Goal: Task Accomplishment & Management: Manage account settings

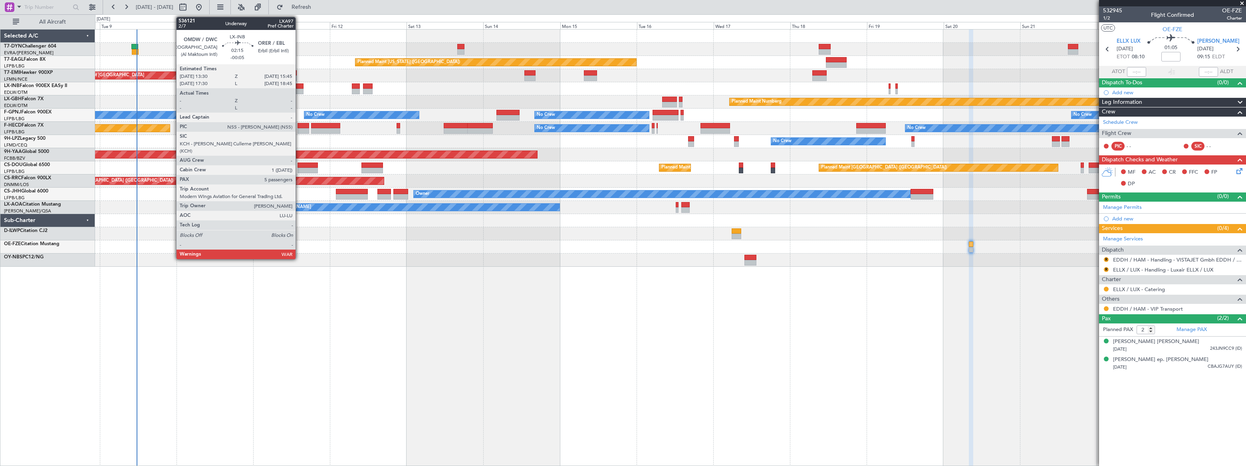
click at [299, 87] on div at bounding box center [300, 86] width 8 height 6
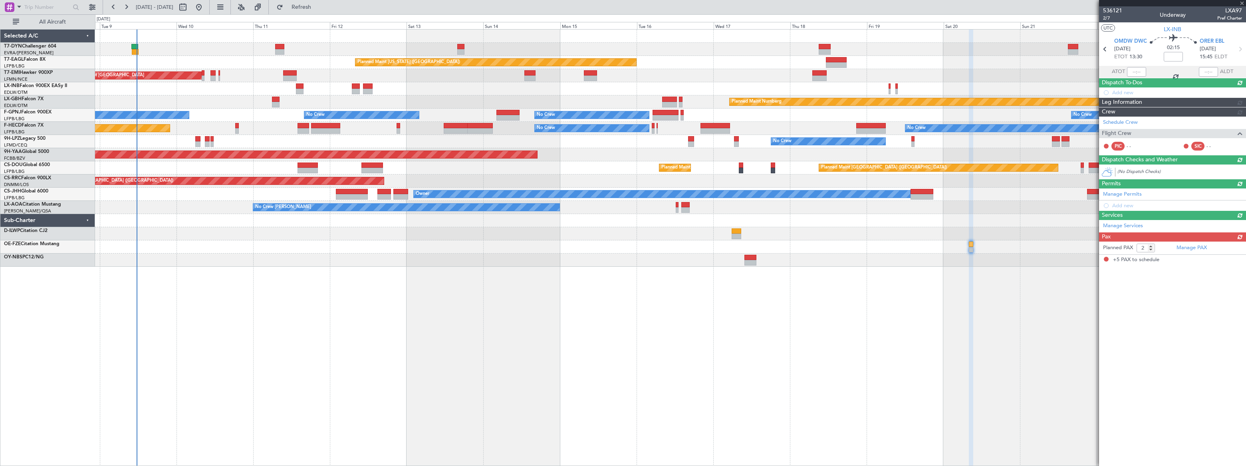
type input "-00:05"
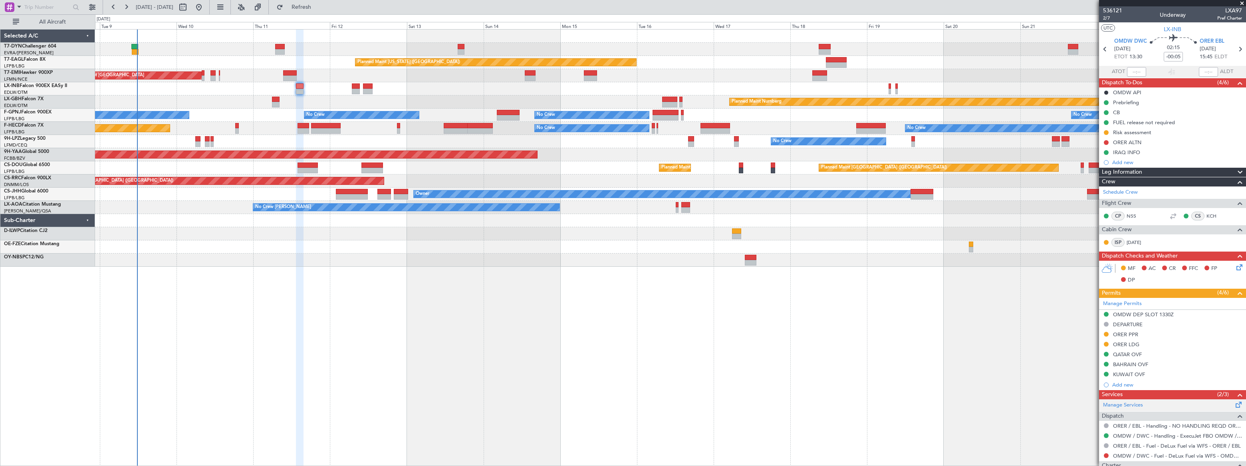
scroll to position [165, 0]
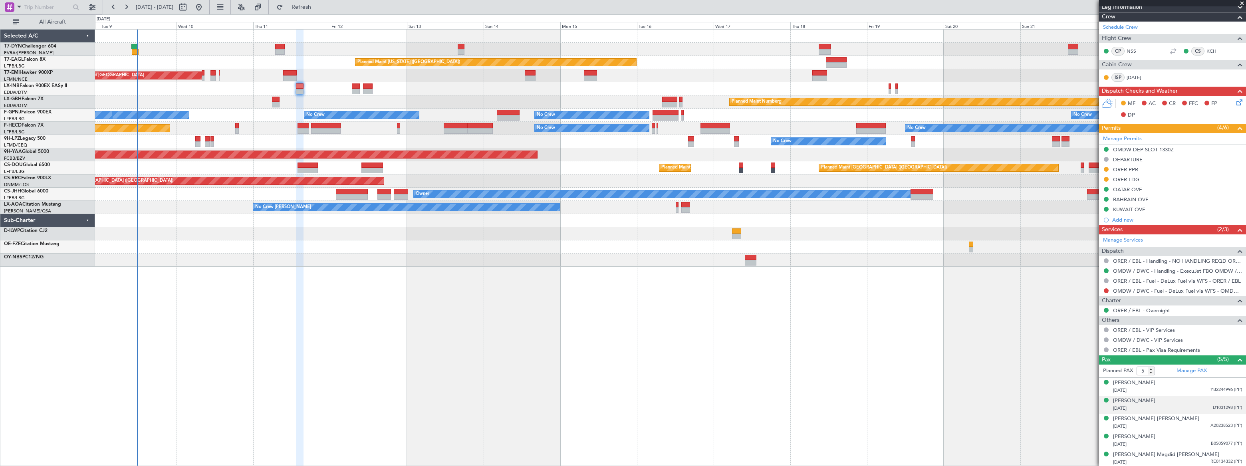
click at [1207, 406] on div "21/09/1966 D1031298 (PP)" at bounding box center [1177, 409] width 129 height 8
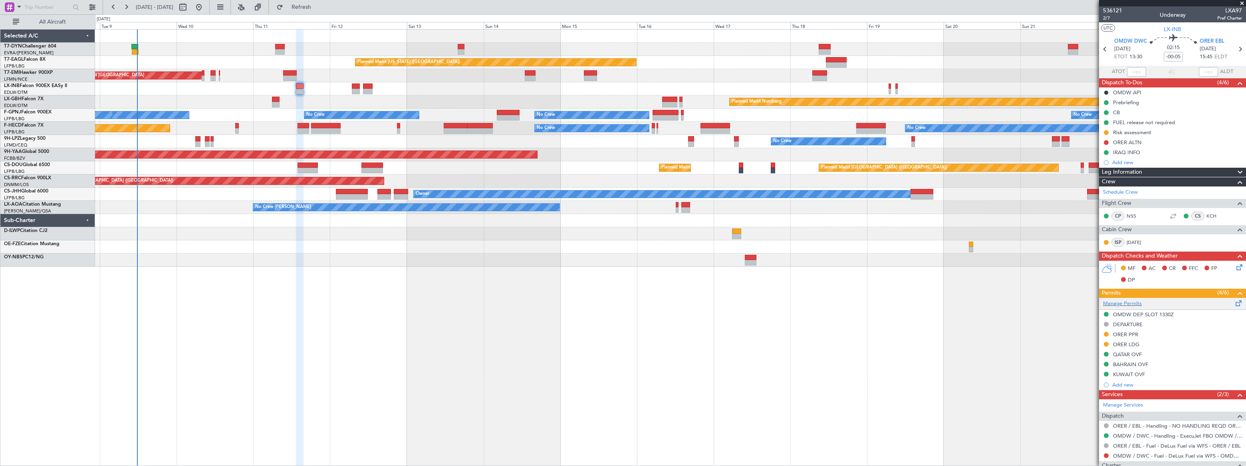
scroll to position [185, 0]
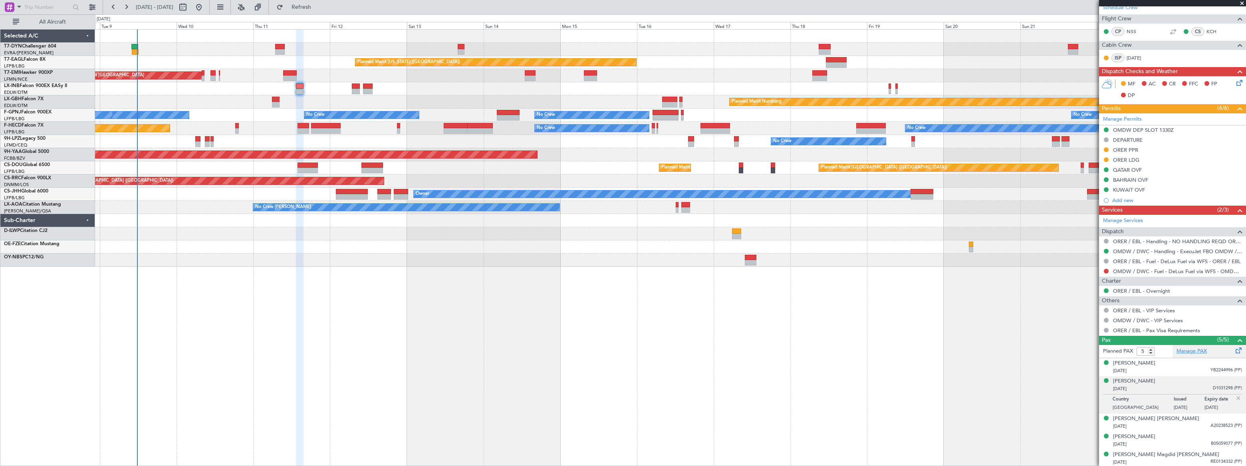
click at [1190, 351] on link "Manage PAX" at bounding box center [1192, 351] width 30 height 8
click at [318, 5] on span "Refresh" at bounding box center [302, 7] width 34 height 6
click at [318, 5] on span "Refreshing..." at bounding box center [302, 7] width 34 height 6
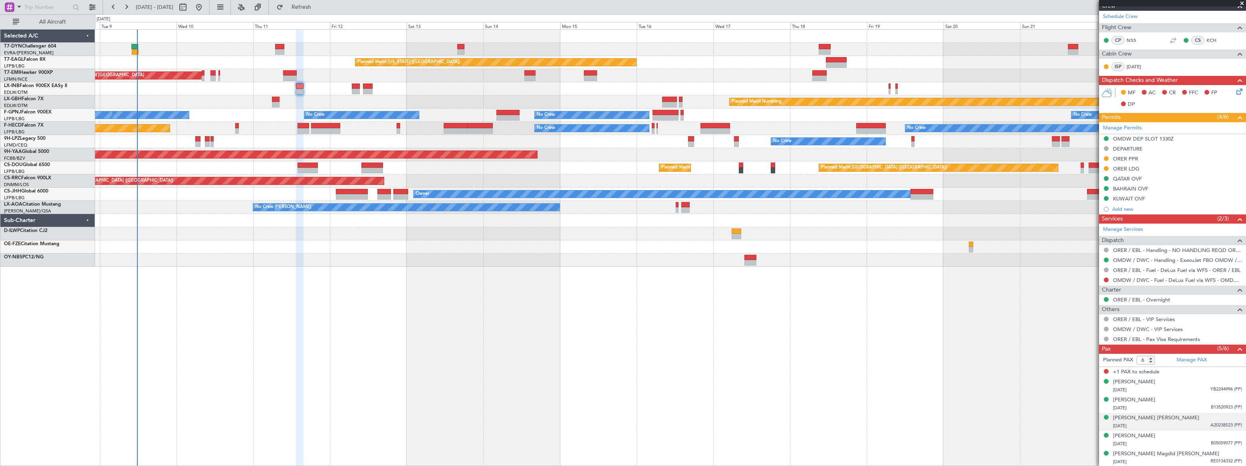
scroll to position [175, 0]
click at [318, 8] on span "Refresh" at bounding box center [302, 7] width 34 height 6
type input "5"
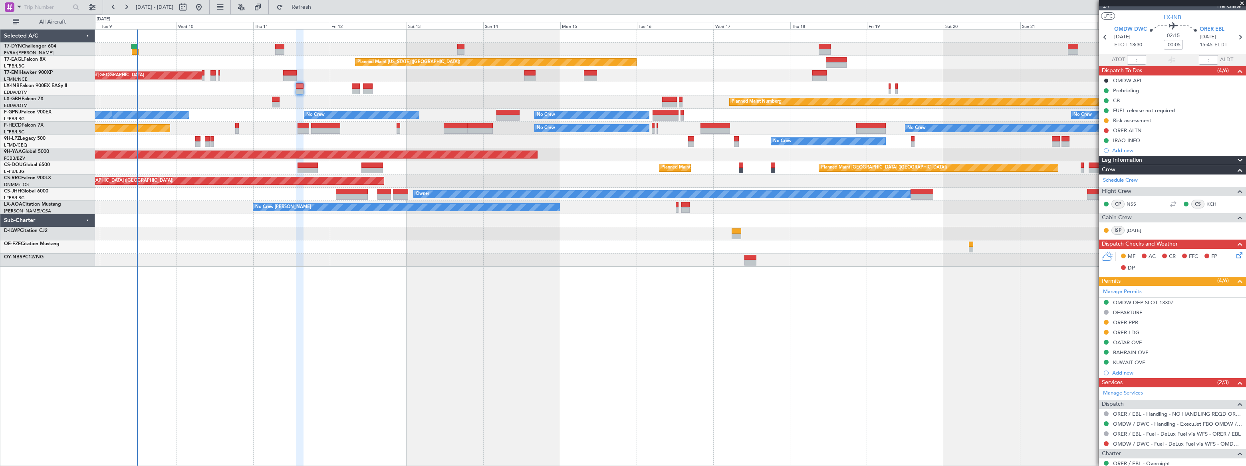
scroll to position [0, 0]
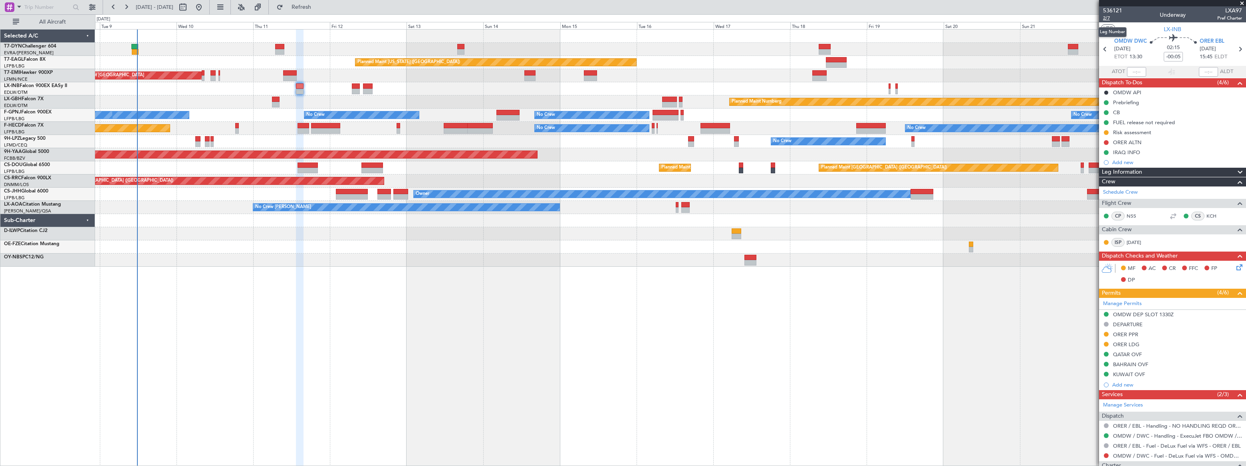
click at [1107, 17] on span "2/7" at bounding box center [1112, 18] width 19 height 7
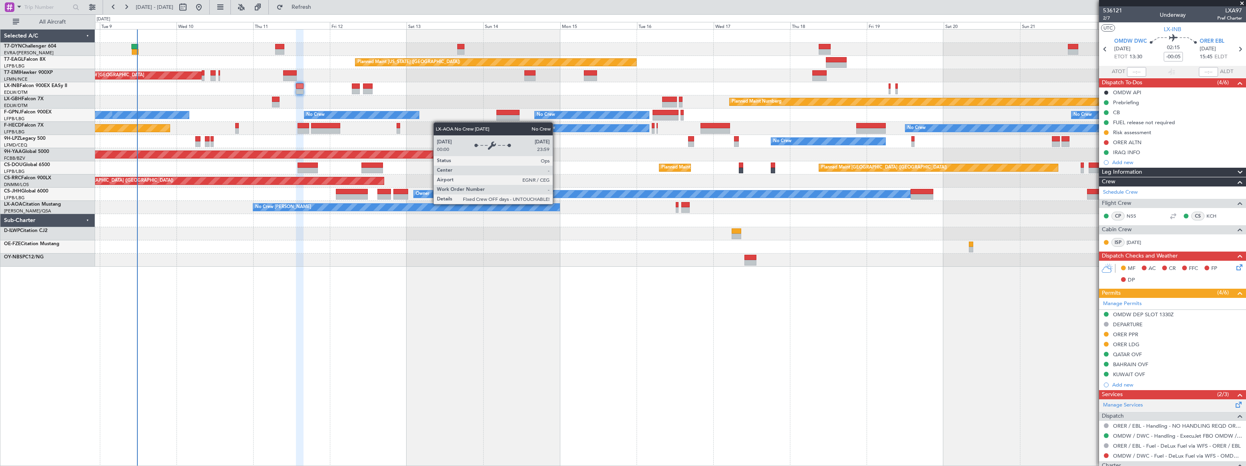
scroll to position [165, 0]
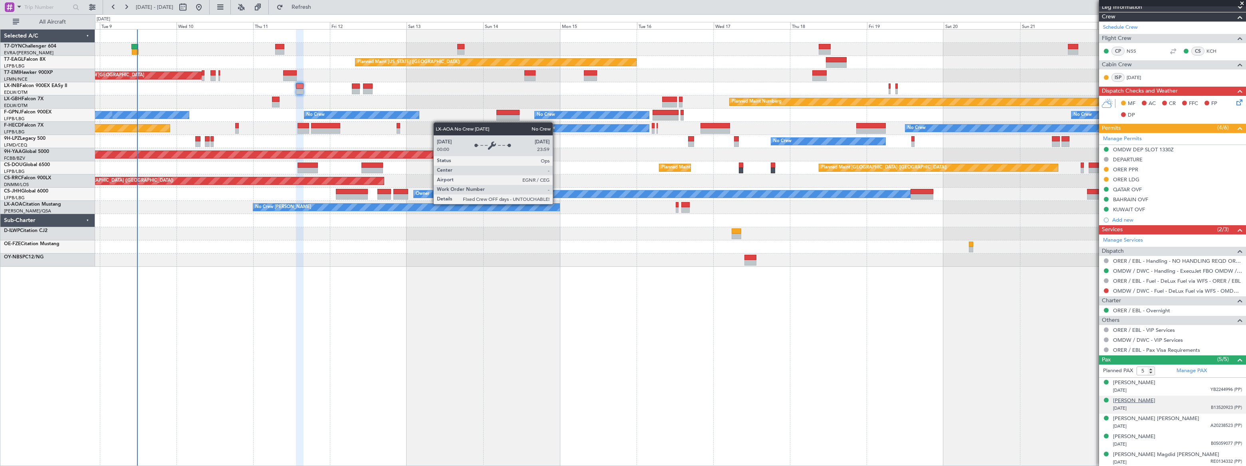
click at [1156, 400] on div "Idris Nechervan Idris BARZANI" at bounding box center [1134, 401] width 42 height 8
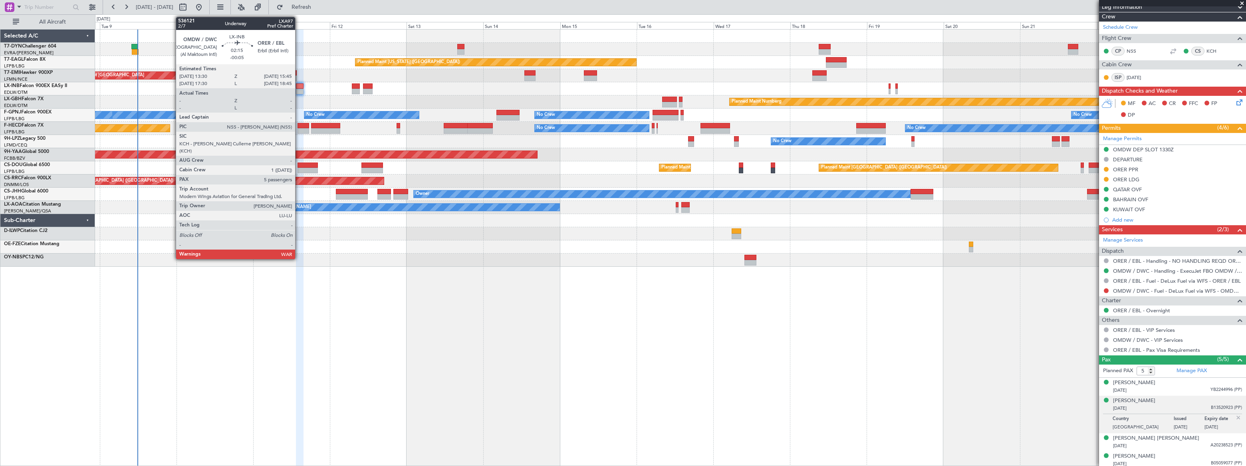
click at [299, 86] on div at bounding box center [300, 86] width 8 height 6
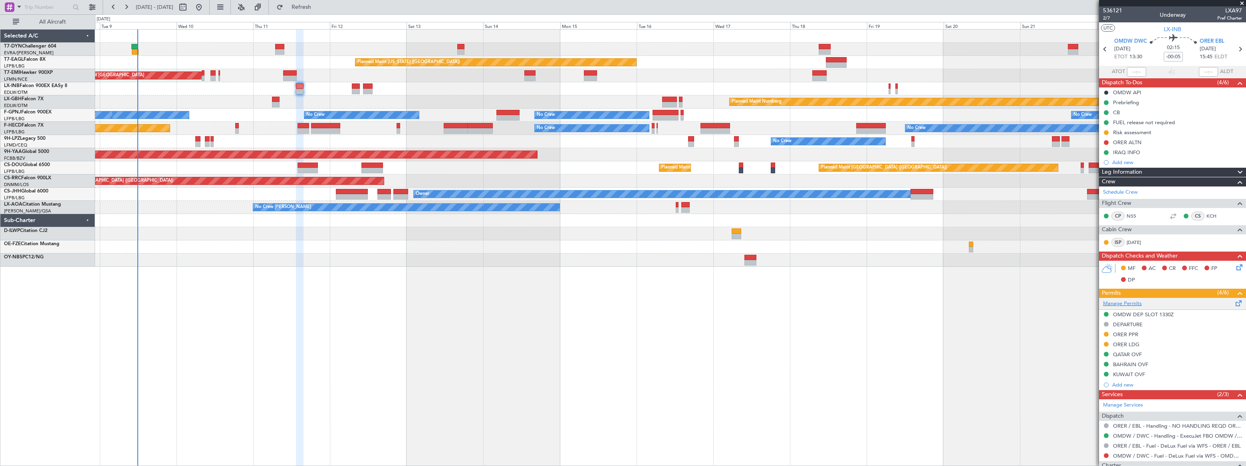
scroll to position [185, 0]
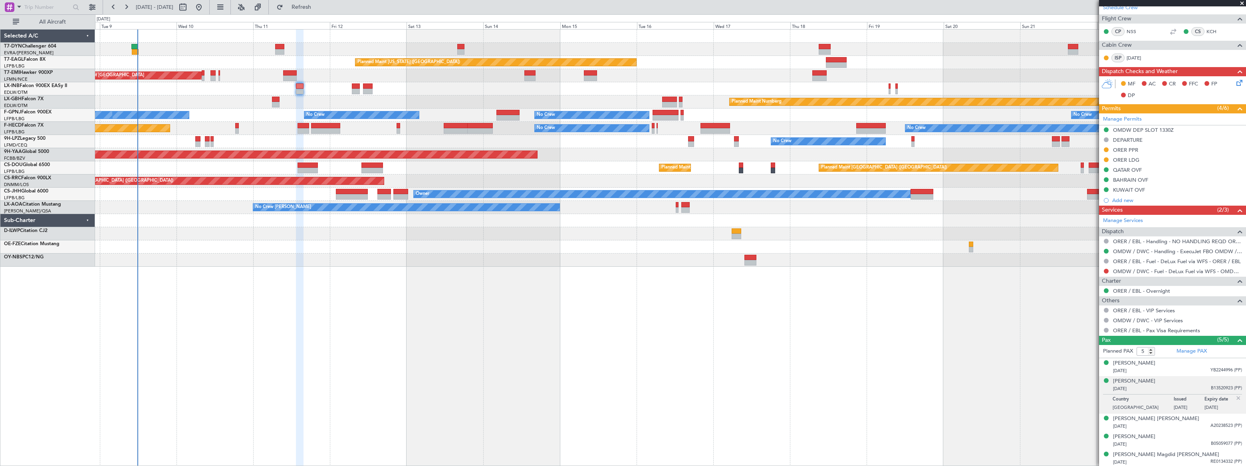
click at [735, 232] on div at bounding box center [737, 231] width 10 height 6
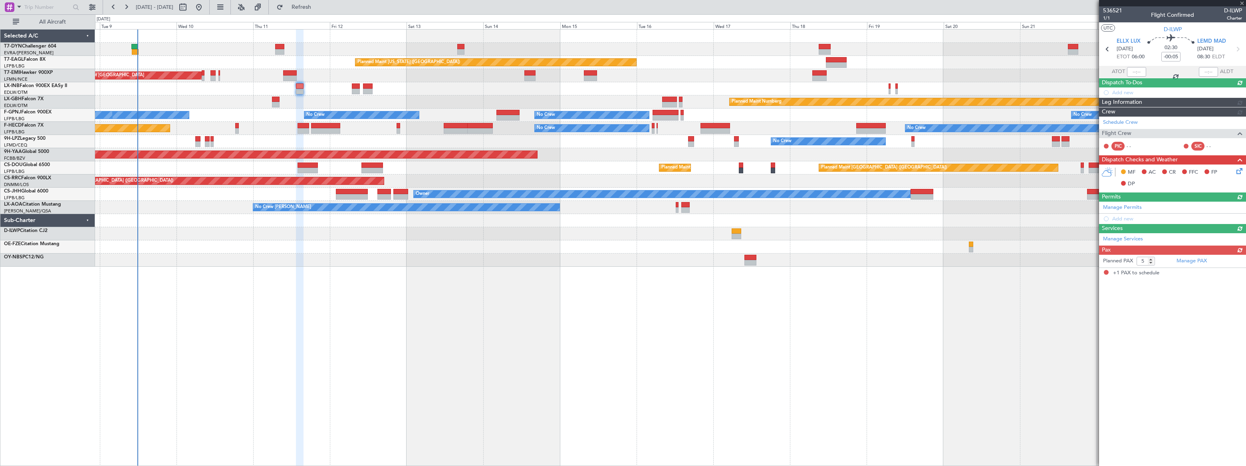
type input "+00:25"
type input "1"
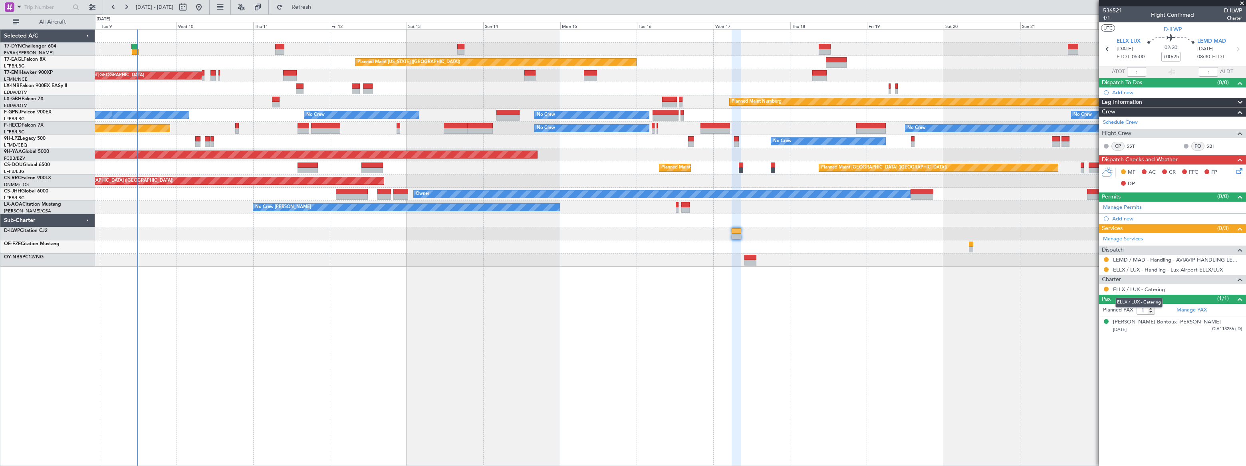
click at [1145, 292] on mat-tooltip-component "ELLX / LUX - Catering" at bounding box center [1139, 302] width 58 height 21
click at [1152, 288] on link "ELLX / LUX - Catering" at bounding box center [1139, 289] width 52 height 7
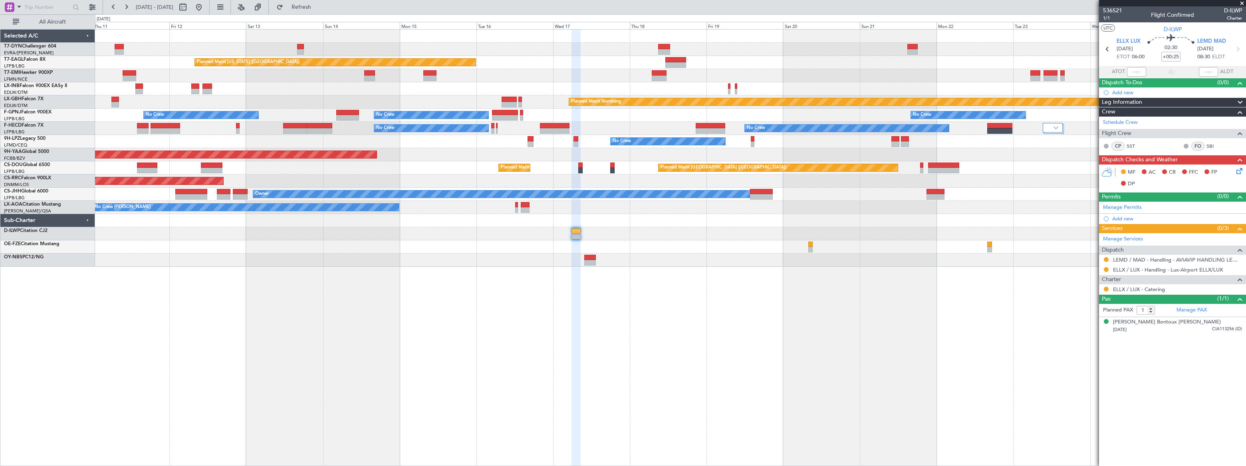
click at [671, 224] on div "Planned Maint New York (Teterboro) Planned Maint Zurich Planned Maint Nurnberg …" at bounding box center [670, 148] width 1151 height 237
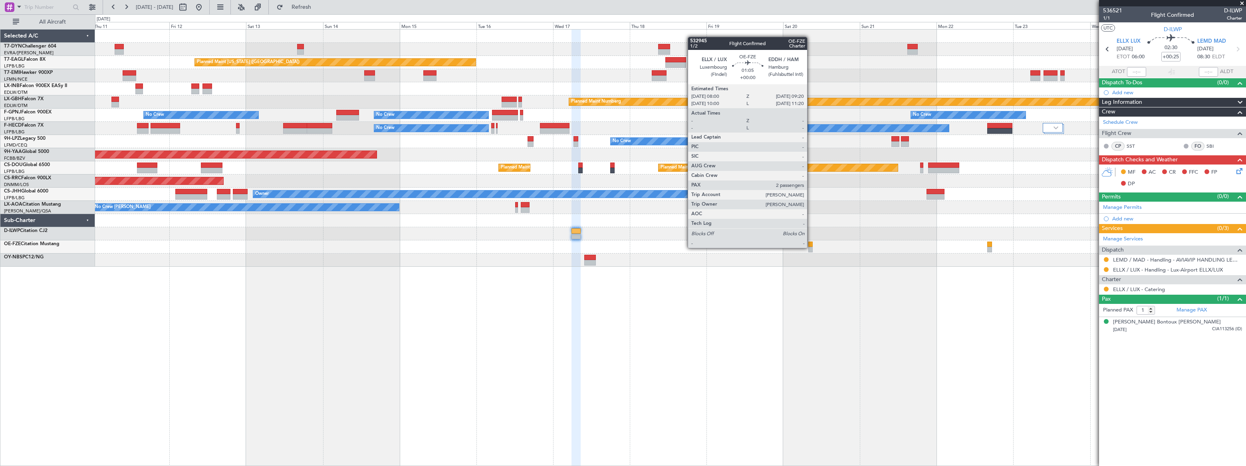
click at [811, 247] on div at bounding box center [810, 250] width 4 height 6
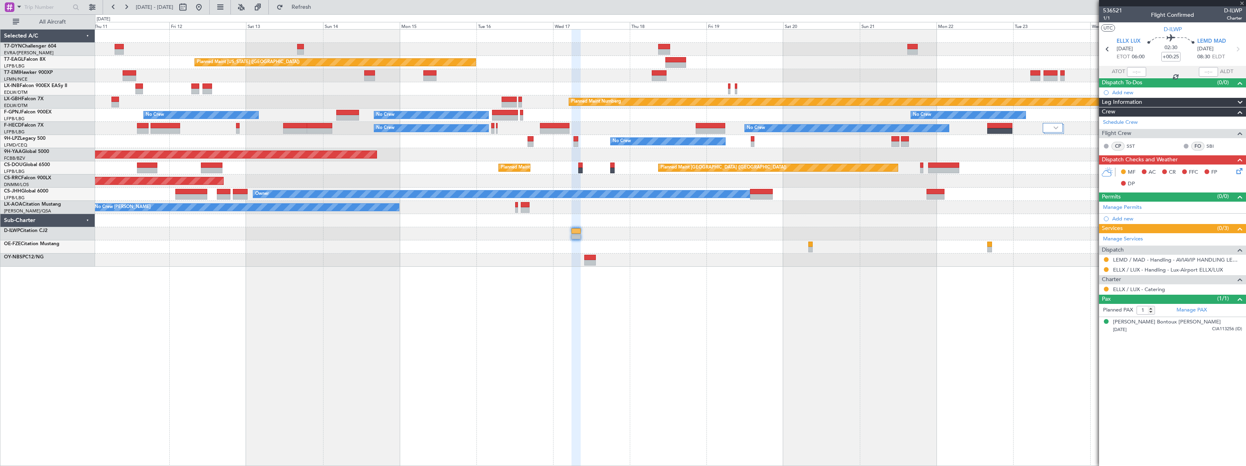
type input "2"
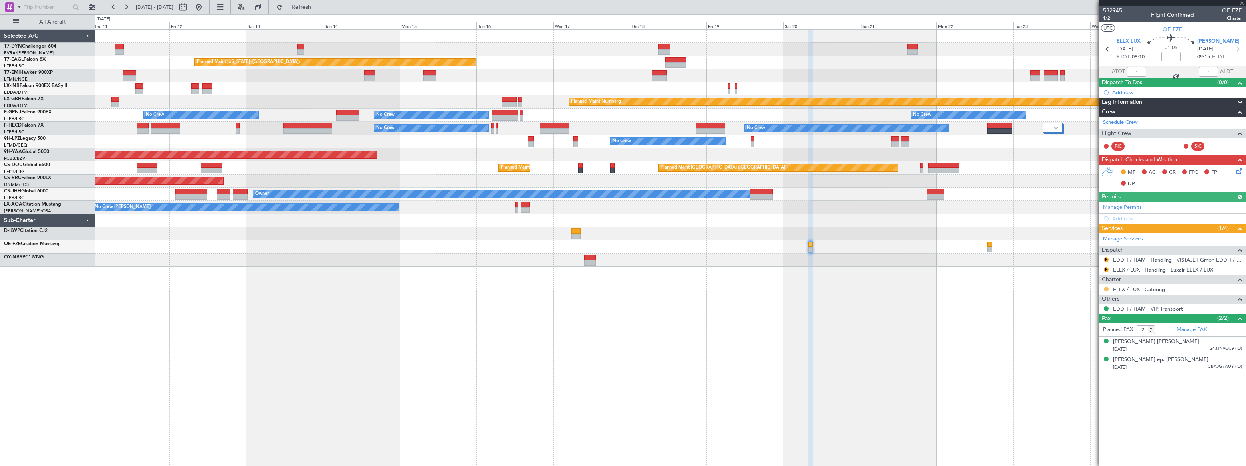
click at [1105, 287] on button at bounding box center [1106, 289] width 5 height 5
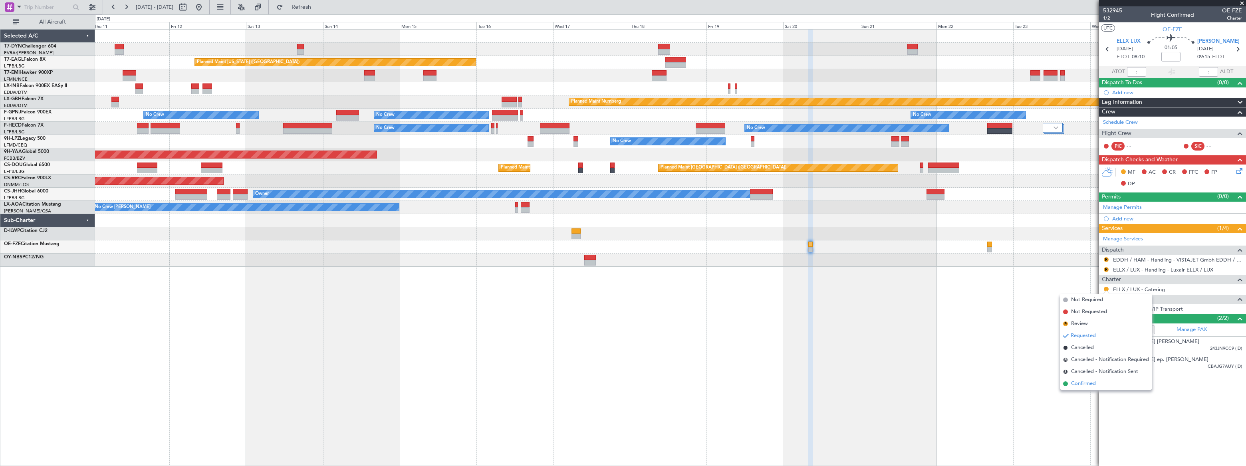
click at [1074, 387] on span "Confirmed" at bounding box center [1083, 384] width 25 height 8
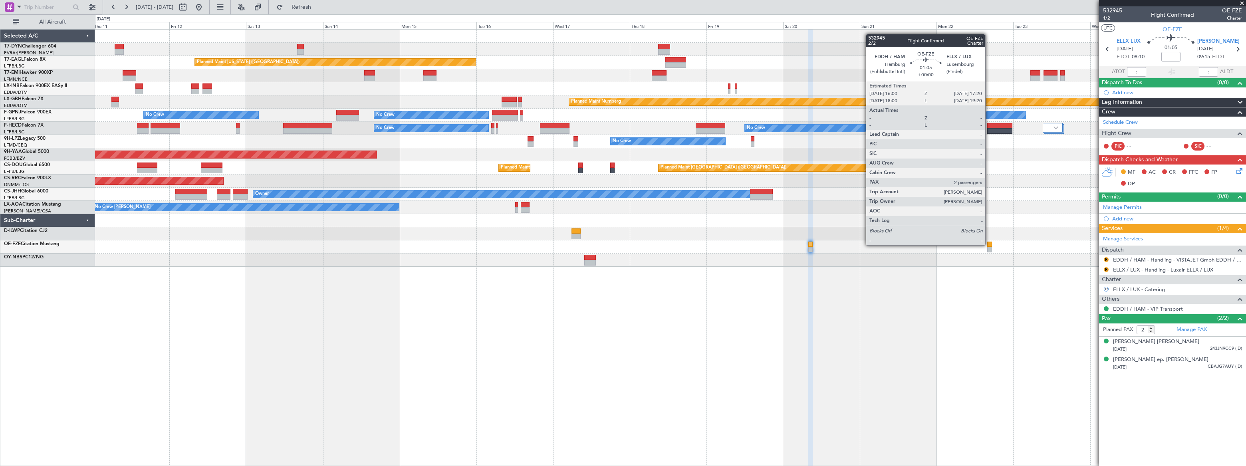
click at [989, 244] on div at bounding box center [989, 245] width 4 height 6
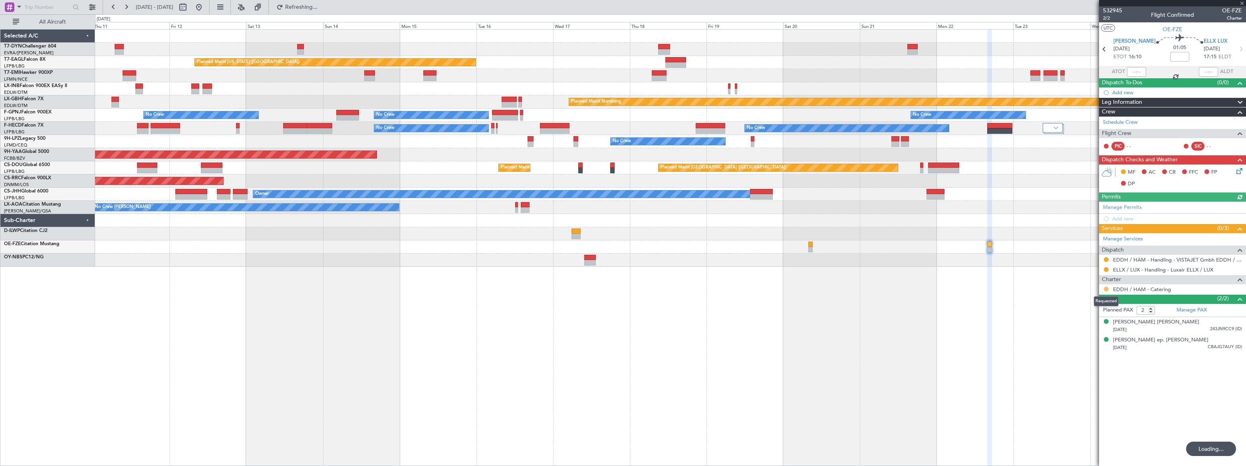
click at [1106, 288] on button at bounding box center [1106, 289] width 5 height 5
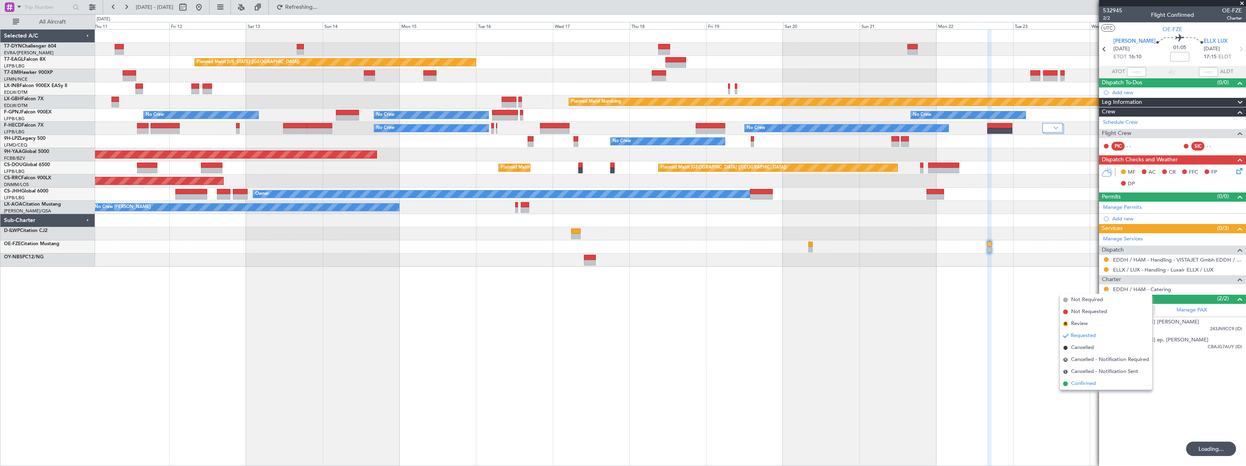
click at [1078, 387] on span "Confirmed" at bounding box center [1083, 384] width 25 height 8
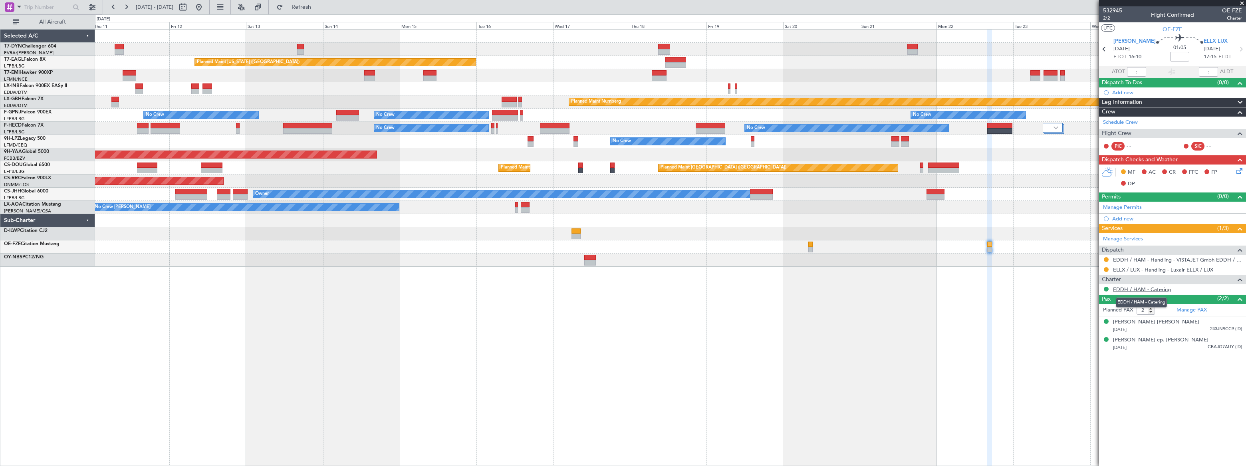
click at [1130, 289] on link "EDDH / HAM - Catering" at bounding box center [1142, 289] width 58 height 7
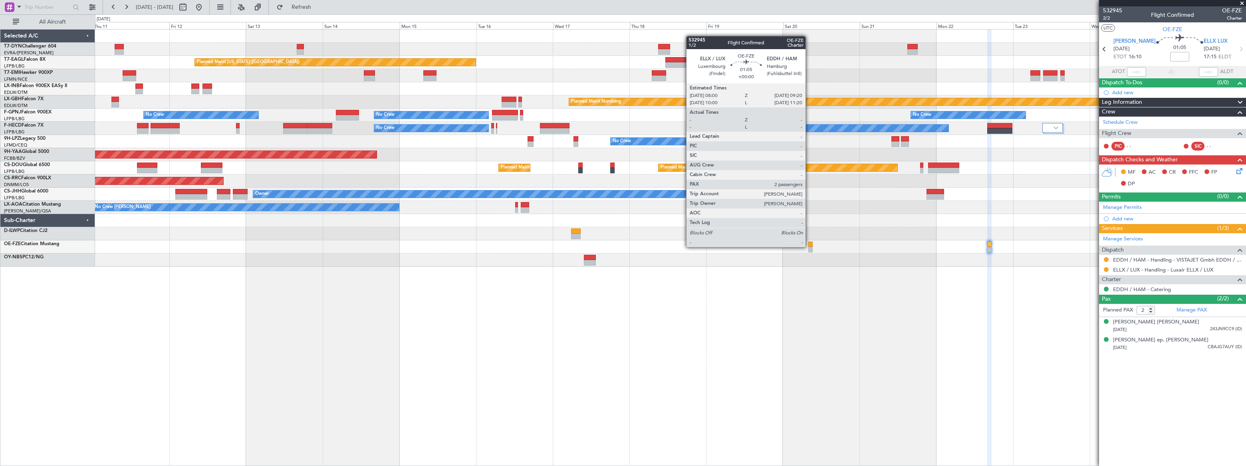
click at [809, 247] on div at bounding box center [810, 250] width 4 height 6
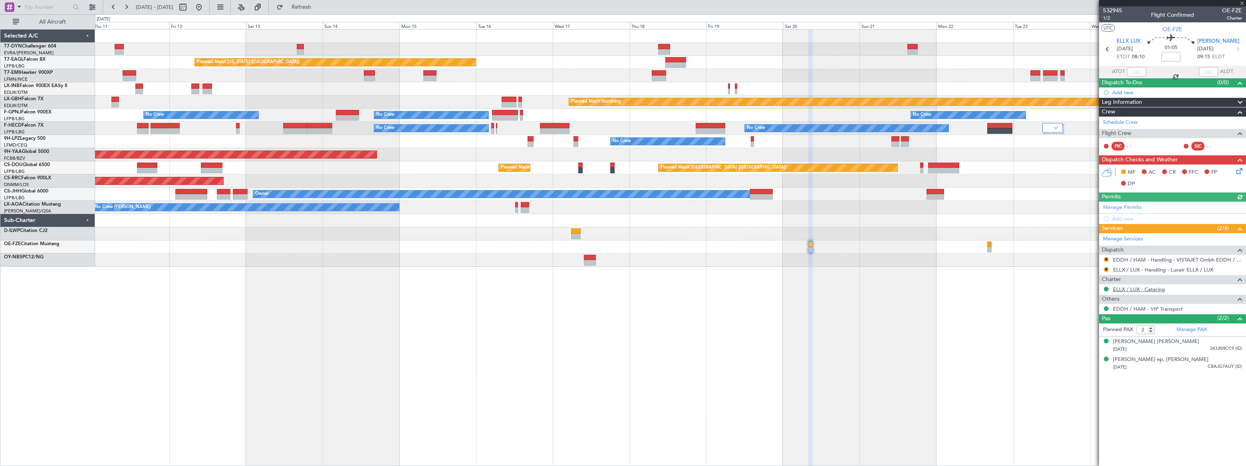
click at [1143, 286] on link "ELLX / LUX - Catering" at bounding box center [1139, 289] width 52 height 7
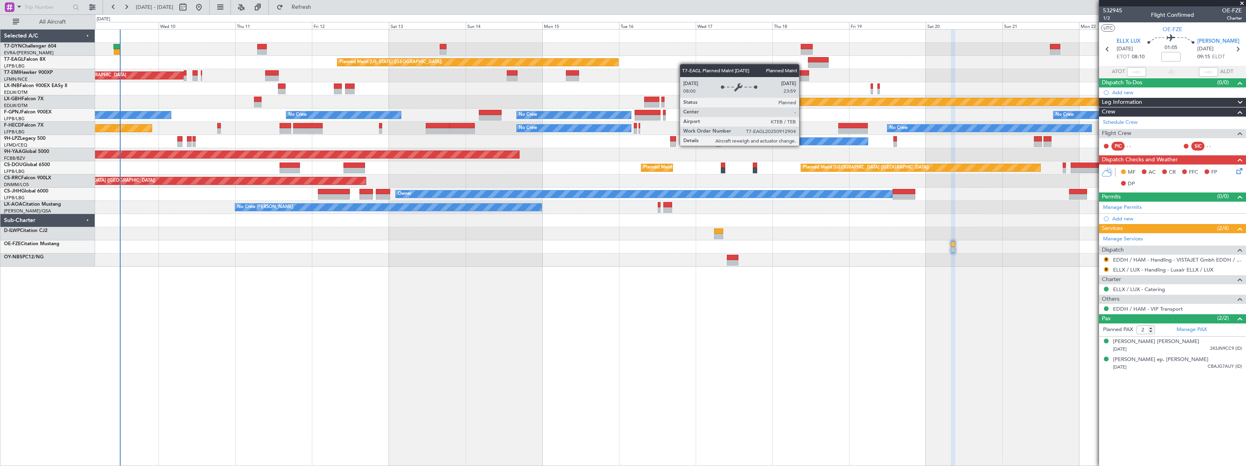
click at [414, 62] on div "Planned Maint New York (Teterboro) Planned Maint Zurich Planned Maint Zurich Pl…" at bounding box center [670, 148] width 1151 height 237
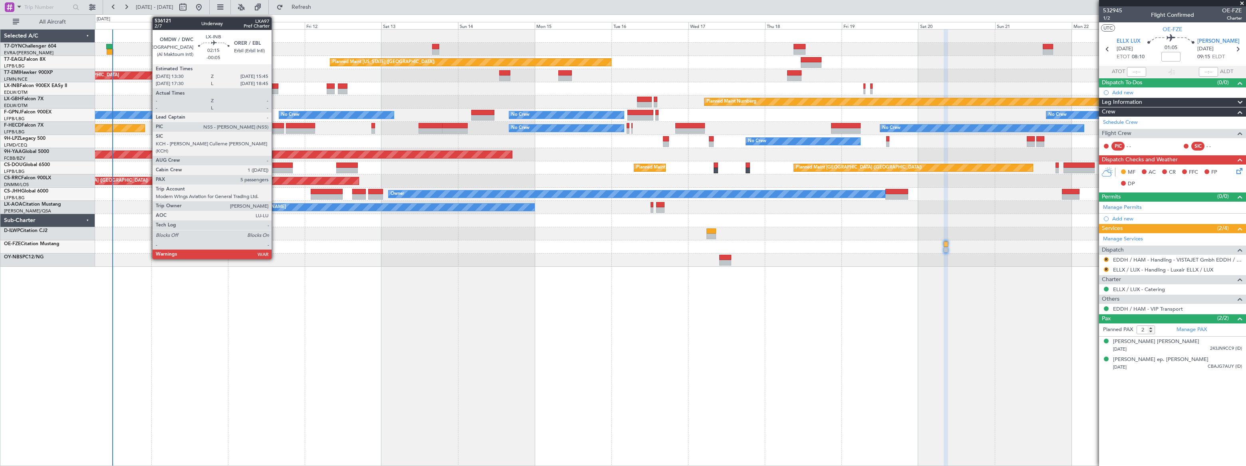
click at [275, 89] on div at bounding box center [275, 92] width 8 height 6
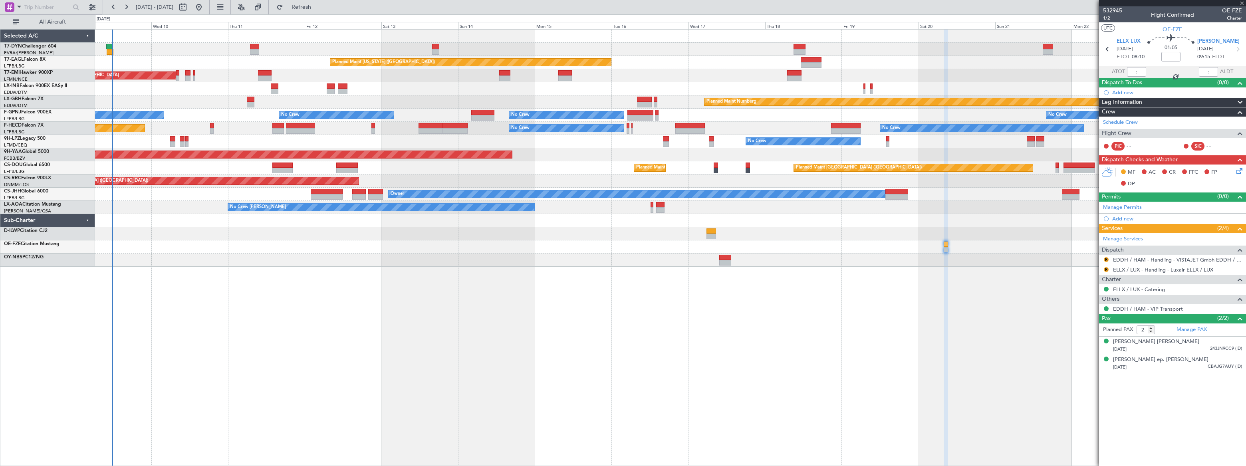
type input "-00:05"
type input "5"
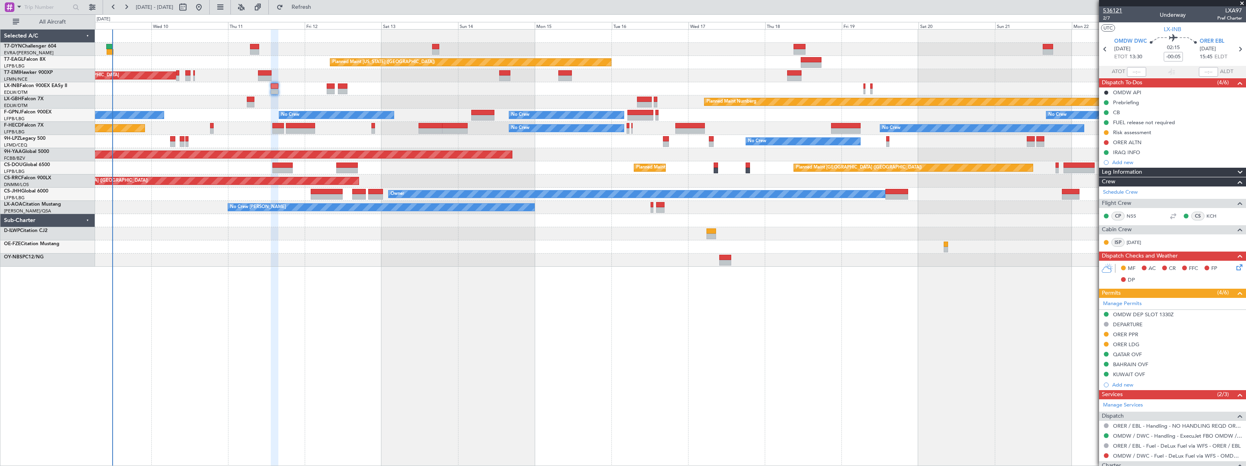
drag, startPoint x: 1107, startPoint y: 5, endPoint x: 1107, endPoint y: 9, distance: 4.0
click at [1107, 5] on div at bounding box center [1172, 3] width 147 height 6
click at [1108, 11] on span "536121" at bounding box center [1112, 10] width 19 height 8
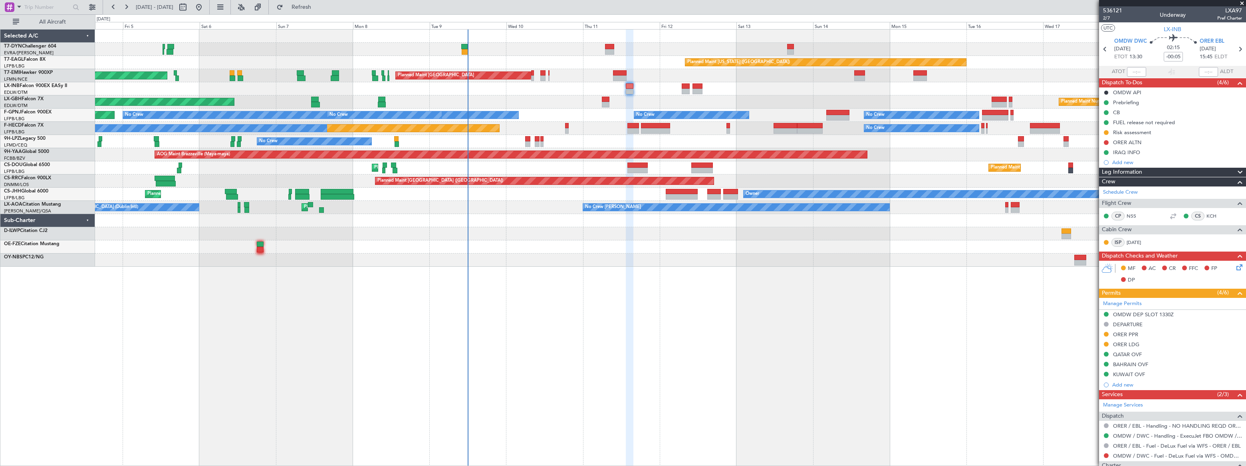
click at [587, 76] on div "AOG Maint Riga (Riga Intl) Planned Maint New York (Teterboro) Planned Maint Zur…" at bounding box center [670, 148] width 1150 height 237
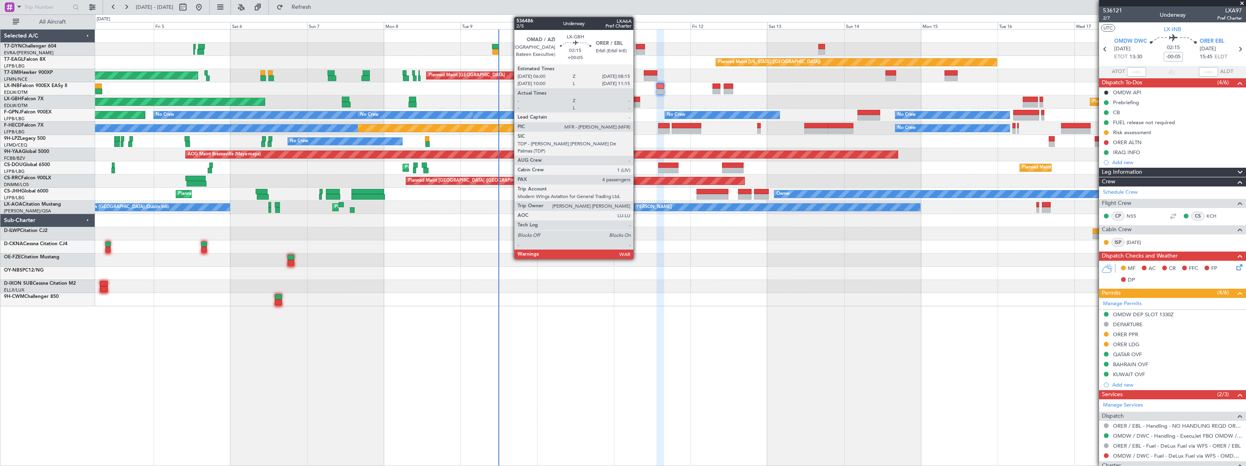
click at [638, 99] on div at bounding box center [637, 100] width 8 height 6
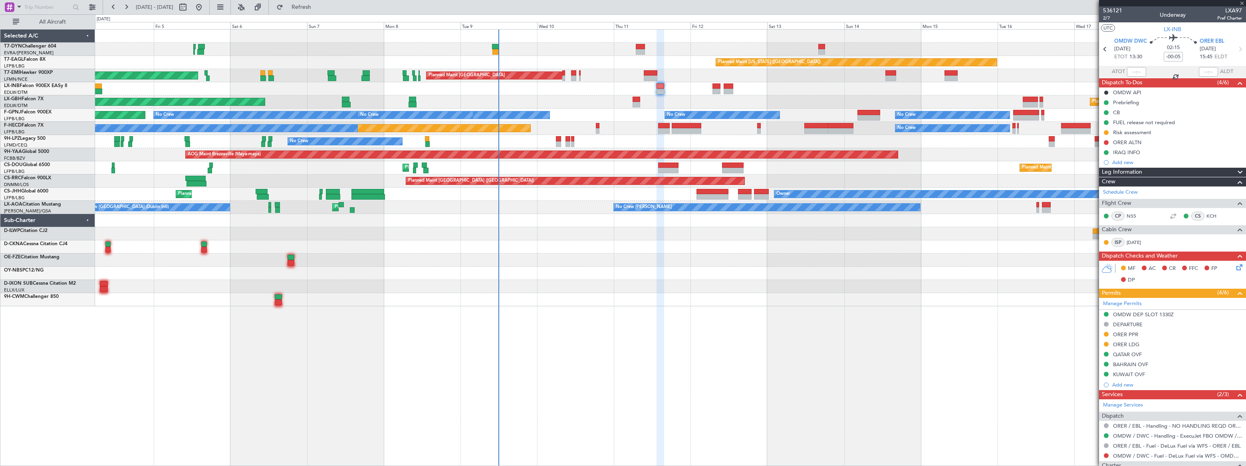
type input "+00:05"
type input "4"
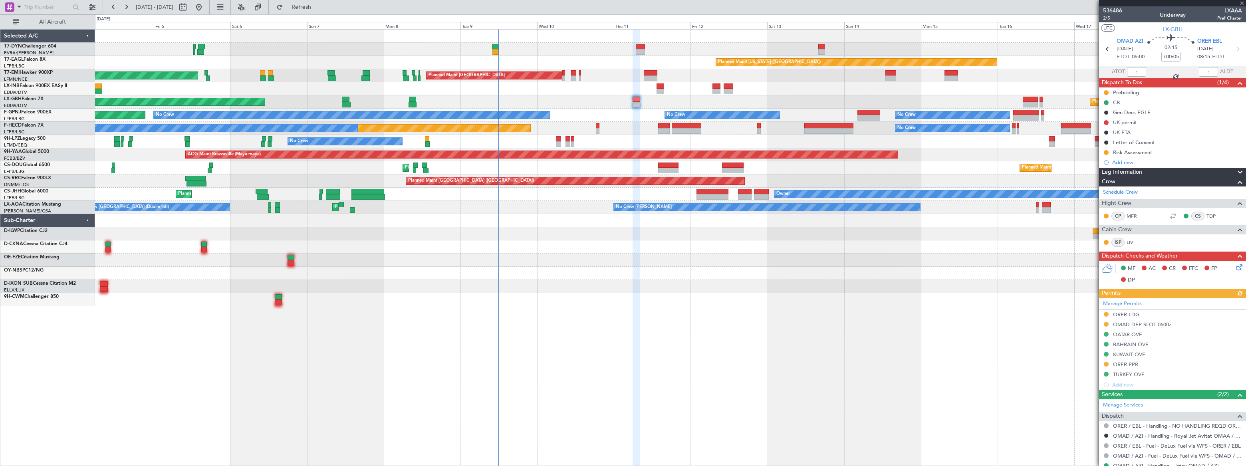
scroll to position [167, 0]
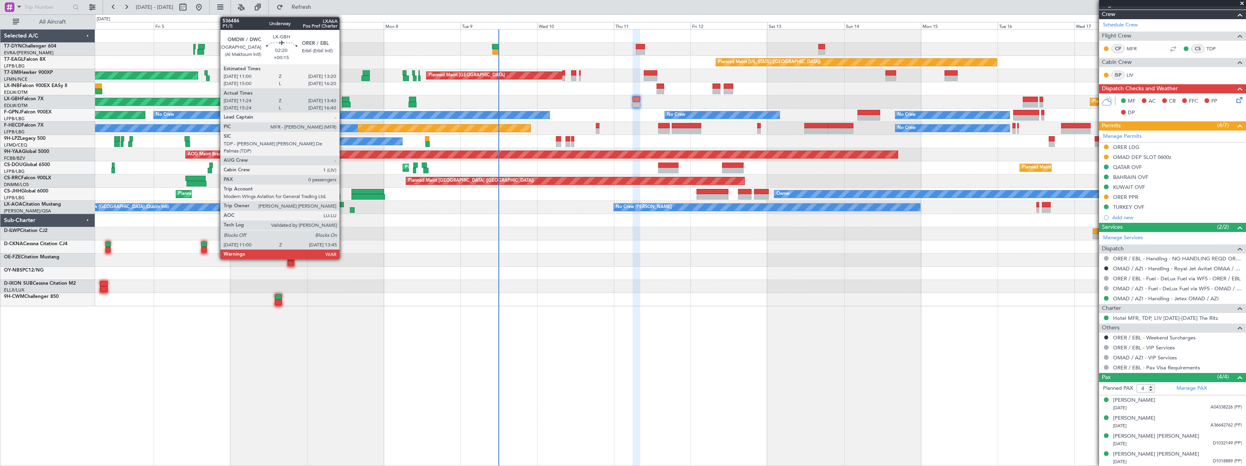
click at [343, 100] on div at bounding box center [346, 100] width 8 height 6
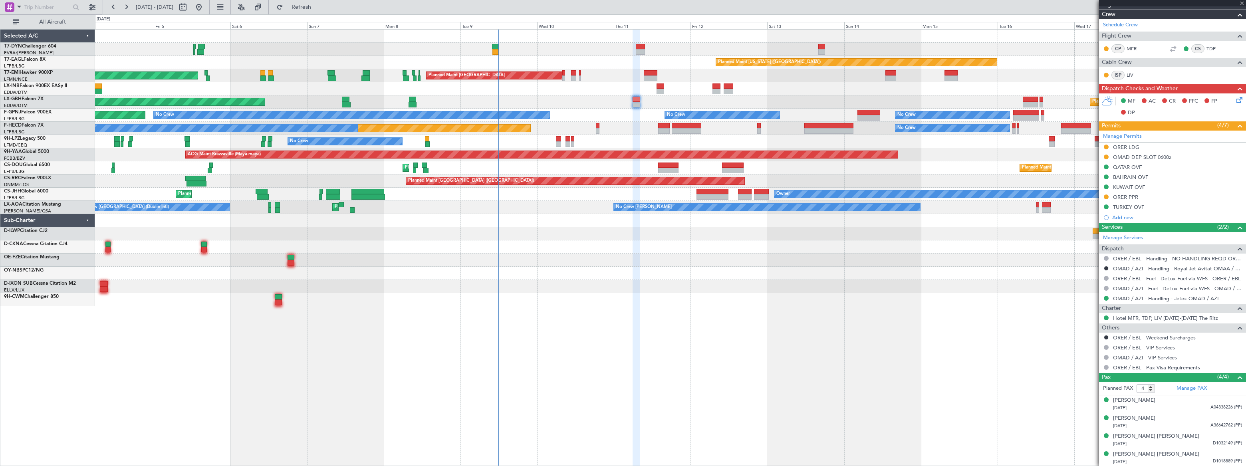
type input "+00:15"
type input "11:24"
type input "13:40"
type input "0"
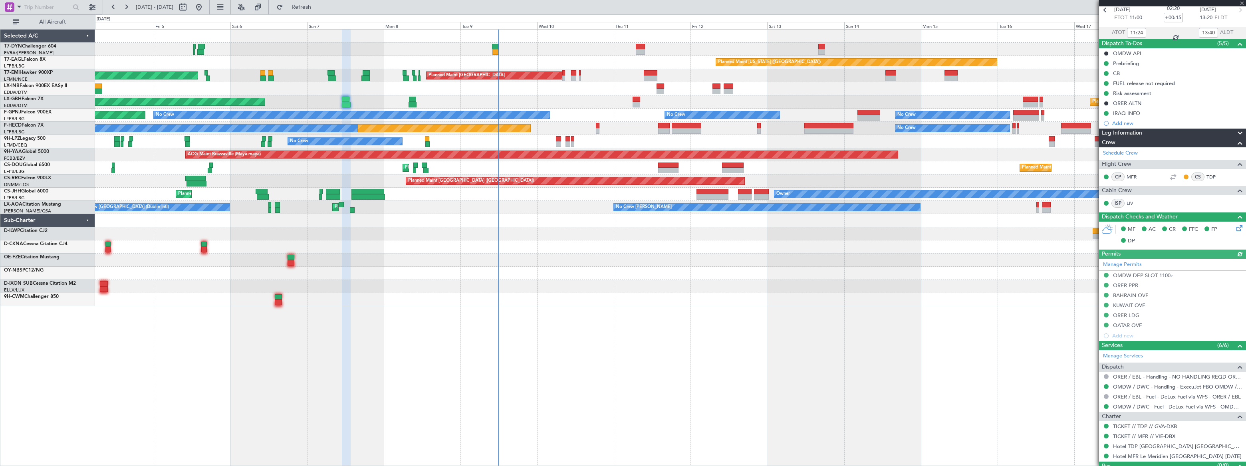
scroll to position [56, 0]
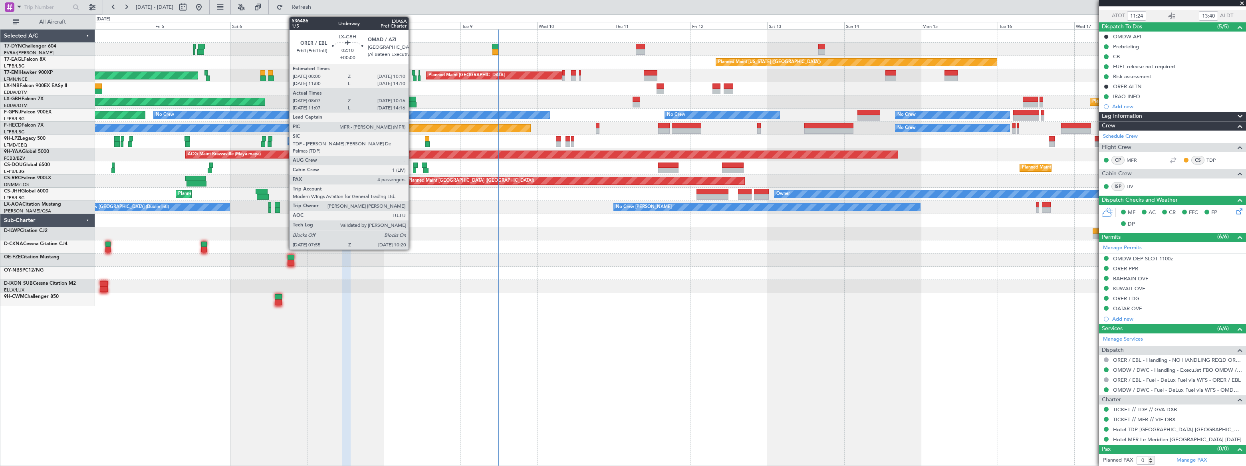
click at [412, 97] on div at bounding box center [412, 100] width 7 height 6
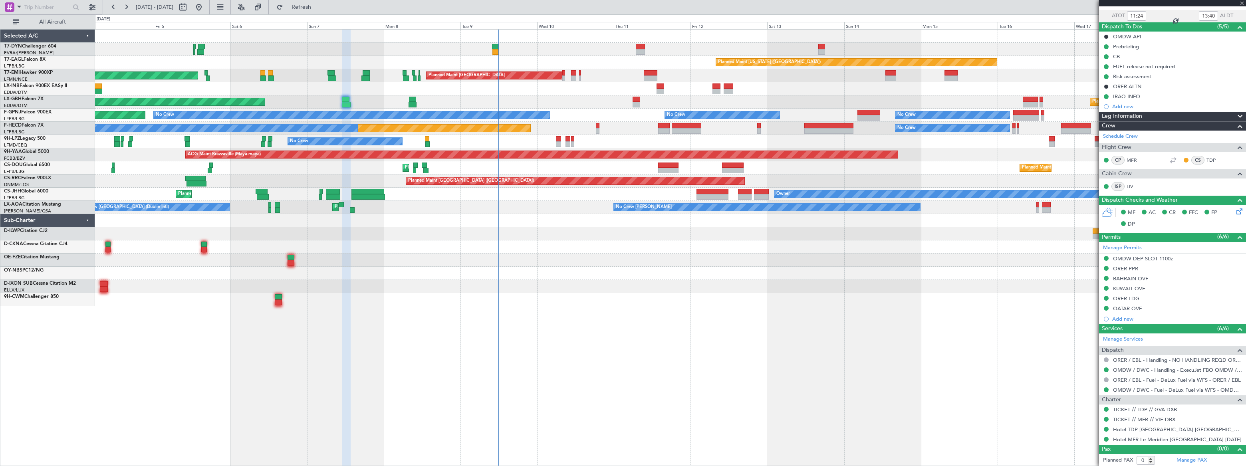
type input "08:07"
type input "10:16"
type input "4"
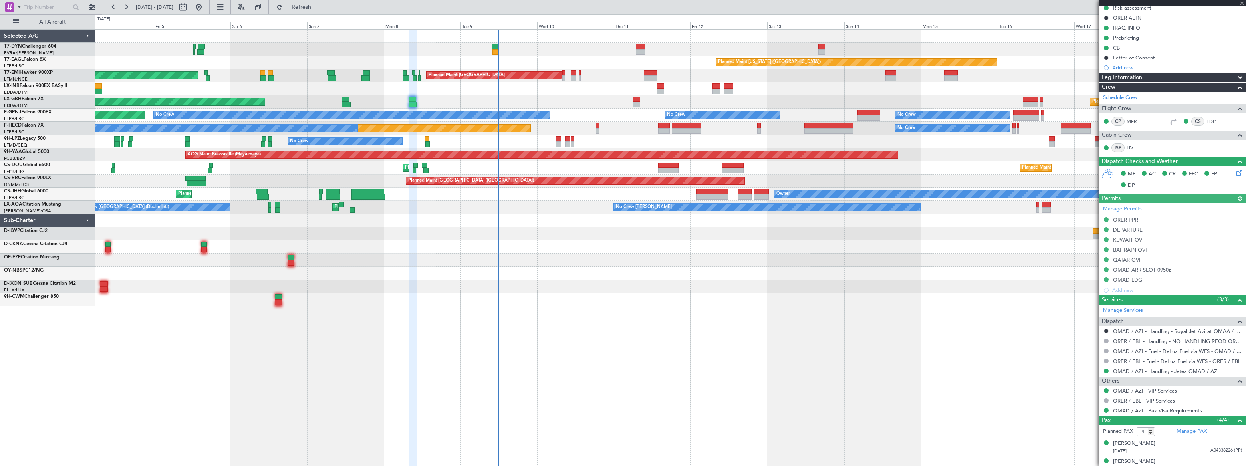
scroll to position [138, 0]
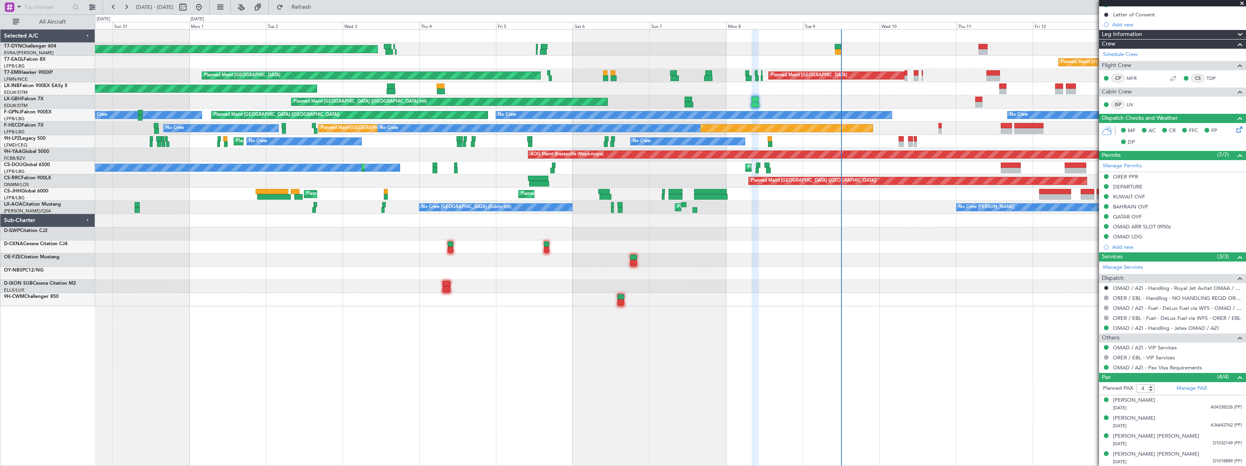
click at [614, 80] on div "AOG Maint Riga (Riga Intl) Planned Maint New York (Teterboro) Planned Maint Zur…" at bounding box center [670, 168] width 1150 height 277
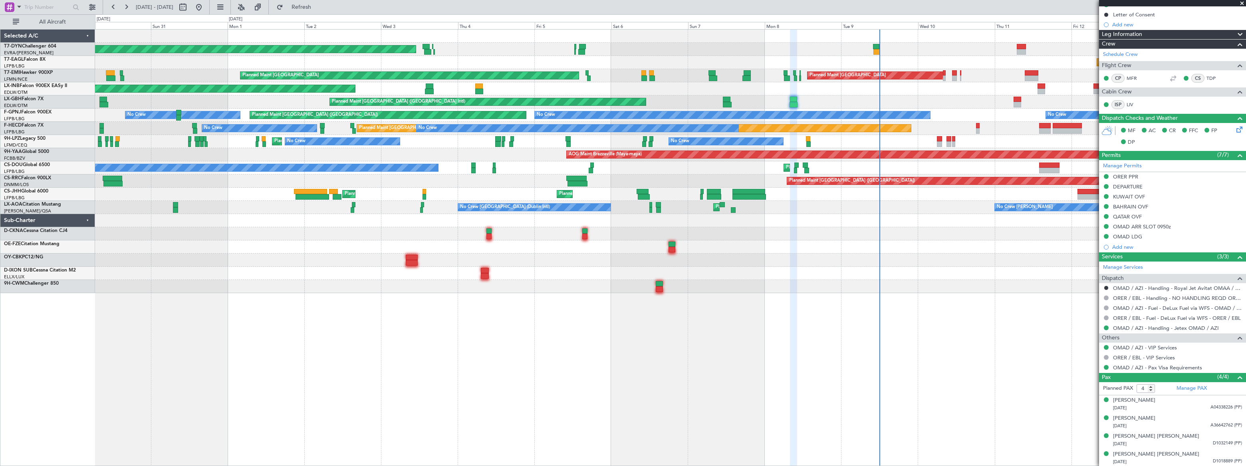
click at [915, 92] on div "Unplanned Maint Dubai (Al Maktoum Intl)" at bounding box center [670, 88] width 1150 height 13
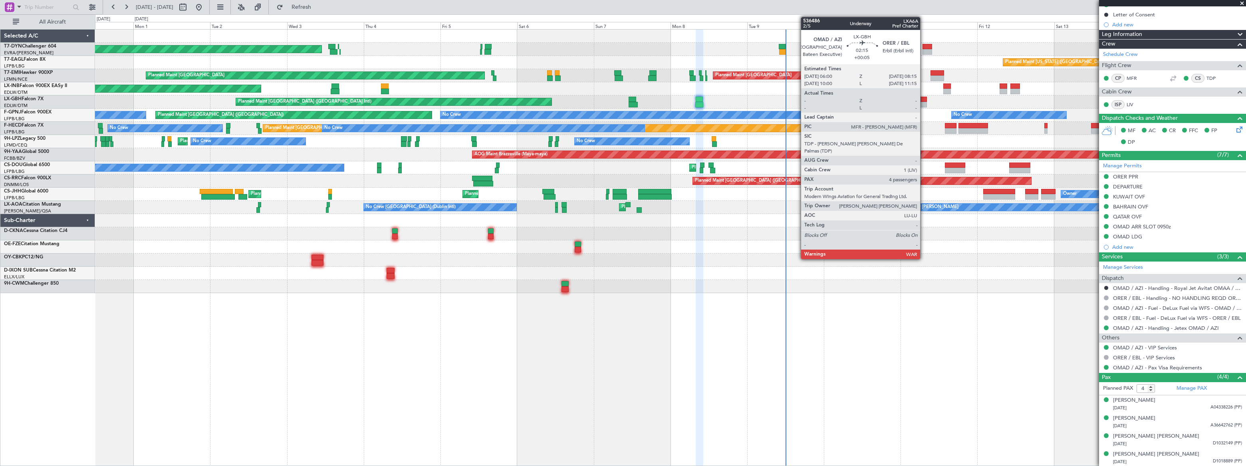
click at [923, 100] on div at bounding box center [923, 100] width 8 height 6
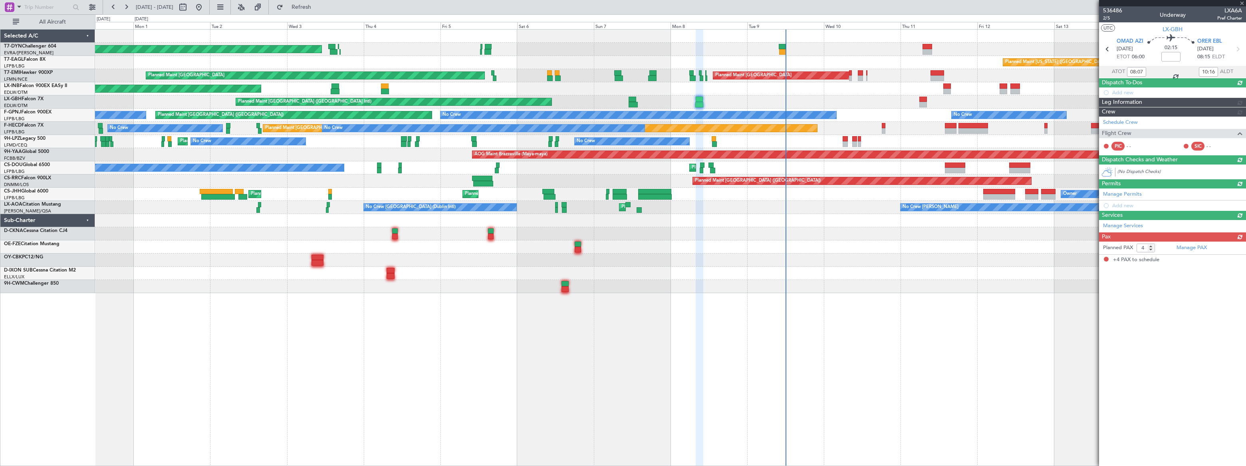
type input "+00:05"
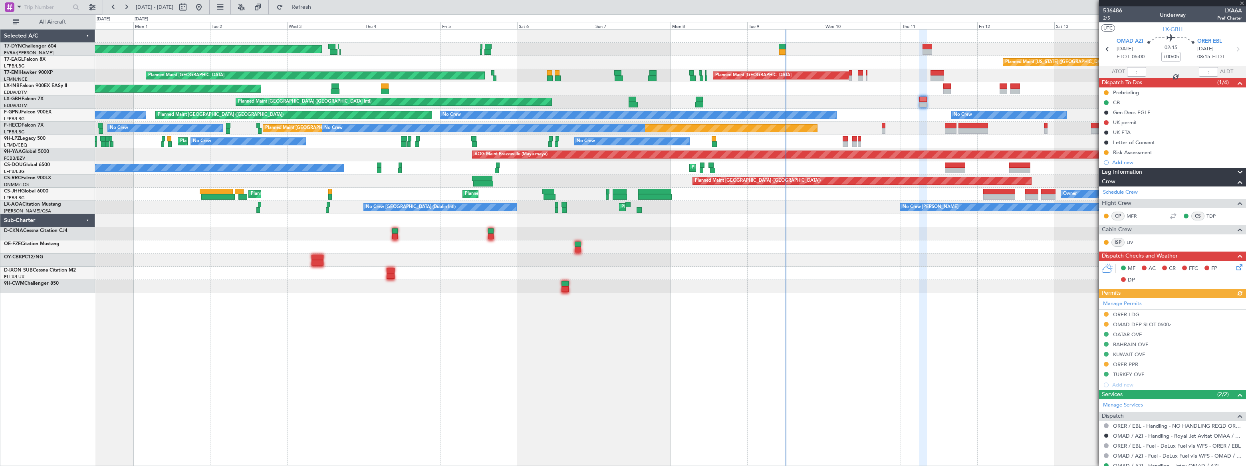
scroll to position [167, 0]
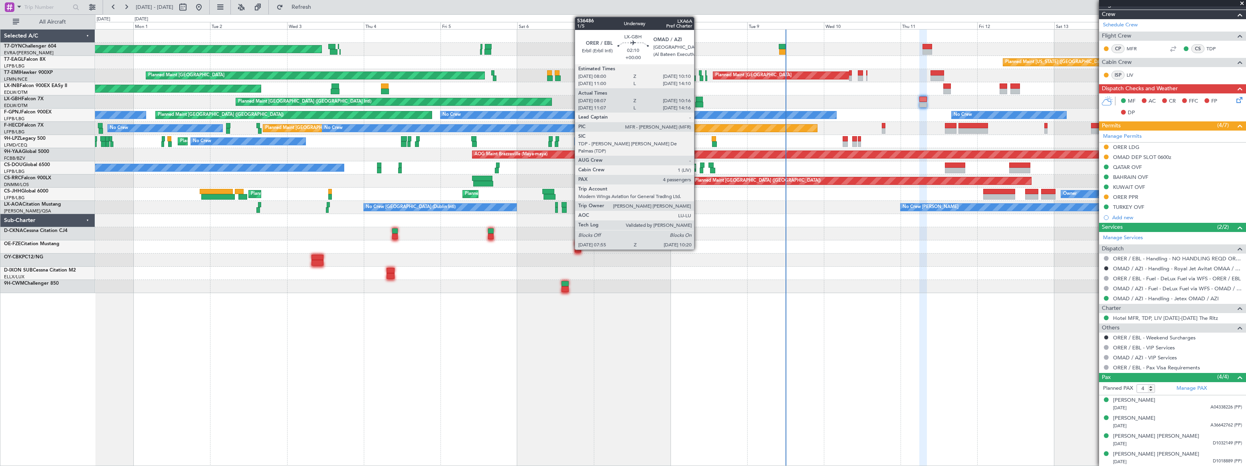
click at [698, 99] on div at bounding box center [699, 100] width 7 height 6
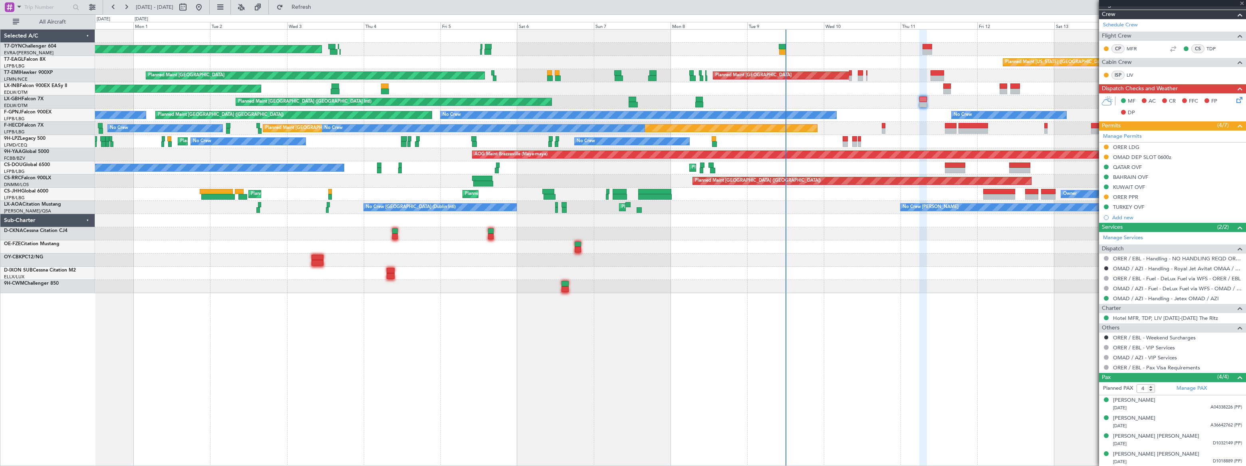
type input "08:07"
type input "10:16"
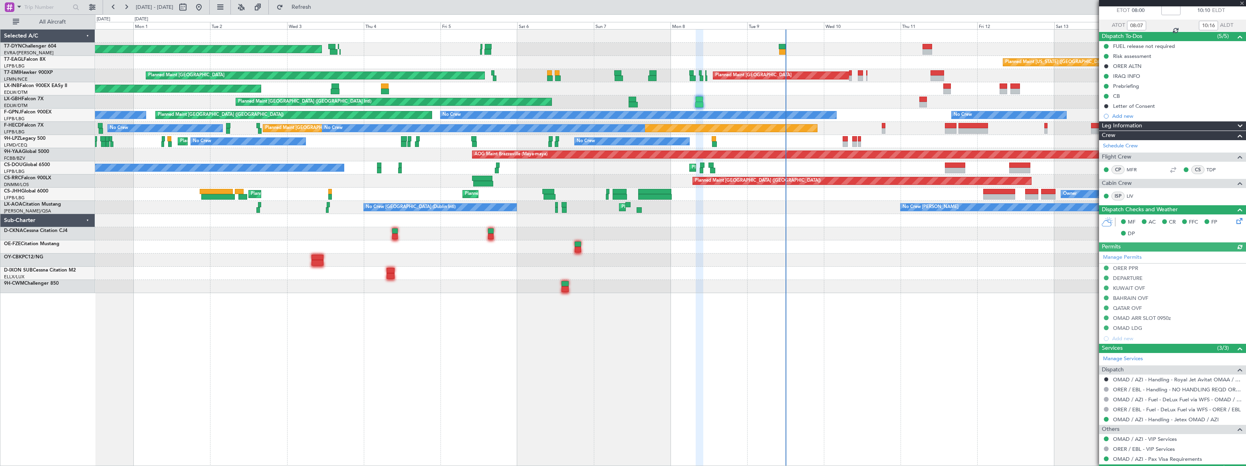
scroll to position [138, 0]
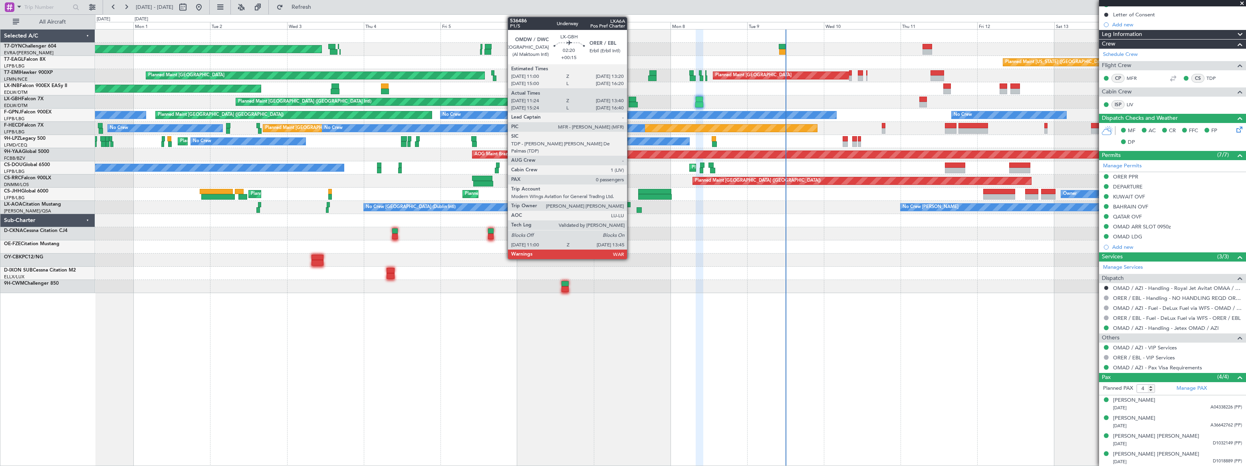
click at [631, 99] on div at bounding box center [633, 100] width 8 height 6
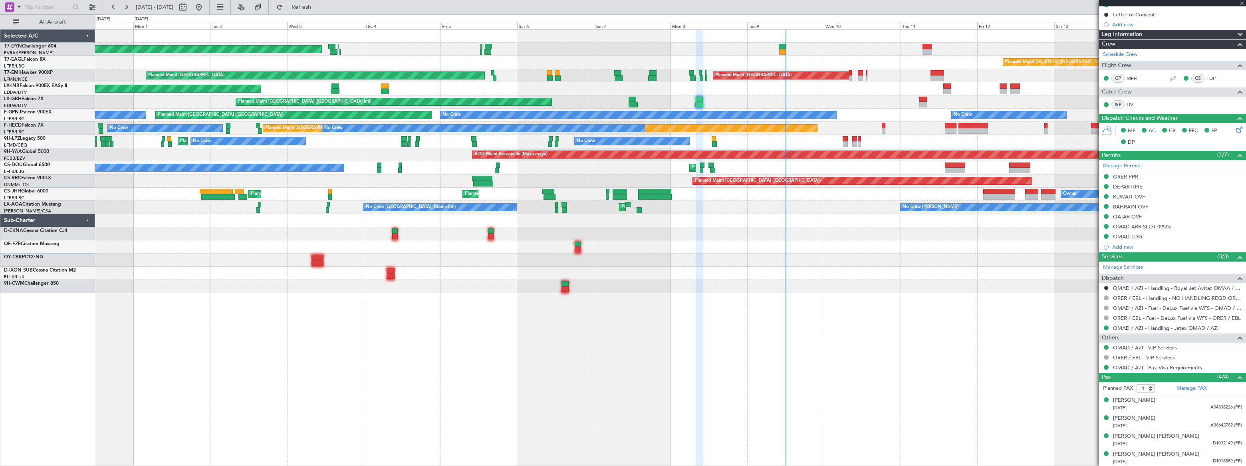
type input "+00:15"
type input "11:24"
type input "13:40"
type input "0"
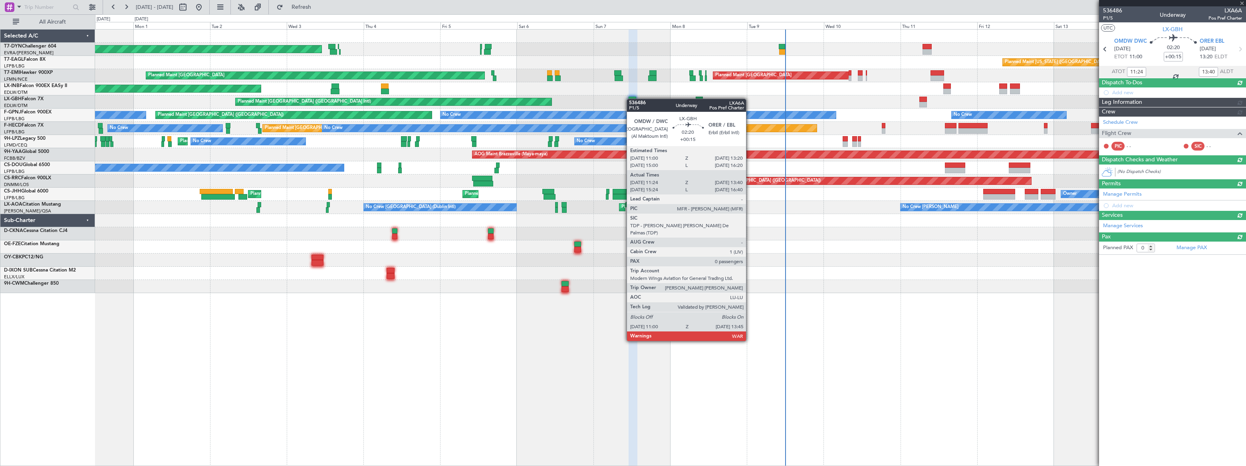
scroll to position [0, 0]
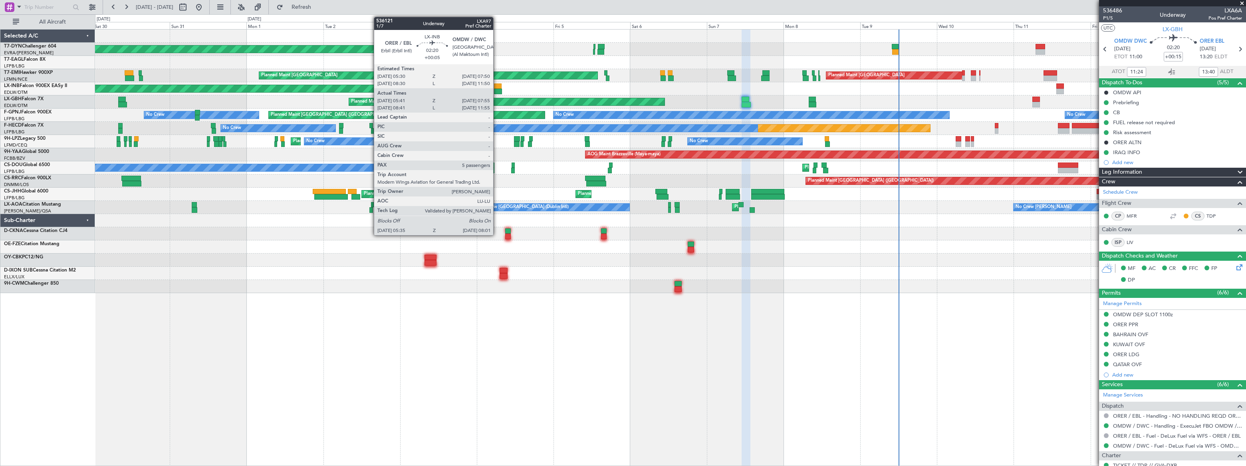
click at [497, 86] on div at bounding box center [498, 86] width 8 height 6
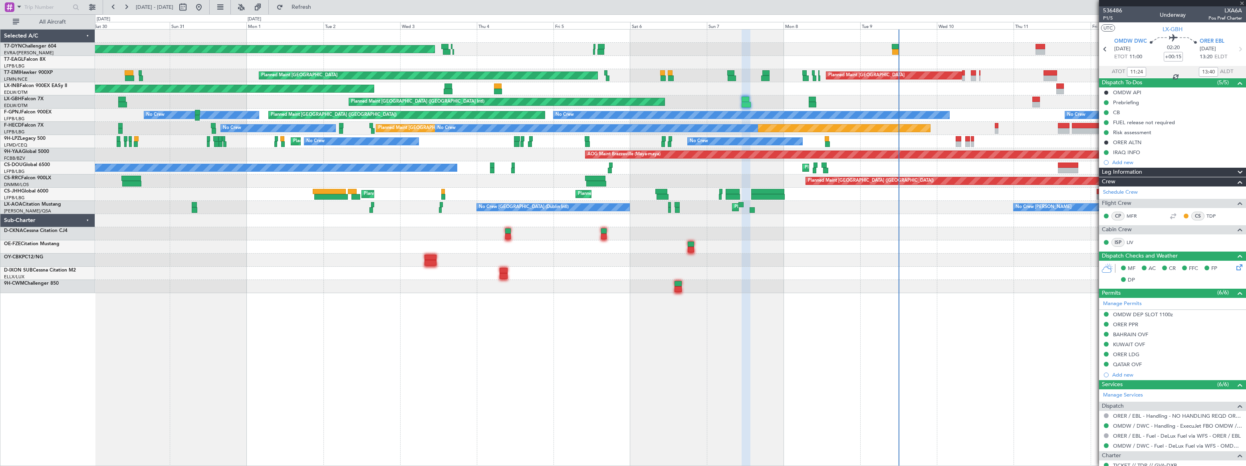
type input "+00:05"
type input "05:41"
type input "07:55"
type input "5"
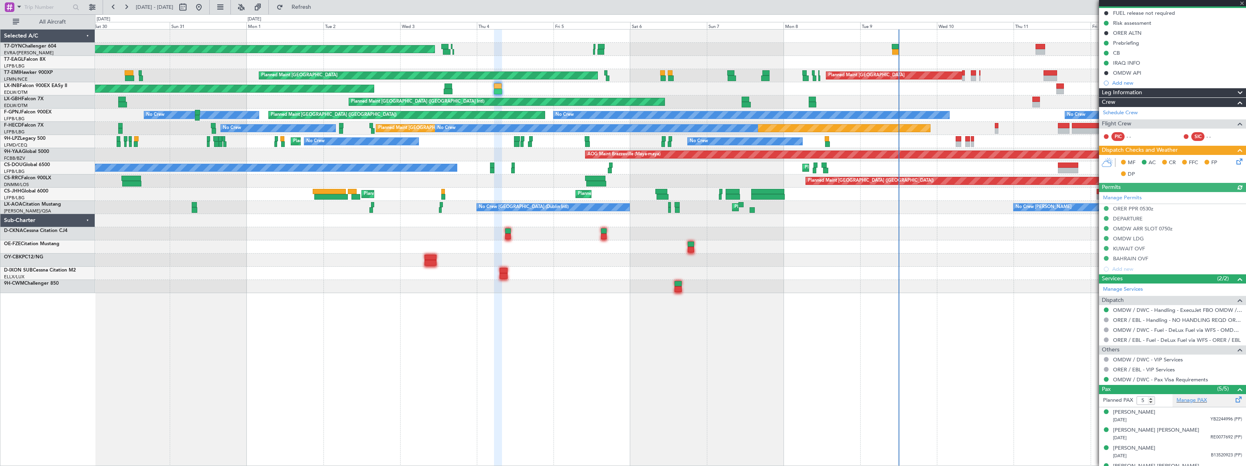
scroll to position [109, 0]
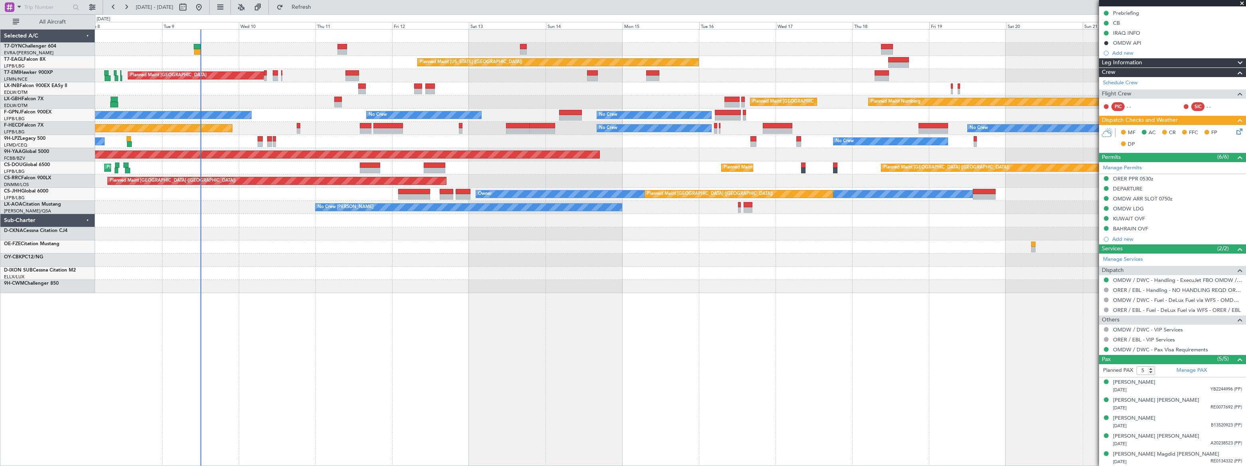
click at [246, 120] on div "Planned Maint New York (Teterboro) Planned Maint Zurich Planned Maint Zurich Pl…" at bounding box center [670, 162] width 1150 height 264
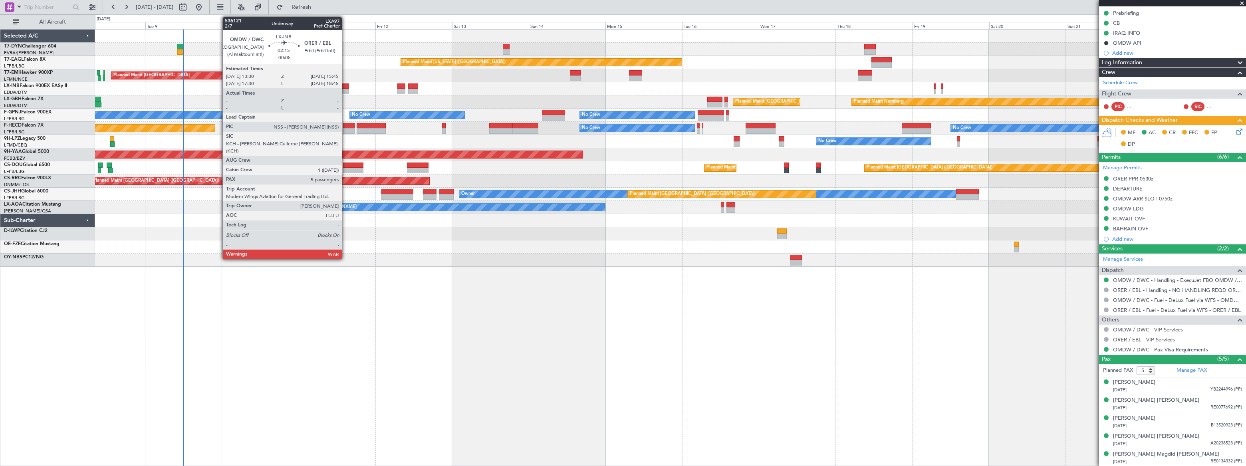
click at [345, 87] on div at bounding box center [670, 88] width 1150 height 13
click at [344, 87] on div at bounding box center [346, 86] width 8 height 6
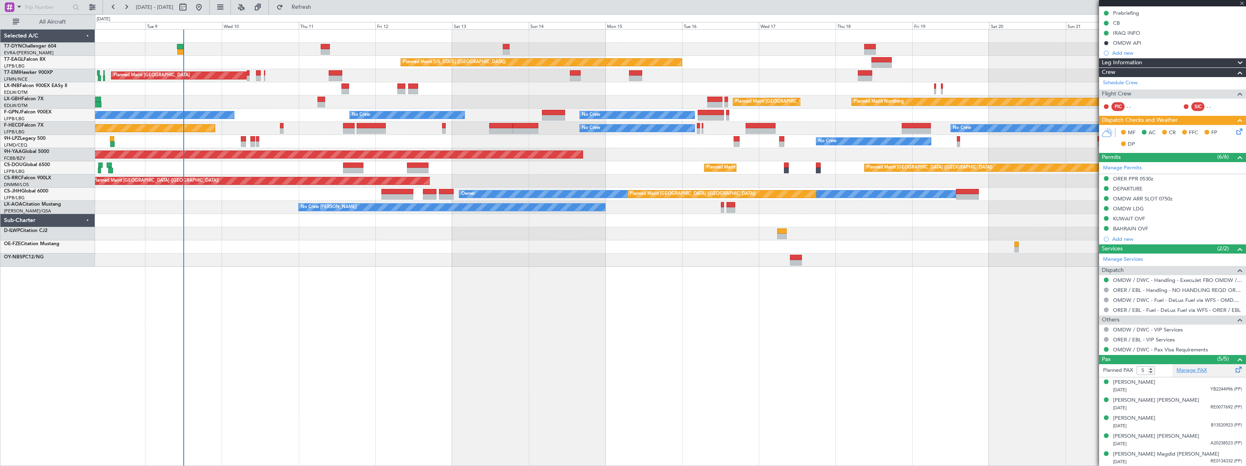
click at [1191, 368] on link "Manage PAX" at bounding box center [1192, 371] width 30 height 8
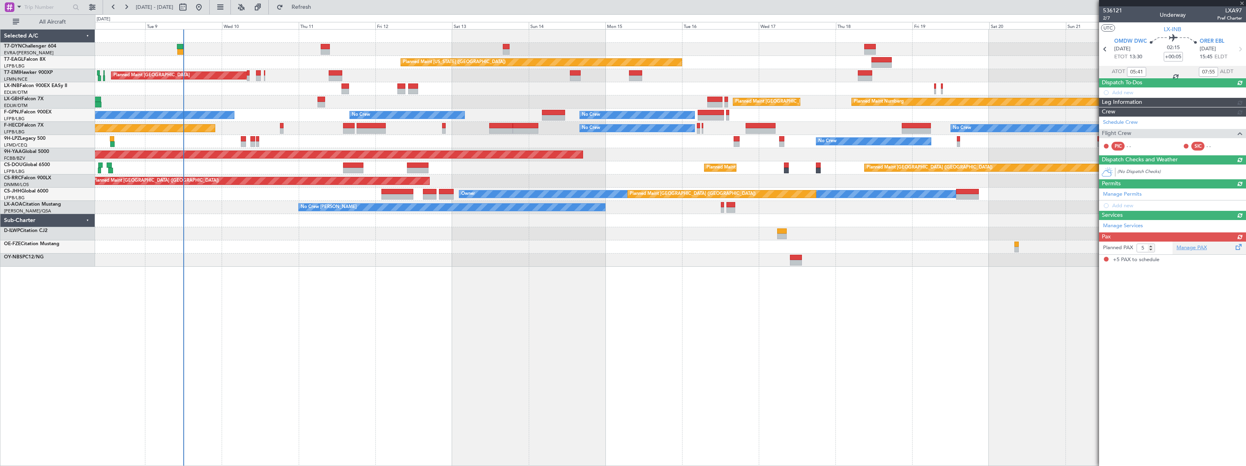
type input "-00:05"
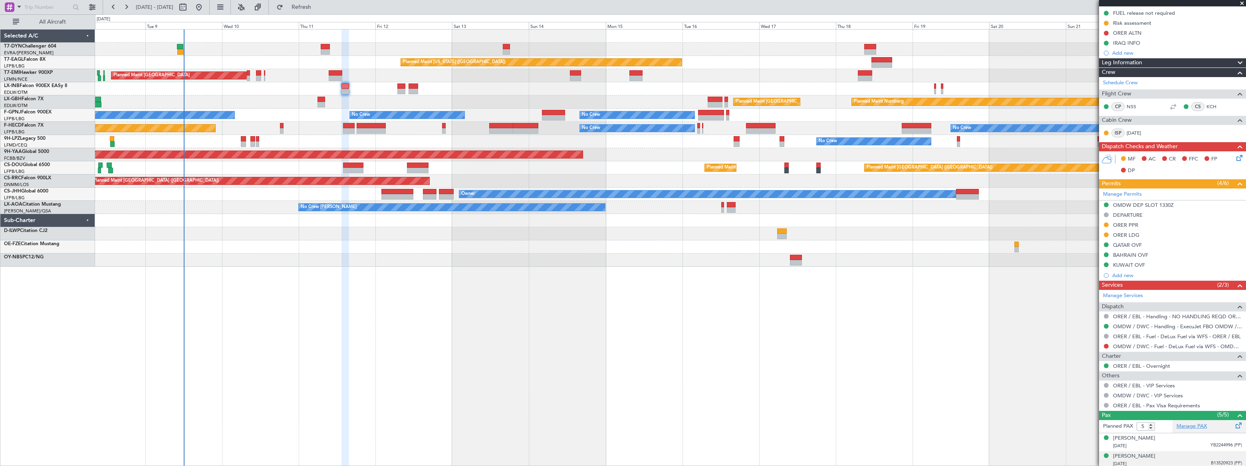
scroll to position [0, 0]
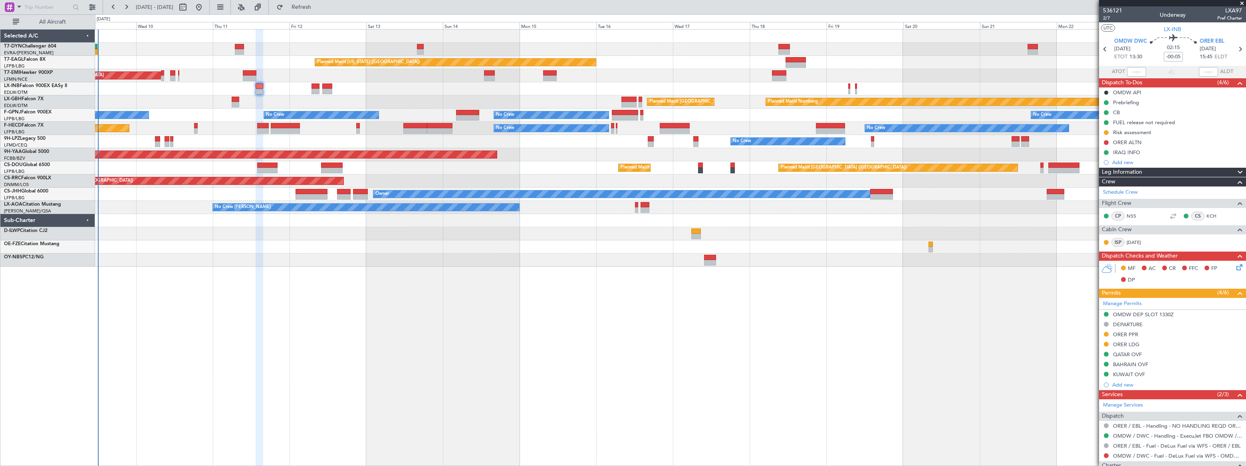
click at [371, 324] on div "Planned Maint New York (Teterboro) Planned Maint Zurich Planned Maint Nurnberg …" at bounding box center [670, 247] width 1151 height 437
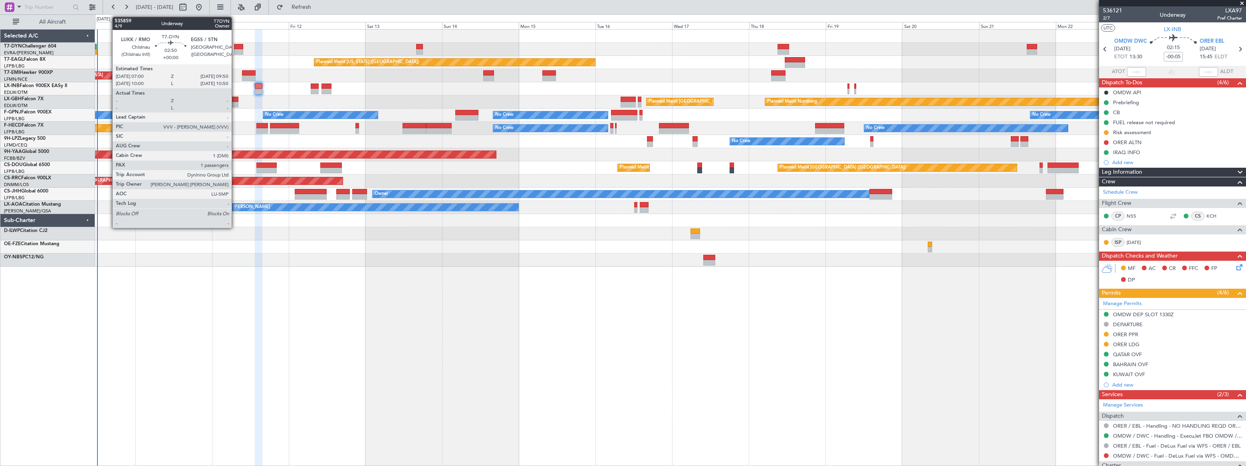
click at [236, 46] on div at bounding box center [238, 47] width 9 height 6
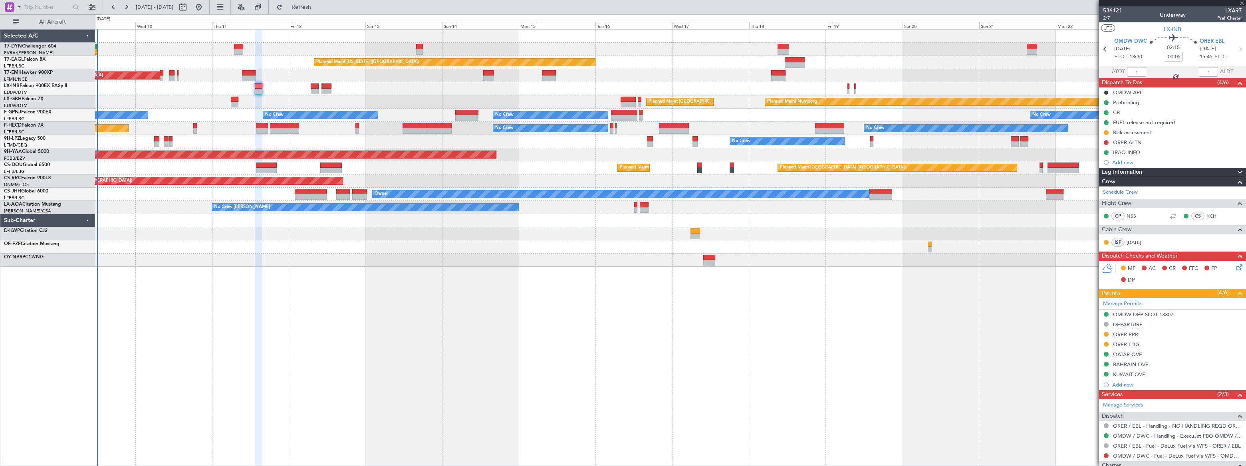
type input "1"
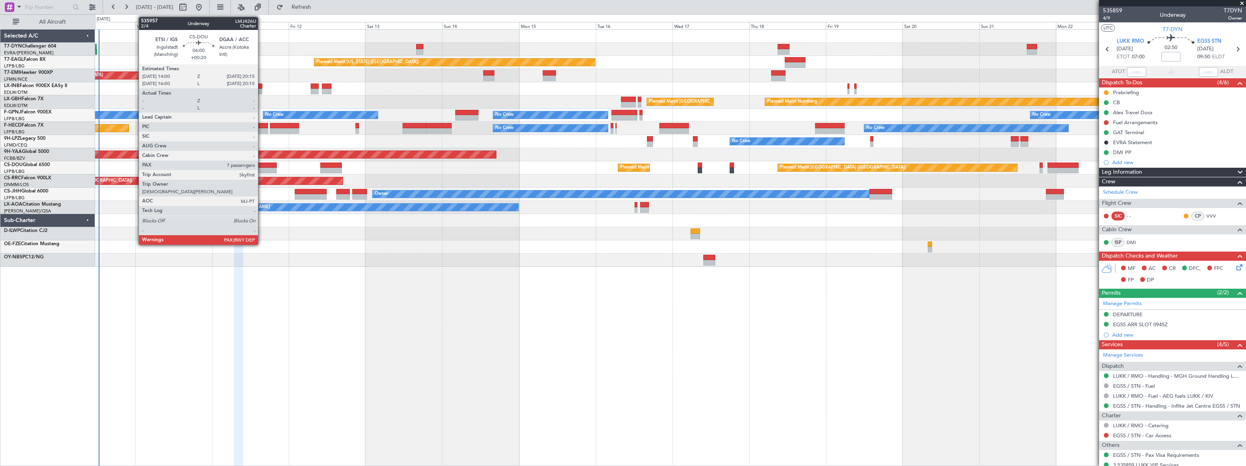
click at [262, 167] on div at bounding box center [266, 166] width 20 height 6
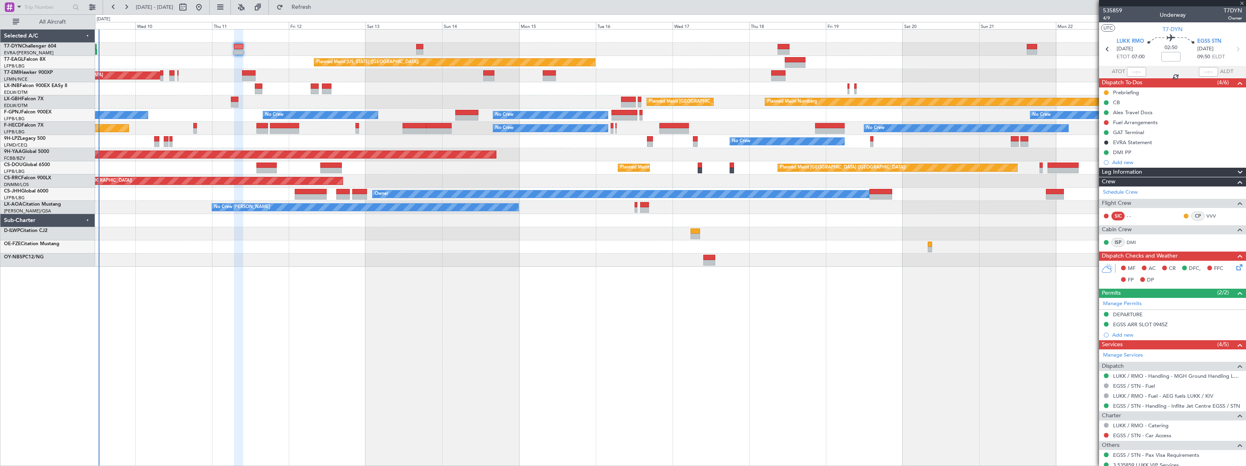
type input "+00:20"
type input "7"
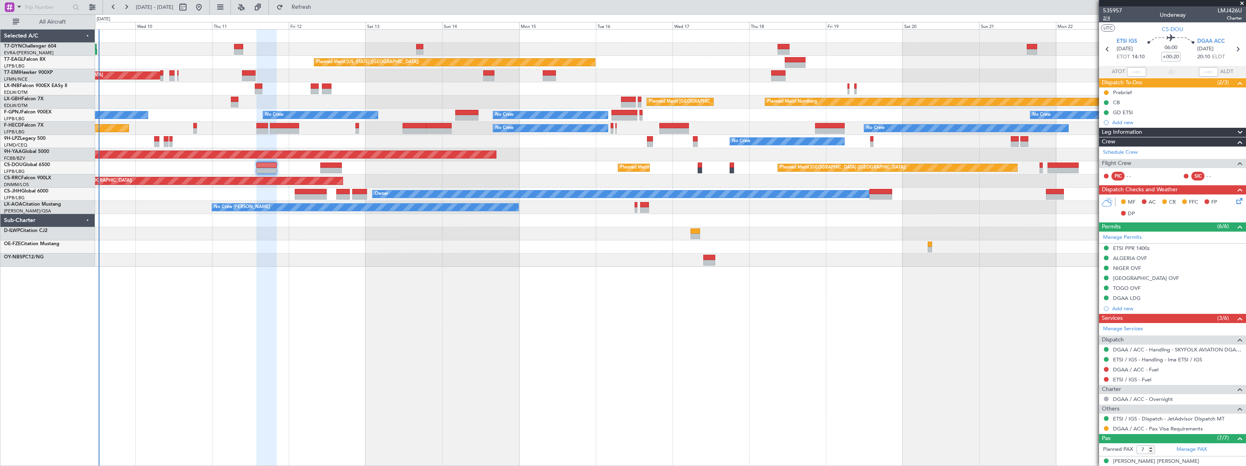
click at [1108, 17] on span "2/4" at bounding box center [1112, 18] width 19 height 7
click at [318, 6] on span "Refresh" at bounding box center [302, 7] width 34 height 6
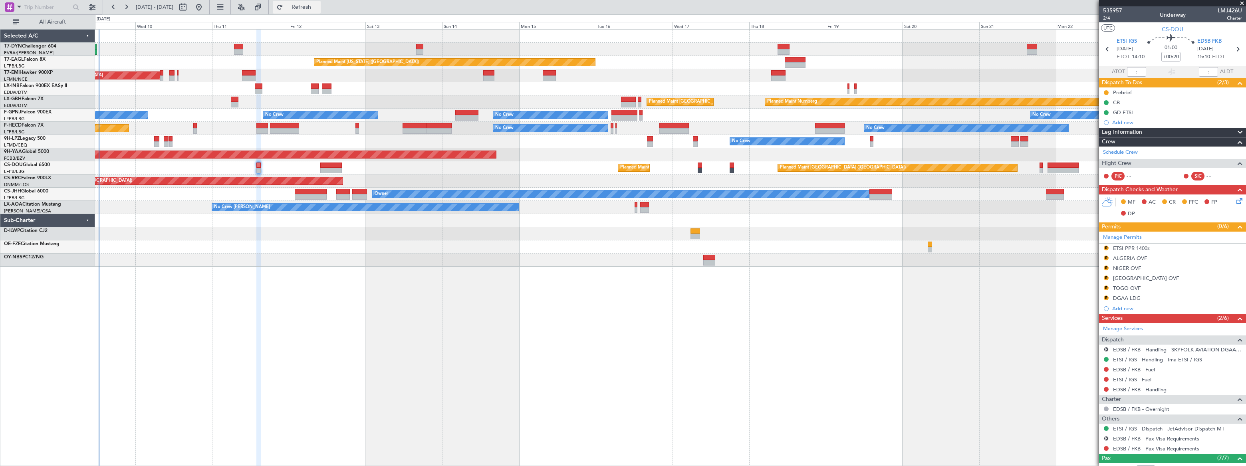
click at [318, 7] on span "Refresh" at bounding box center [302, 7] width 34 height 6
click at [318, 8] on span "Refresh" at bounding box center [302, 7] width 34 height 6
click at [318, 5] on span "Refresh" at bounding box center [302, 7] width 34 height 6
click at [1106, 18] on span "2/4" at bounding box center [1112, 18] width 19 height 7
click at [318, 9] on span "Refresh" at bounding box center [302, 7] width 34 height 6
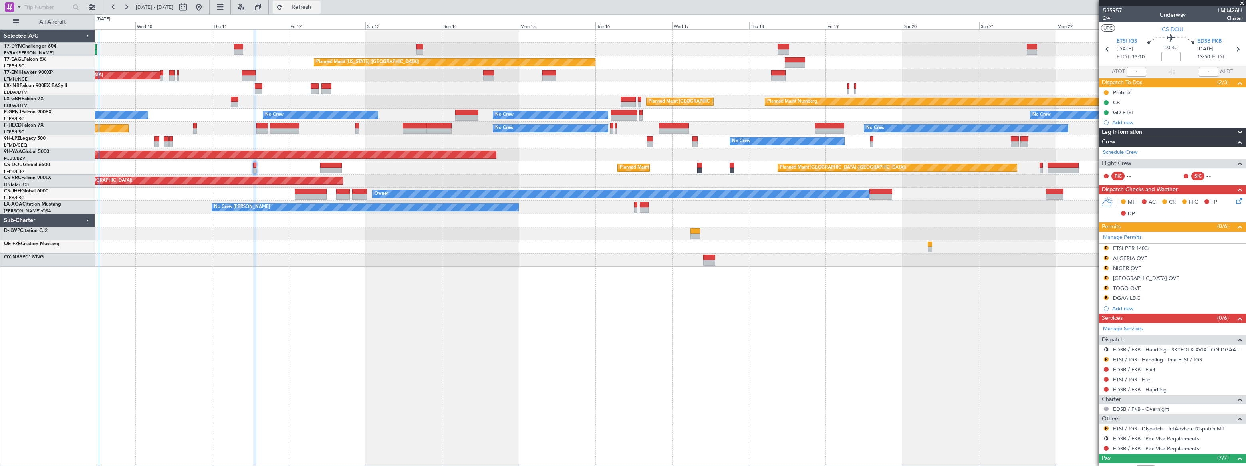
click at [318, 9] on span "Refresh" at bounding box center [302, 7] width 34 height 6
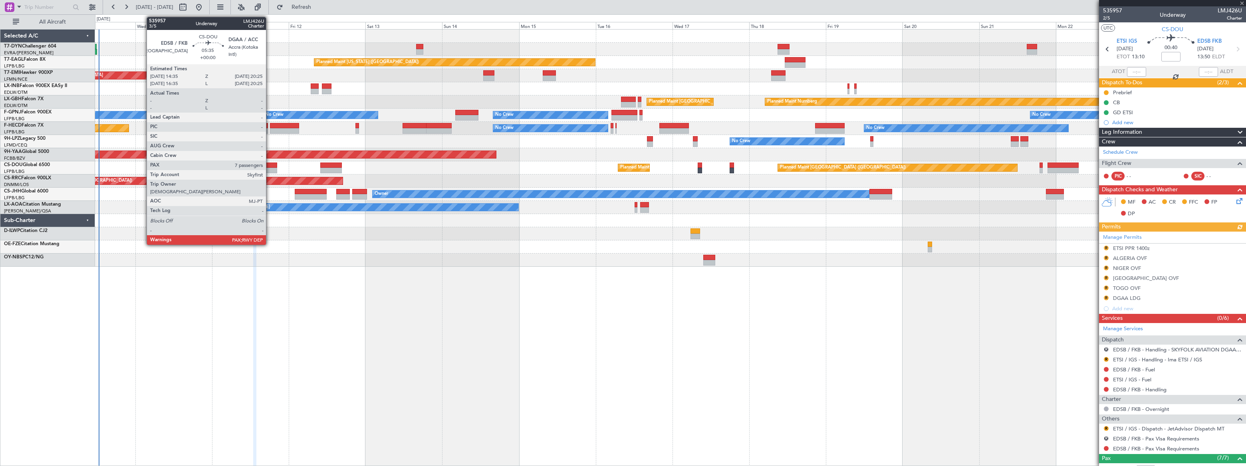
click at [270, 165] on div at bounding box center [267, 166] width 19 height 6
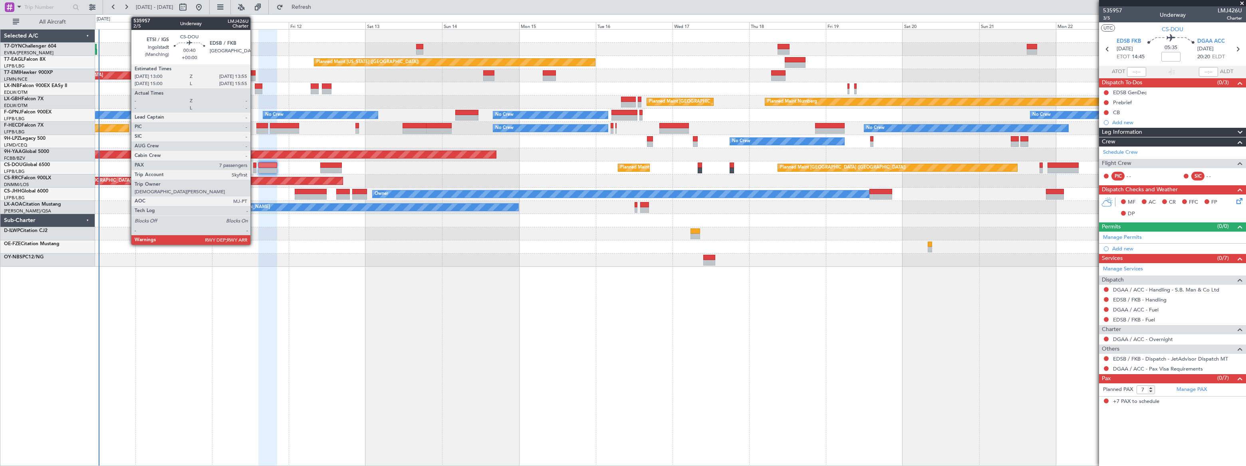
click at [254, 169] on div at bounding box center [254, 171] width 3 height 6
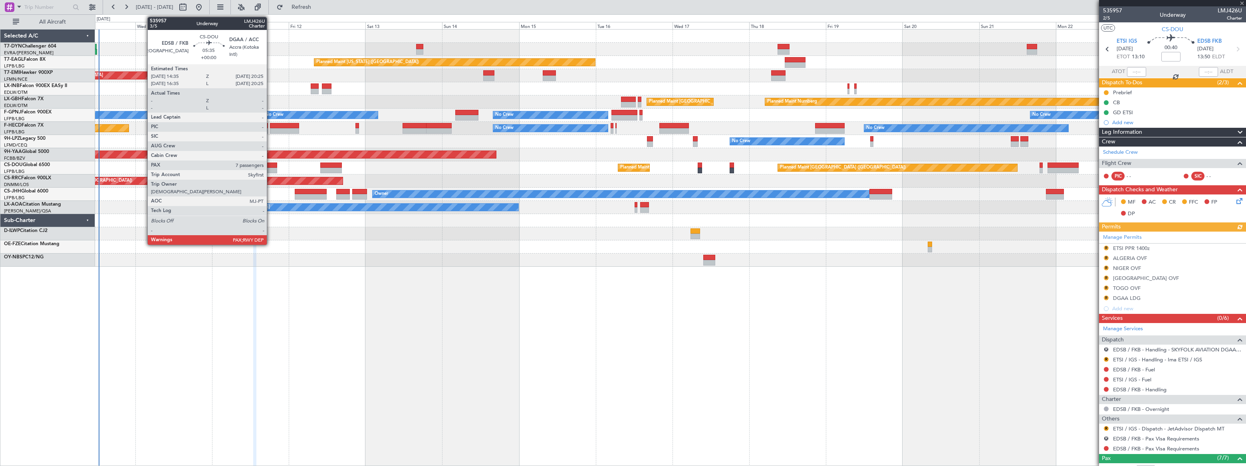
click at [270, 165] on div at bounding box center [267, 166] width 19 height 6
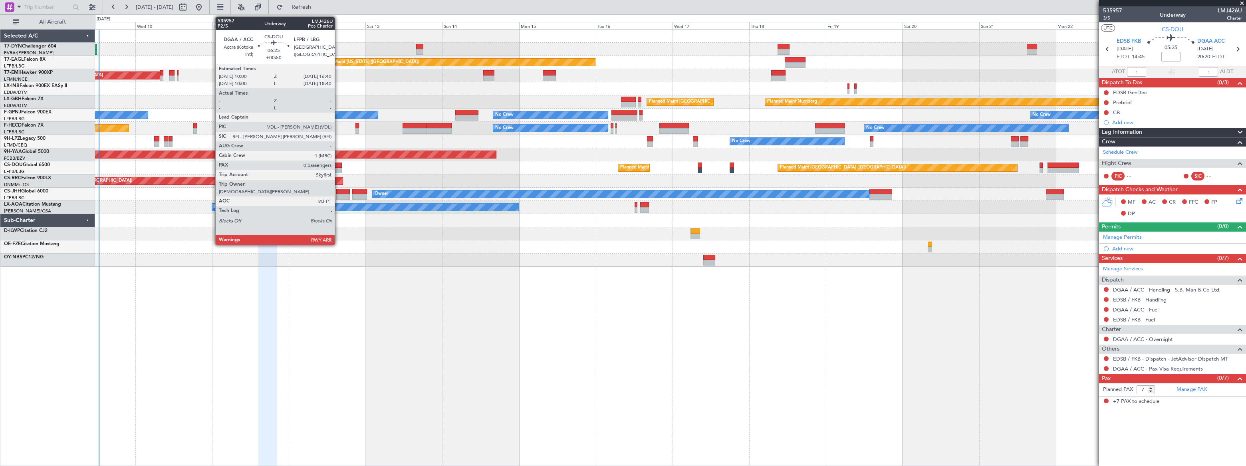
click at [338, 165] on div at bounding box center [331, 166] width 22 height 6
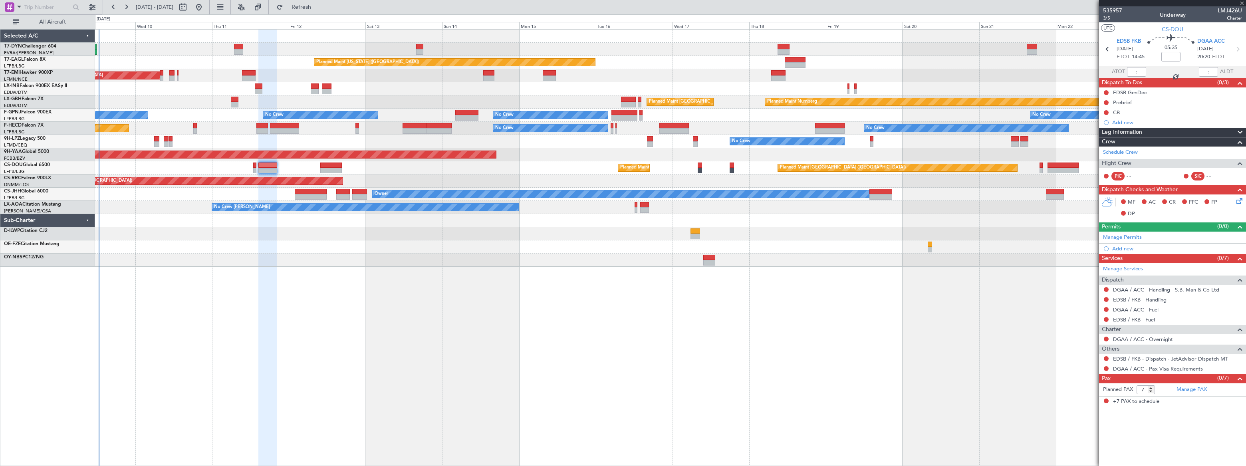
type input "+00:50"
type input "0"
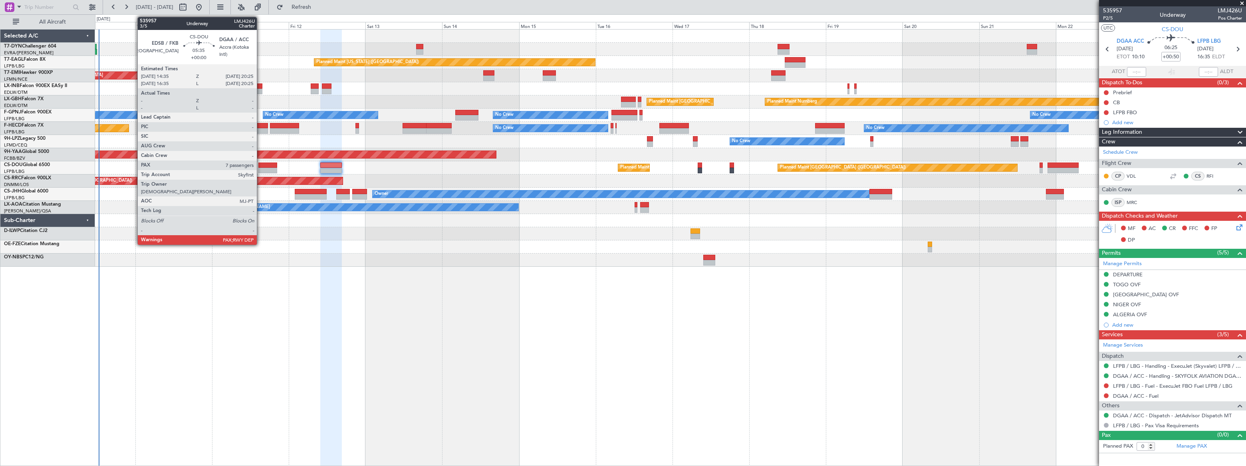
click at [263, 168] on div at bounding box center [267, 171] width 19 height 6
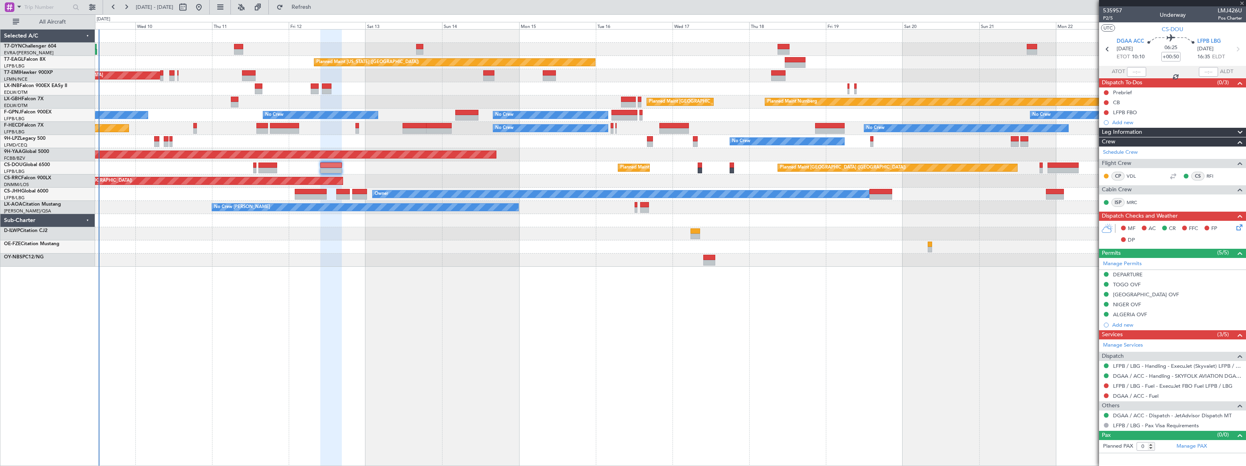
type input "7"
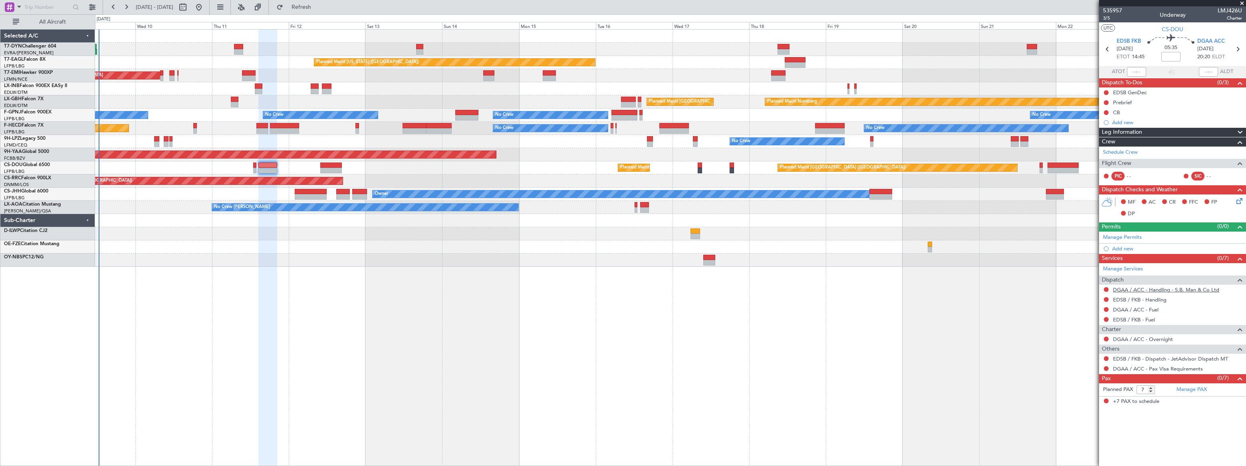
click at [1198, 288] on link "DGAA / ACC - Handling - S.B. Man & Co Ltd" at bounding box center [1166, 289] width 106 height 7
click at [337, 7] on fb-flight-board "09 Sep 2025 - 24 Sep 2025 Refresh Quick Links All Aircraft Planned Maint New Yo…" at bounding box center [623, 236] width 1246 height 460
click at [318, 6] on span "Refresh" at bounding box center [302, 7] width 34 height 6
click at [1156, 300] on link "EDSB / FKB - Handling" at bounding box center [1140, 299] width 54 height 7
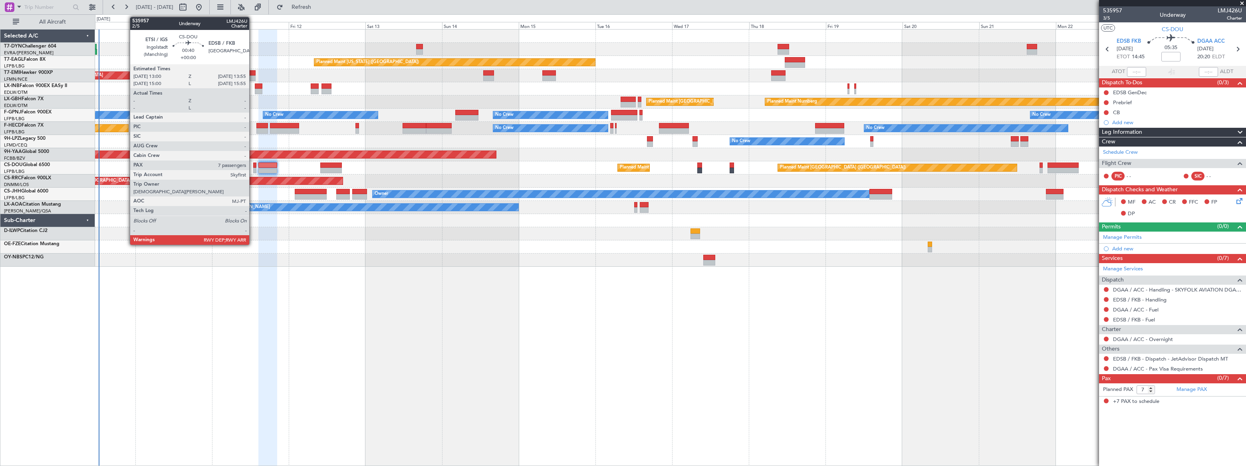
click at [253, 168] on div at bounding box center [254, 171] width 3 height 6
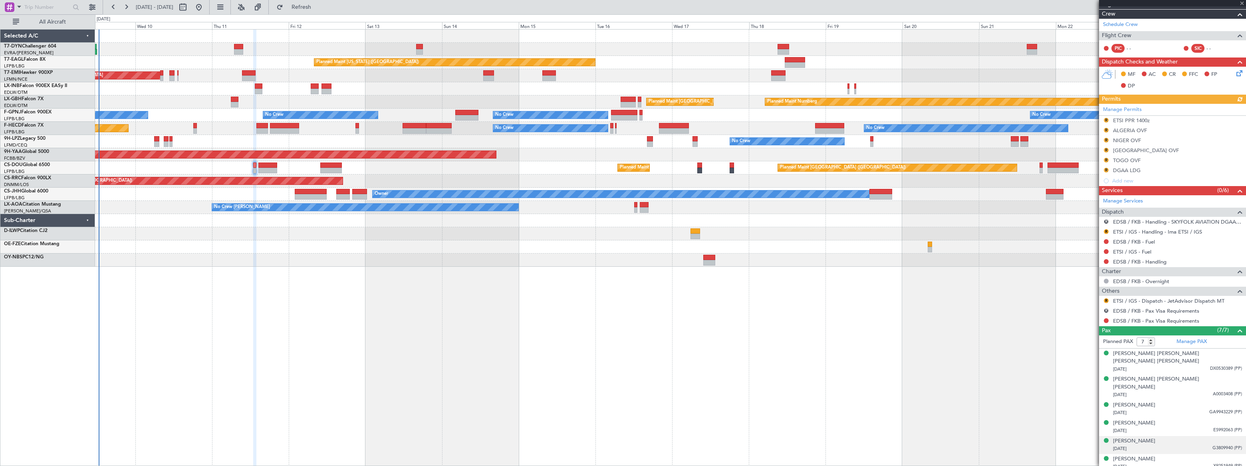
scroll to position [135, 0]
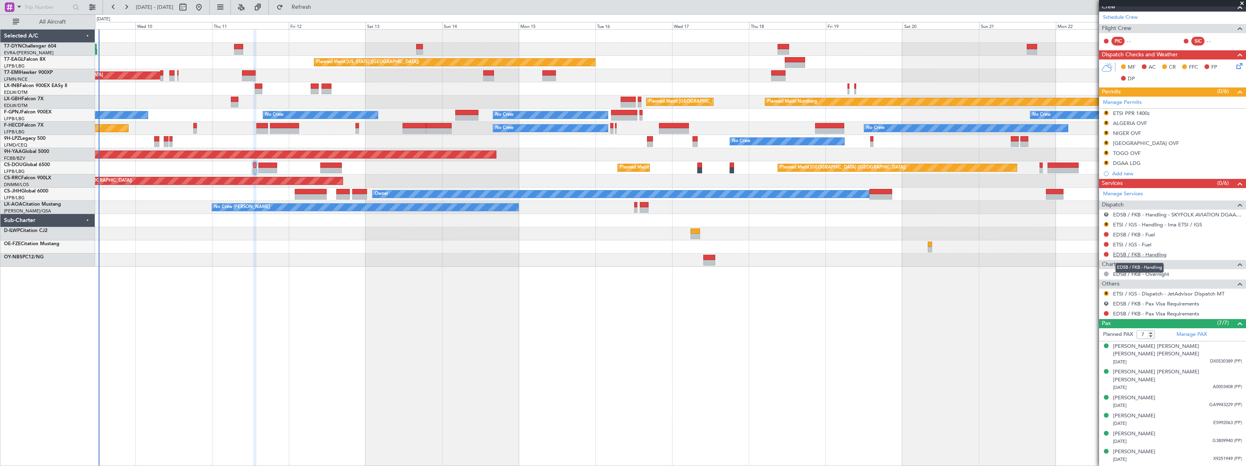
click at [1150, 253] on link "EDSB / FKB - Handling" at bounding box center [1140, 254] width 54 height 7
click at [318, 6] on span "Refresh" at bounding box center [302, 7] width 34 height 6
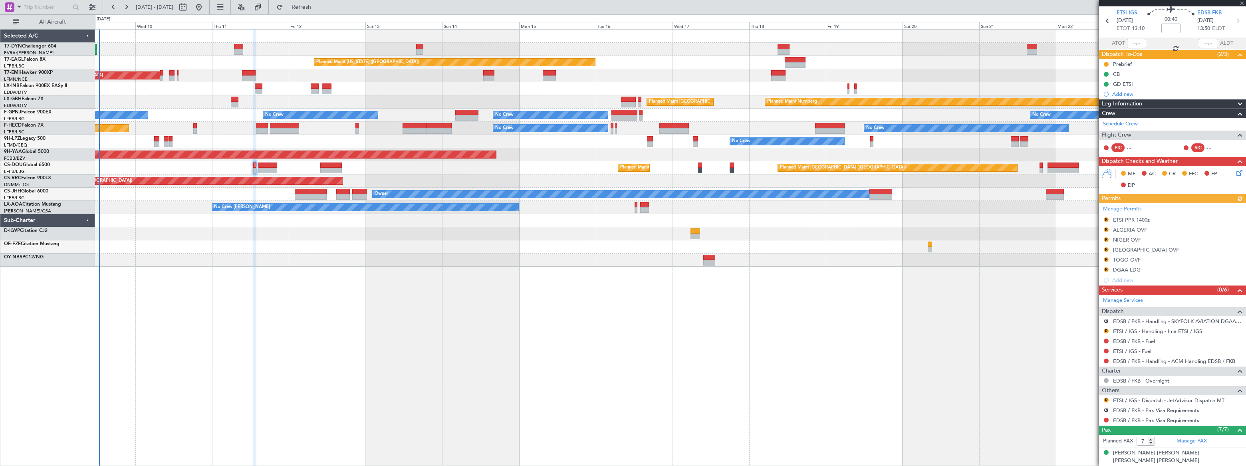
scroll to position [0, 0]
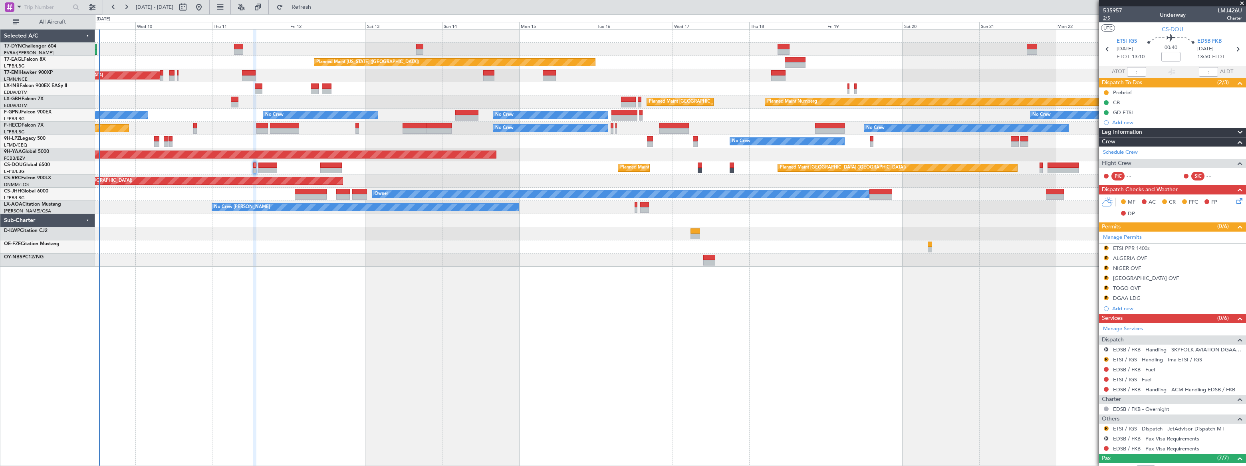
click at [1106, 19] on span "2/5" at bounding box center [1112, 18] width 19 height 7
click at [318, 6] on span "Refresh" at bounding box center [302, 7] width 34 height 6
click at [318, 7] on span "Refresh" at bounding box center [302, 7] width 34 height 6
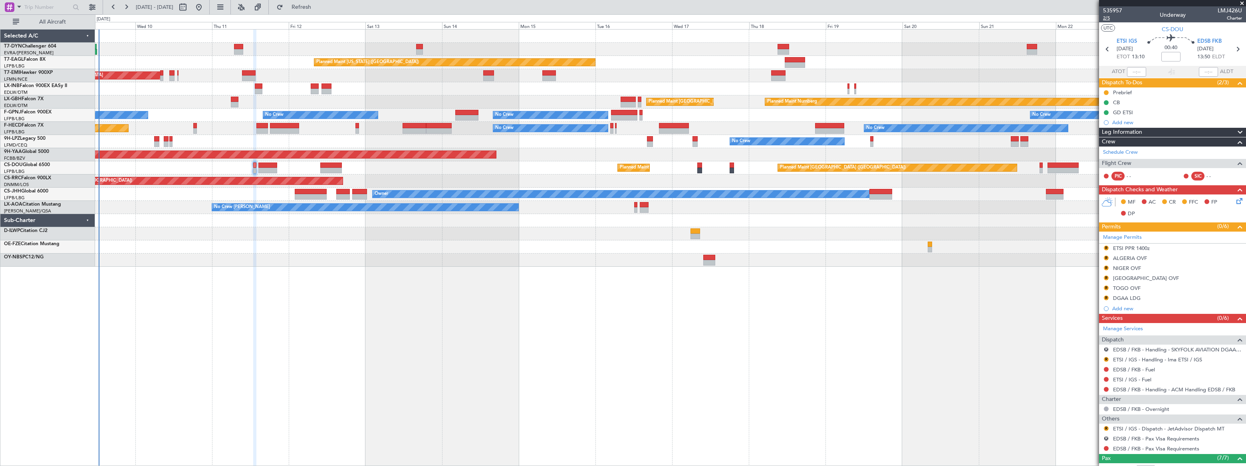
click at [1108, 16] on span "2/5" at bounding box center [1112, 18] width 19 height 7
click at [318, 6] on span "Refresh" at bounding box center [302, 7] width 34 height 6
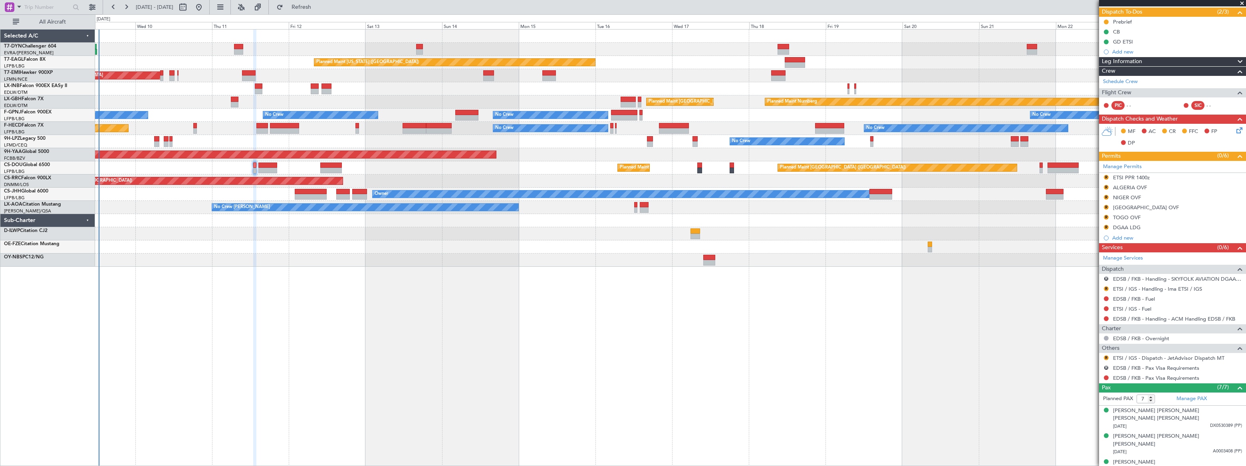
scroll to position [135, 0]
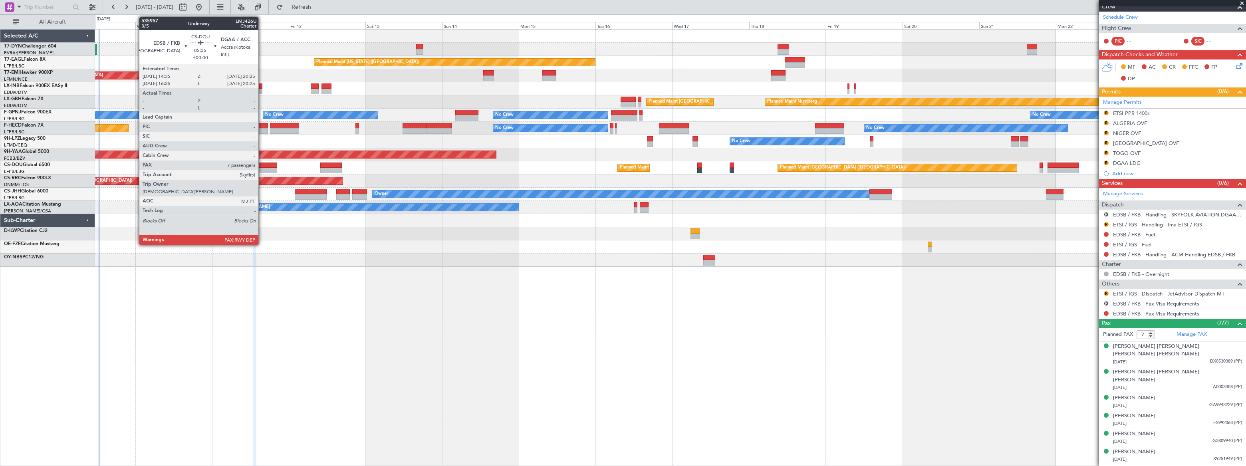
click at [262, 165] on div at bounding box center [267, 166] width 19 height 6
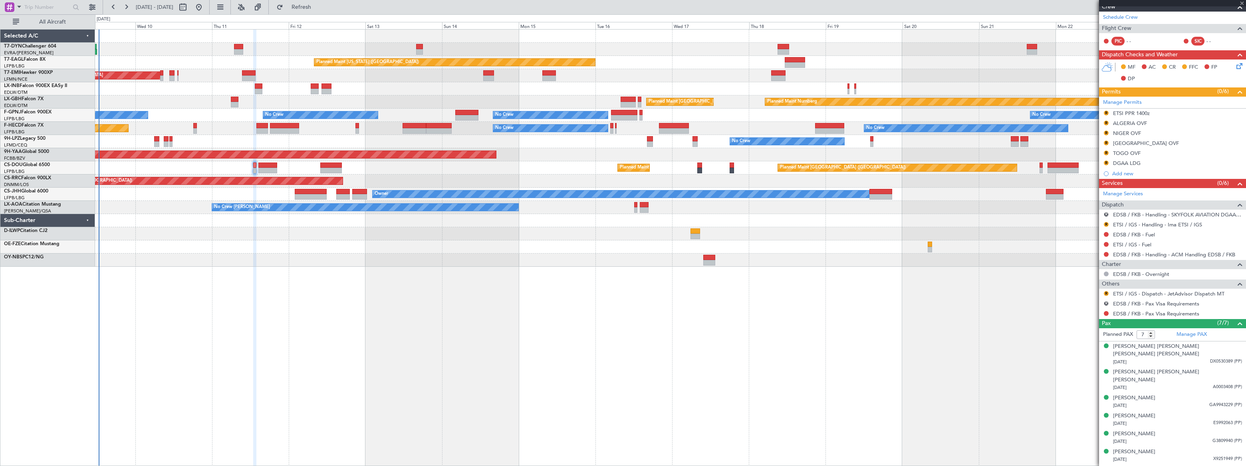
scroll to position [0, 0]
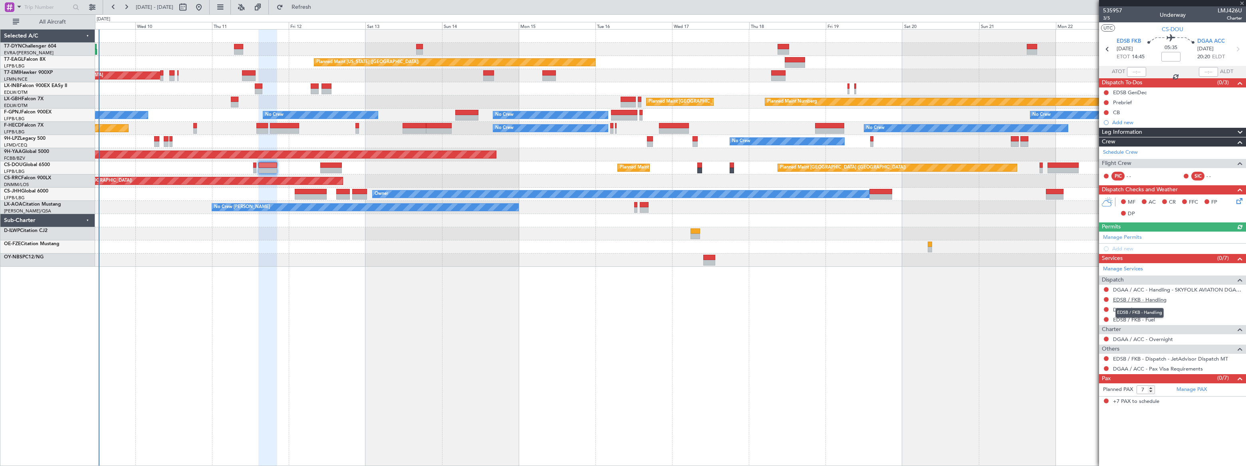
click at [1155, 302] on link "EDSB / FKB - Handling" at bounding box center [1140, 299] width 54 height 7
click at [318, 6] on span "Refresh" at bounding box center [302, 7] width 34 height 6
click at [318, 6] on span "Refreshing..." at bounding box center [302, 7] width 34 height 6
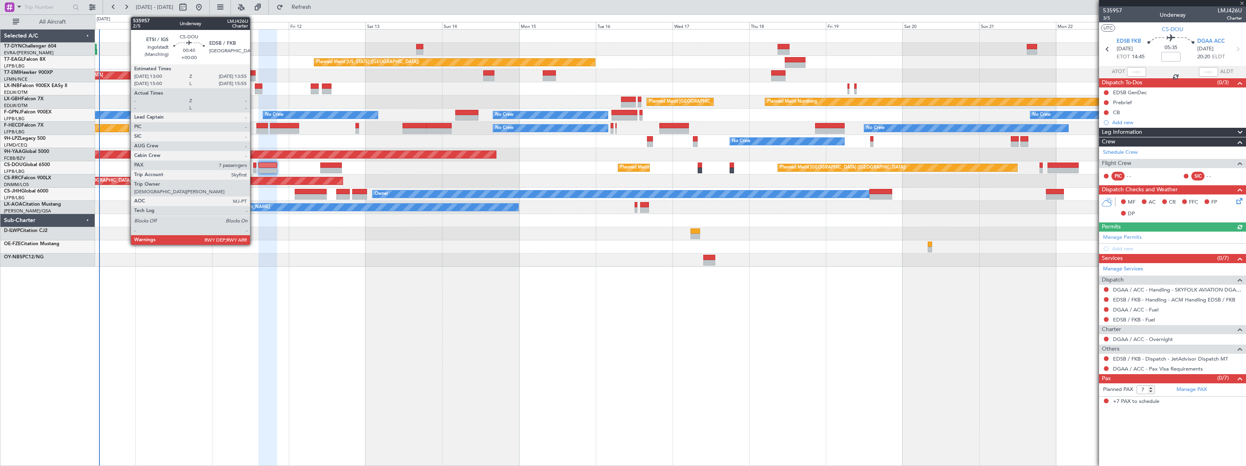
click at [254, 169] on div at bounding box center [254, 171] width 3 height 6
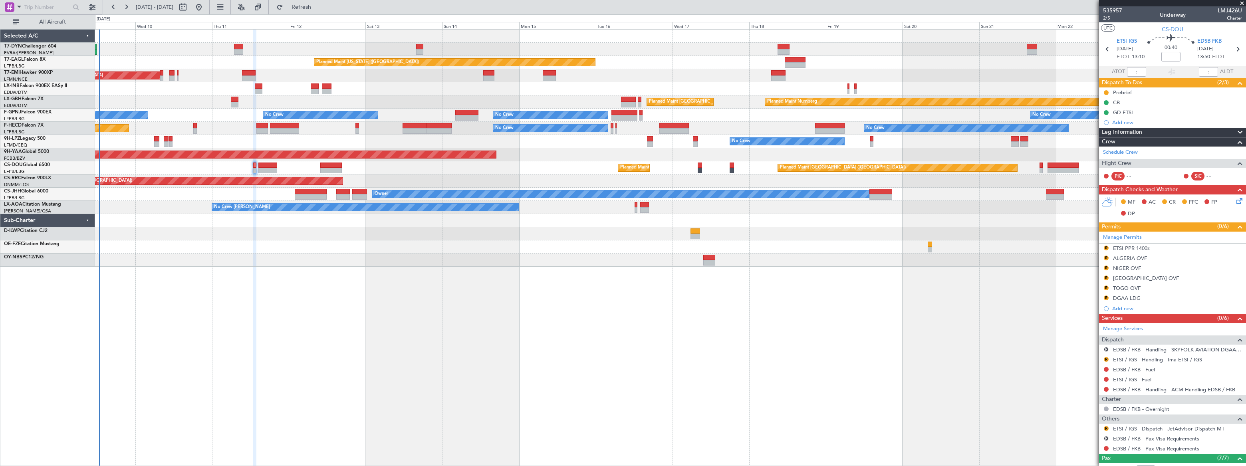
click at [1112, 11] on span "535957" at bounding box center [1112, 10] width 19 height 8
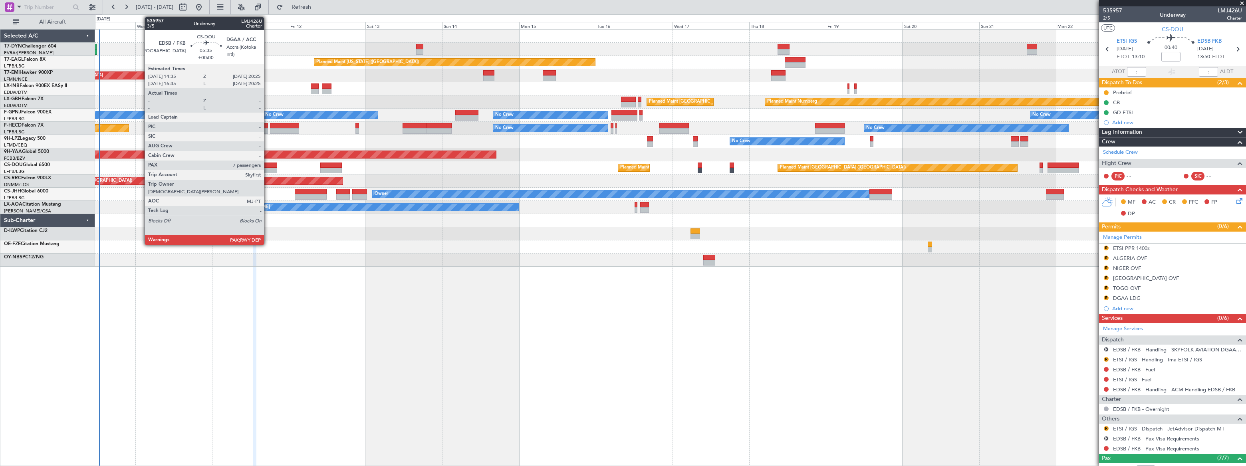
click at [268, 165] on div at bounding box center [267, 166] width 19 height 6
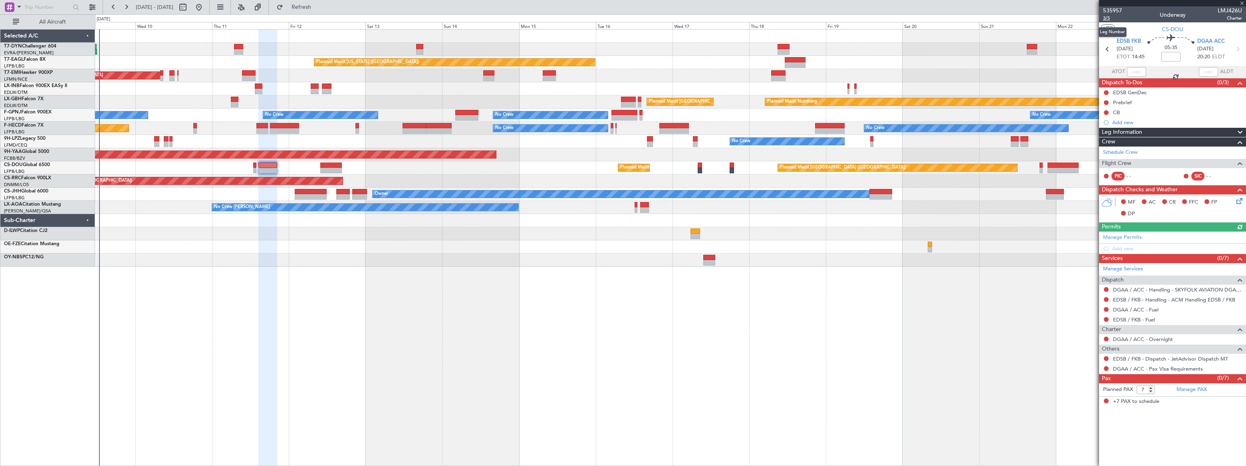
click at [1108, 18] on span "3/5" at bounding box center [1112, 18] width 19 height 7
click at [1113, 9] on span "535957" at bounding box center [1112, 10] width 19 height 8
click at [1108, 20] on span "3/5" at bounding box center [1112, 18] width 19 height 7
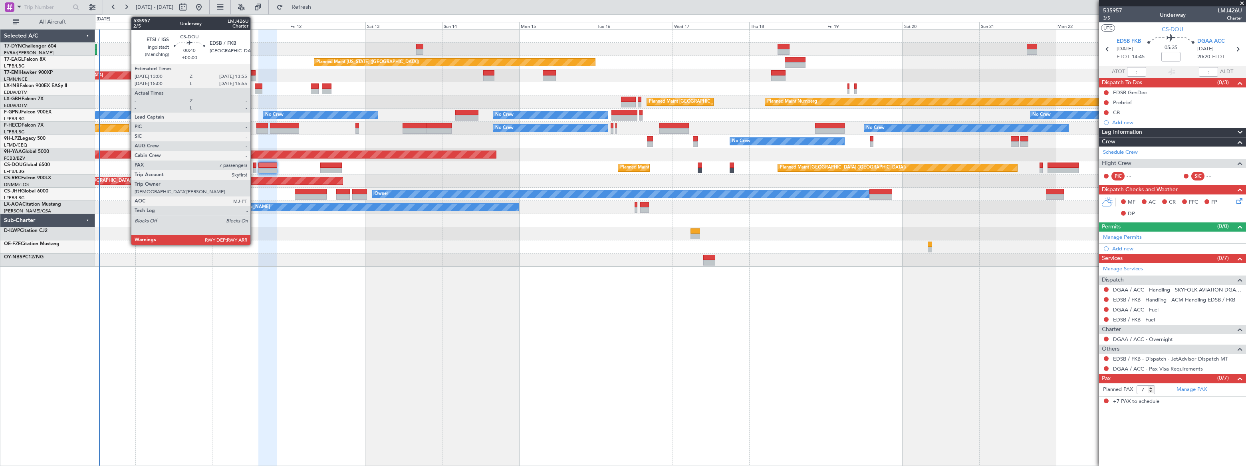
click at [254, 168] on div at bounding box center [254, 171] width 3 height 6
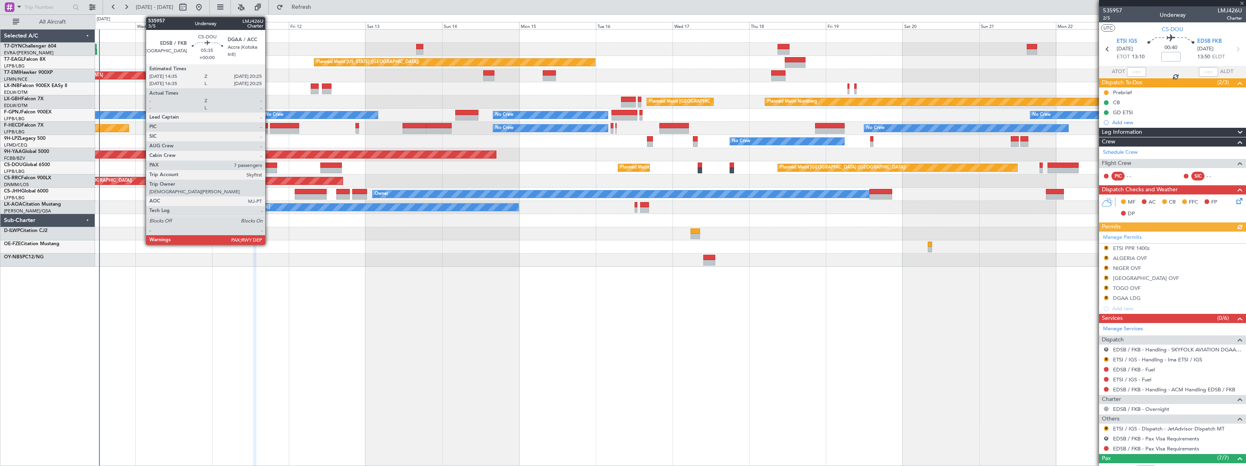
click at [269, 164] on div at bounding box center [267, 166] width 19 height 6
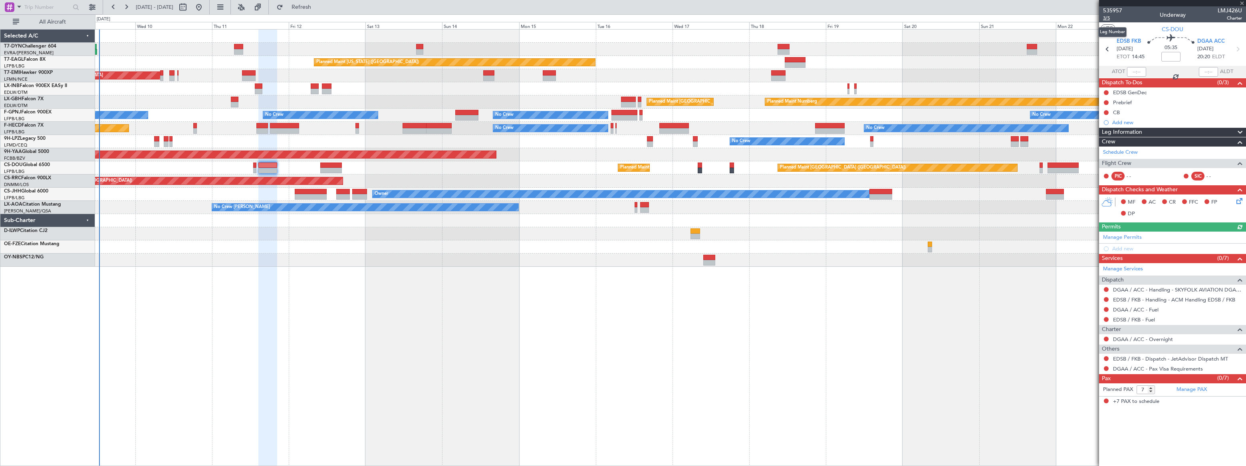
click at [1108, 18] on span "3/5" at bounding box center [1112, 18] width 19 height 7
click at [318, 8] on span "Refresh" at bounding box center [302, 7] width 34 height 6
click at [1196, 388] on link "Manage PAX" at bounding box center [1192, 390] width 30 height 8
click at [318, 8] on span "Refresh" at bounding box center [302, 7] width 34 height 6
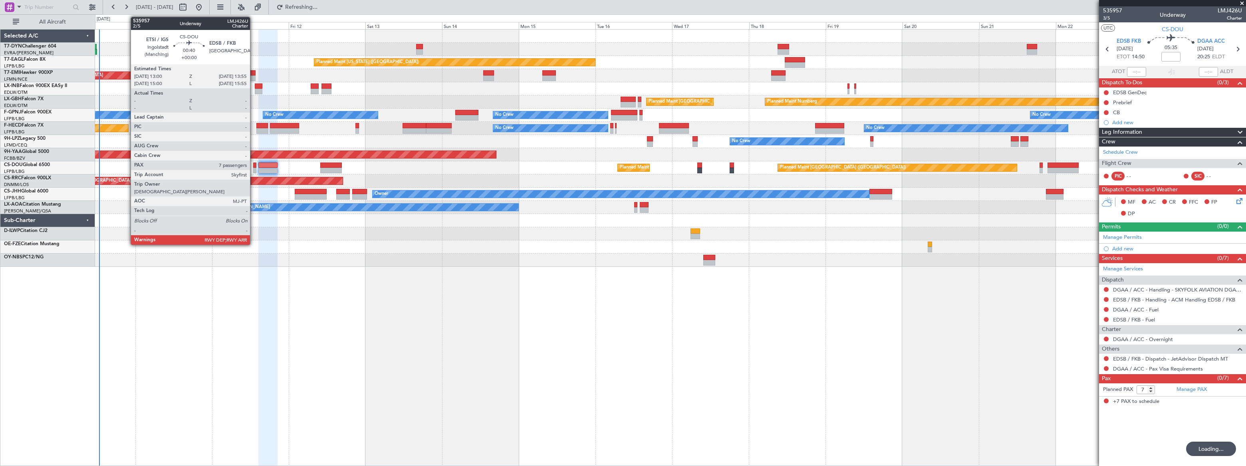
click at [254, 166] on div at bounding box center [254, 166] width 3 height 6
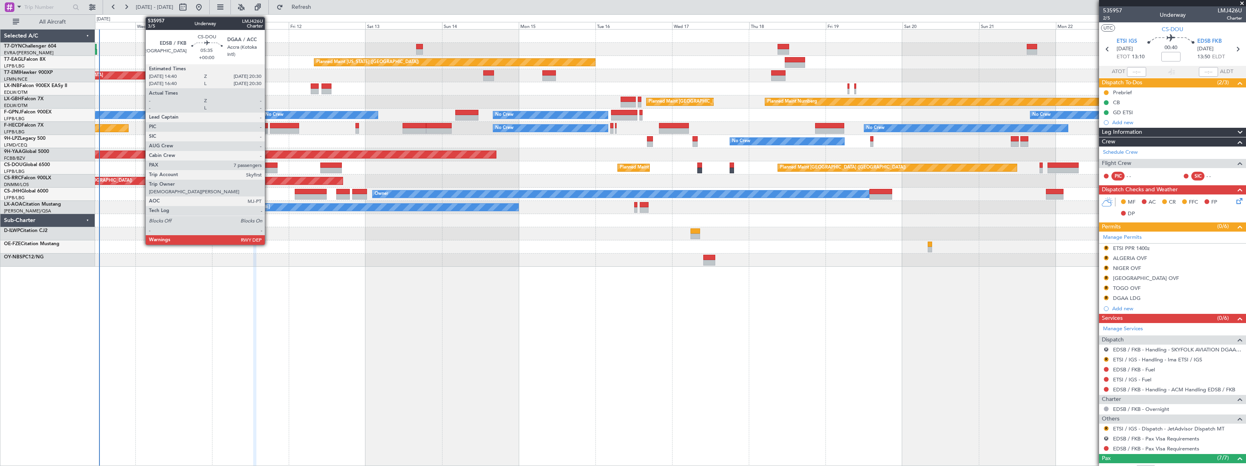
click at [268, 164] on div at bounding box center [267, 166] width 19 height 6
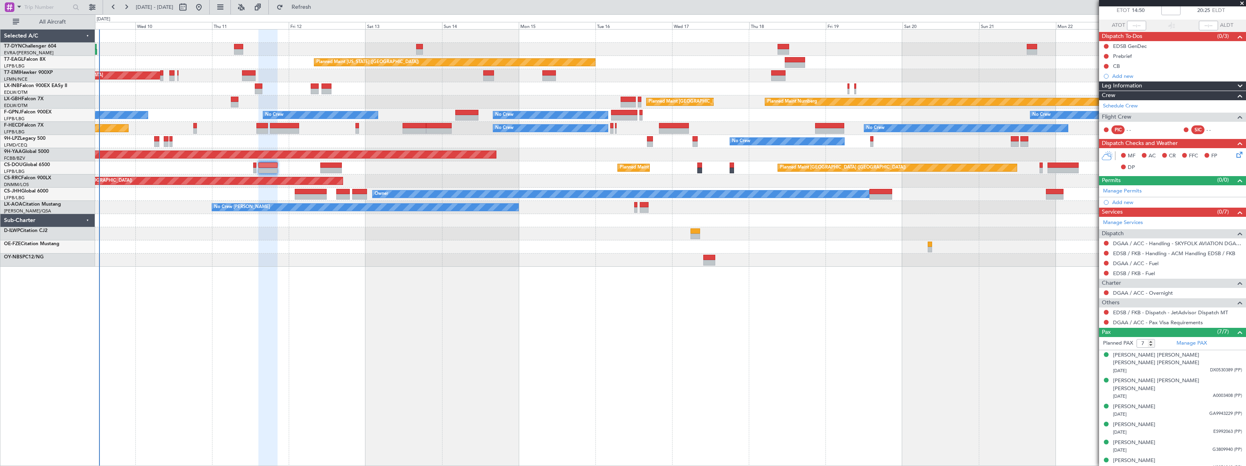
scroll to position [55, 0]
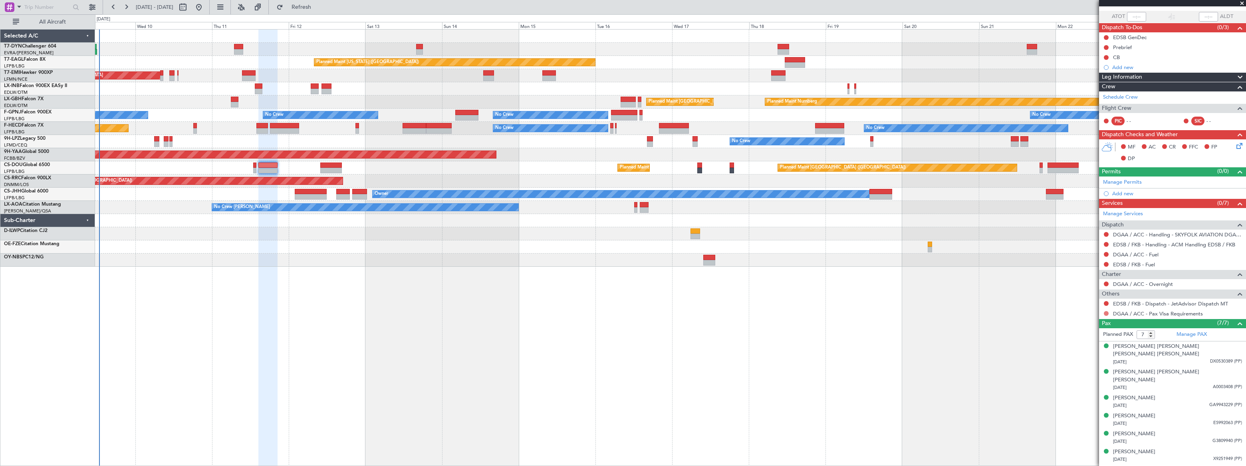
click at [1106, 312] on button at bounding box center [1106, 313] width 5 height 5
click at [1084, 358] on span "Requested" at bounding box center [1083, 360] width 25 height 8
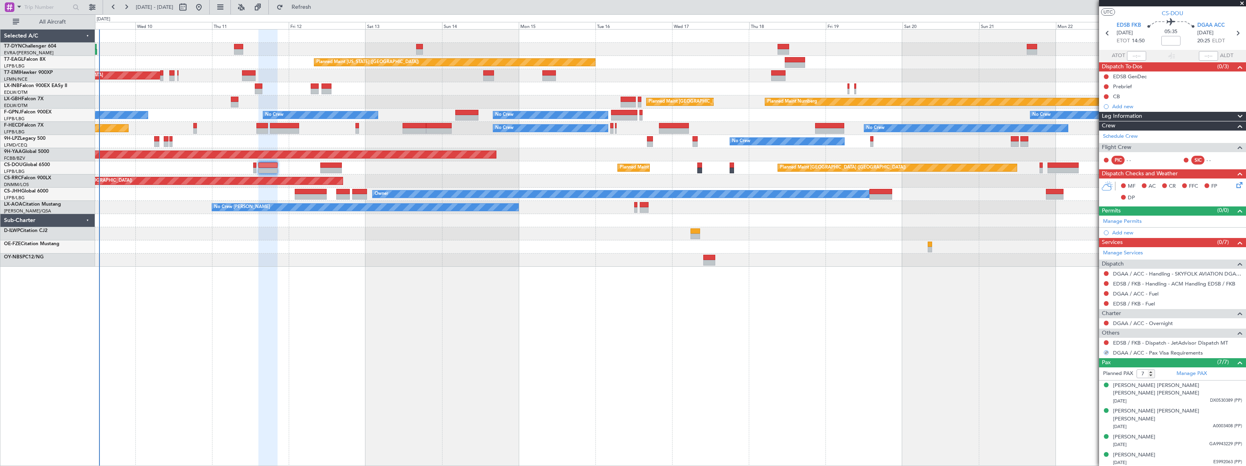
scroll to position [0, 0]
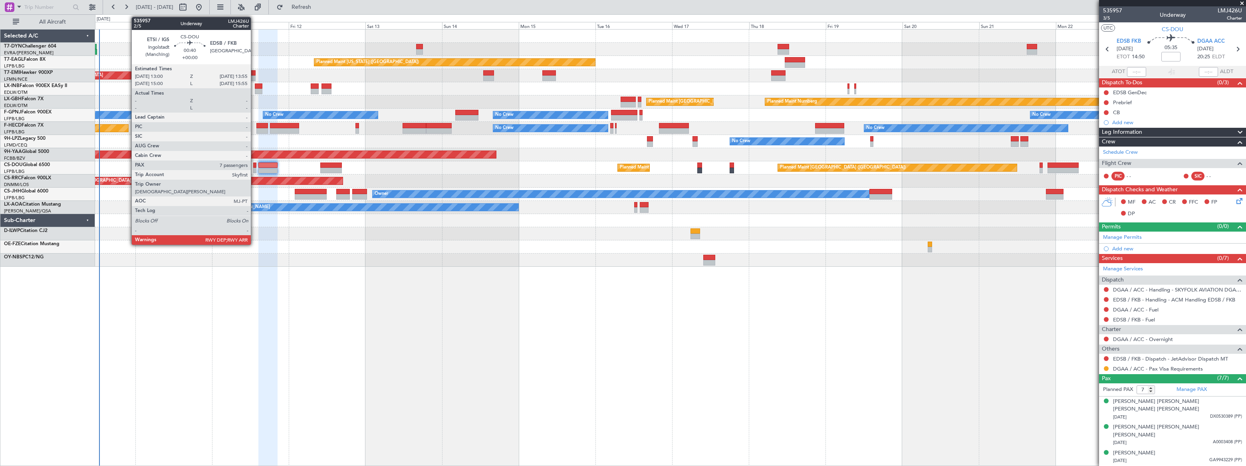
click at [254, 168] on div at bounding box center [254, 171] width 3 height 6
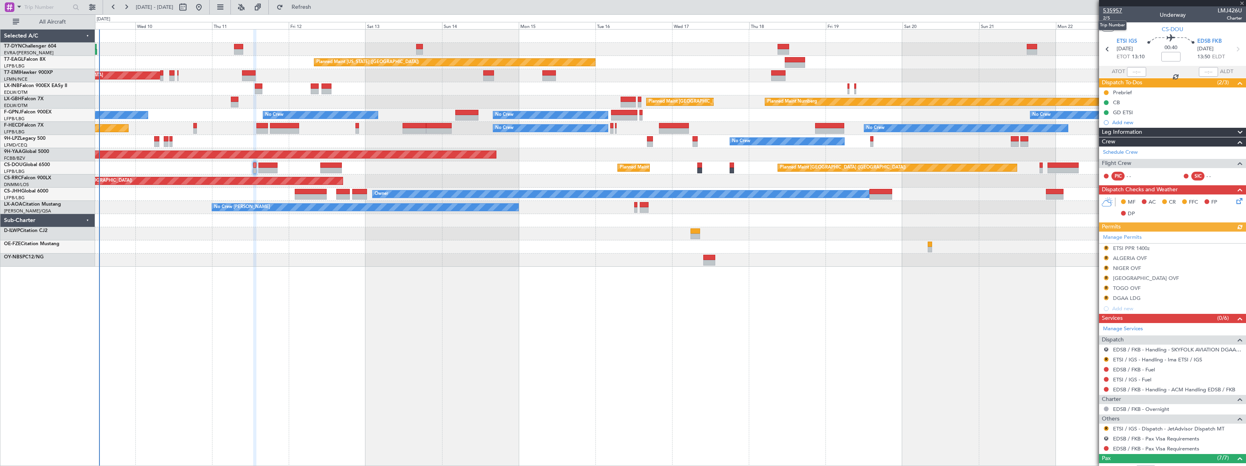
click at [1114, 9] on span "535957" at bounding box center [1112, 10] width 19 height 8
click at [318, 10] on span "Refresh" at bounding box center [302, 7] width 34 height 6
click at [318, 10] on span "Refreshing..." at bounding box center [302, 7] width 34 height 6
click at [321, 11] on button "Refresh" at bounding box center [297, 7] width 48 height 13
click at [321, 11] on button "Refreshing..." at bounding box center [297, 7] width 48 height 13
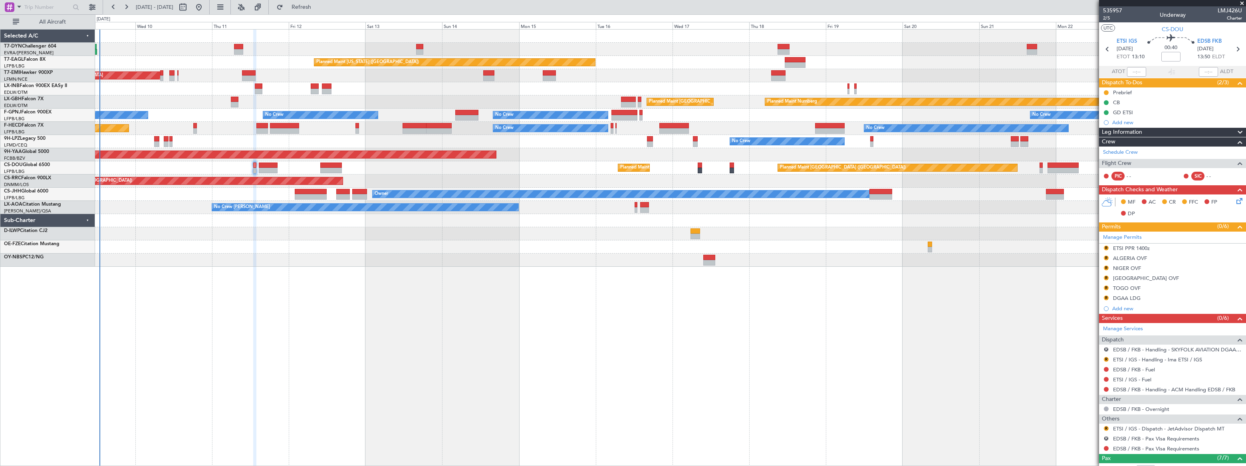
scroll to position [135, 0]
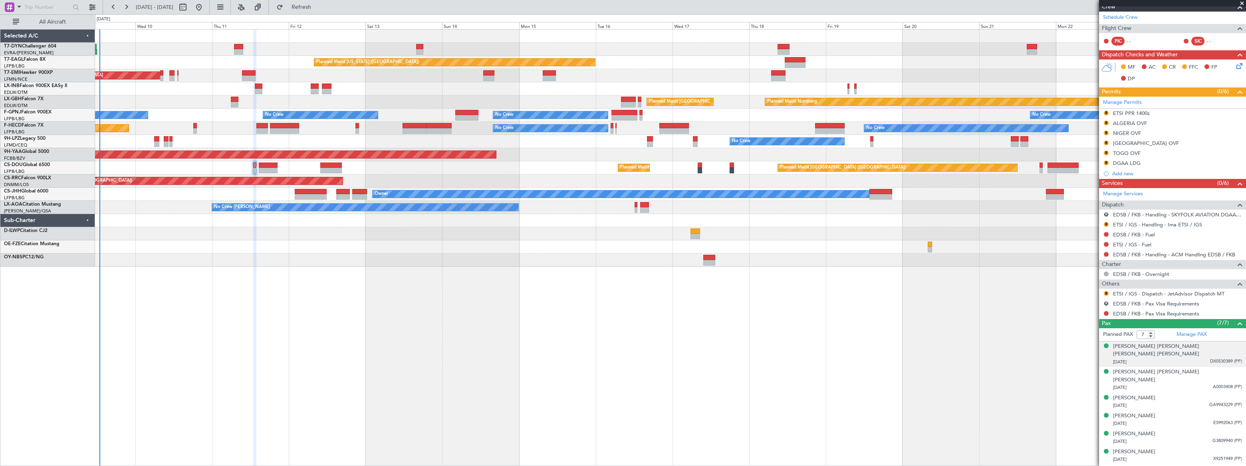
click at [1199, 358] on div "21/08/1967 DX0530389 (PP)" at bounding box center [1177, 362] width 129 height 8
click at [1214, 395] on li "Christopher Kwame Boateng Kusi-Appiah 06/03/1976 A0003408 (PP)" at bounding box center [1172, 400] width 147 height 26
click at [1213, 403] on span "A0003408 (PP)" at bounding box center [1227, 406] width 29 height 7
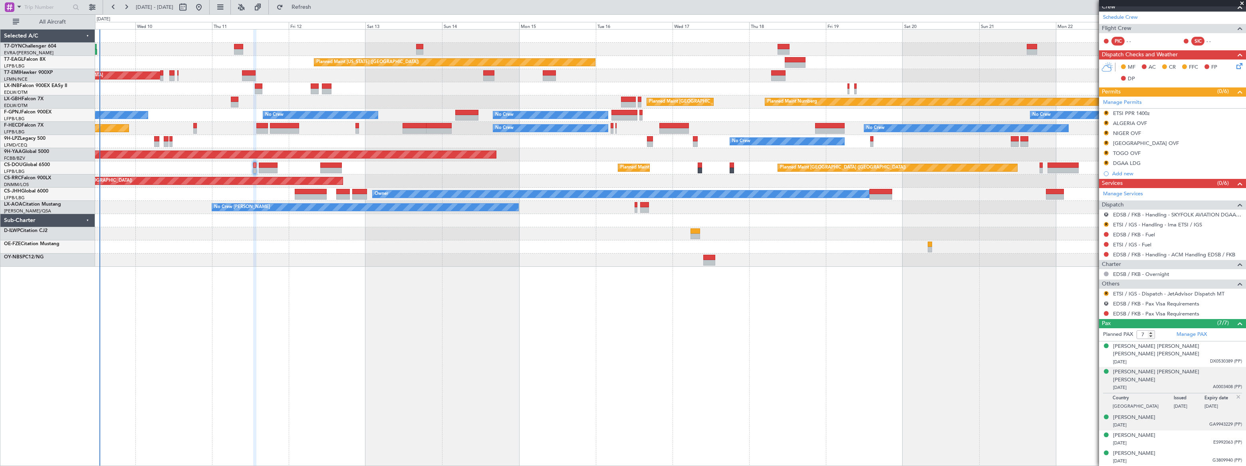
click at [1191, 421] on div "17/07/1970 GA9943229 (PP)" at bounding box center [1177, 425] width 129 height 8
click at [1195, 439] on div "21/09/1960 ES992063 (PP)" at bounding box center [1177, 443] width 129 height 8
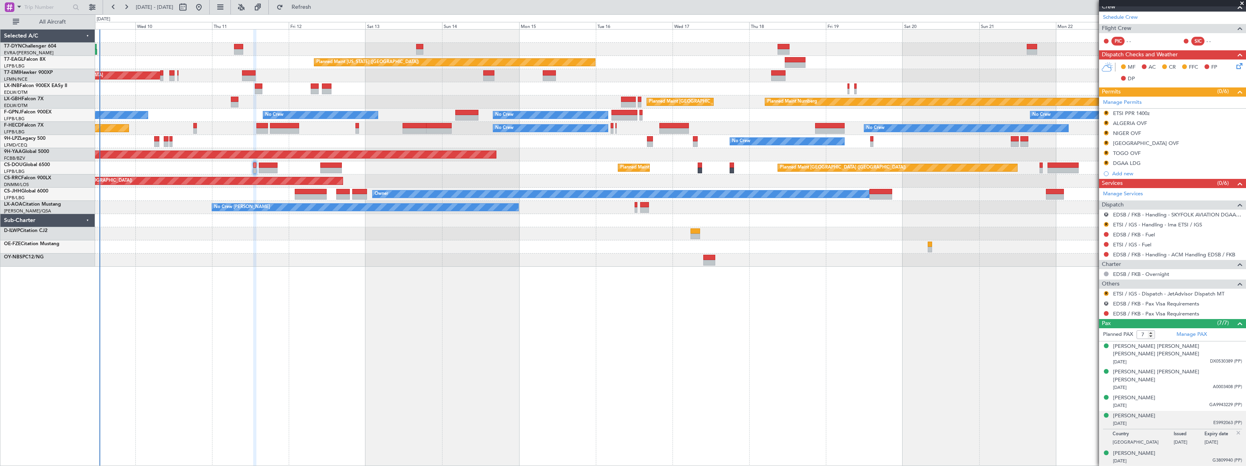
click at [1191, 450] on div "Ibrahim Mahama 29/01/1971 G3809940 (PP)" at bounding box center [1177, 458] width 129 height 16
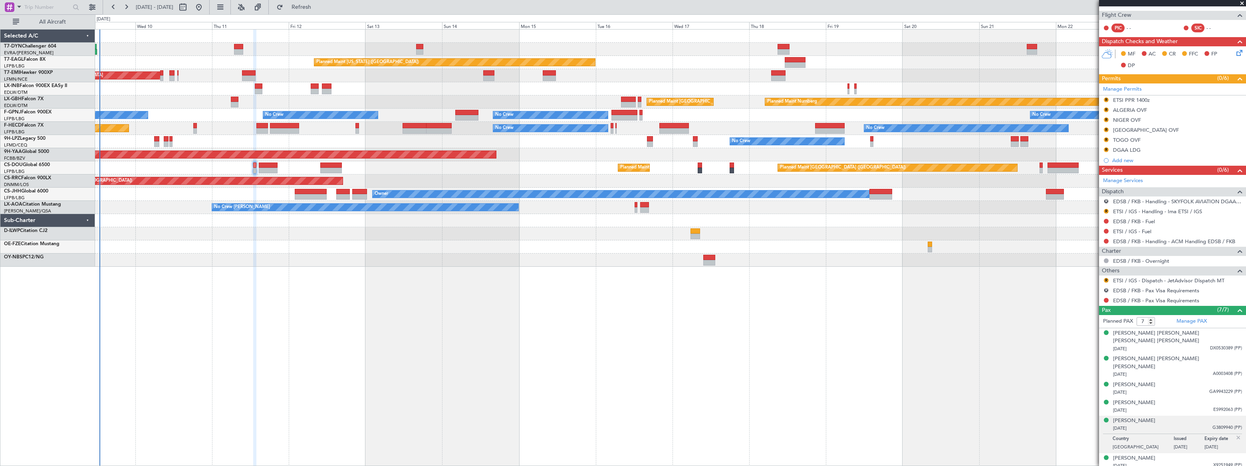
scroll to position [155, 0]
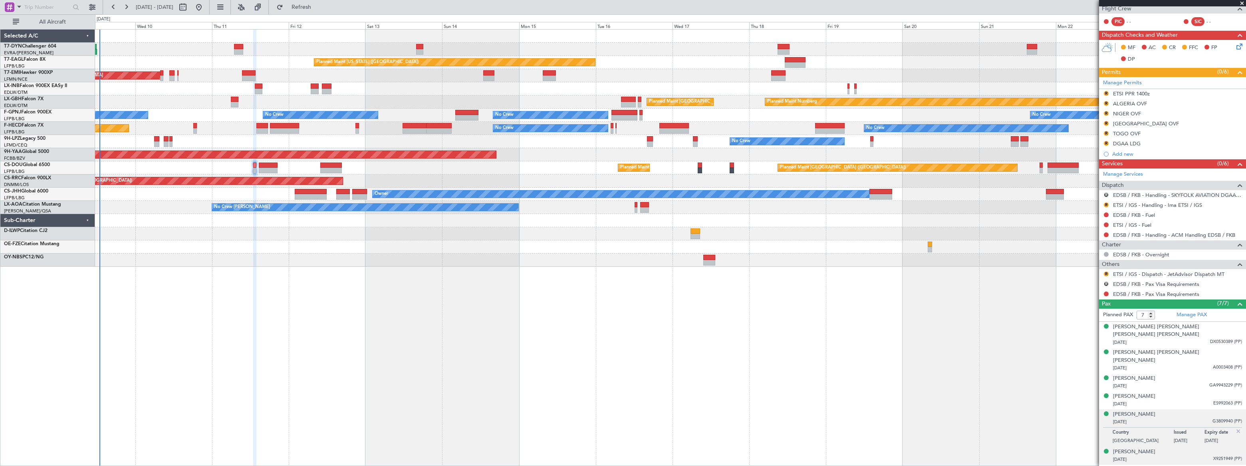
click at [1184, 448] on div "Marie-Sofia Belbel 01/07/1989 X9251949 (PP)" at bounding box center [1177, 456] width 129 height 16
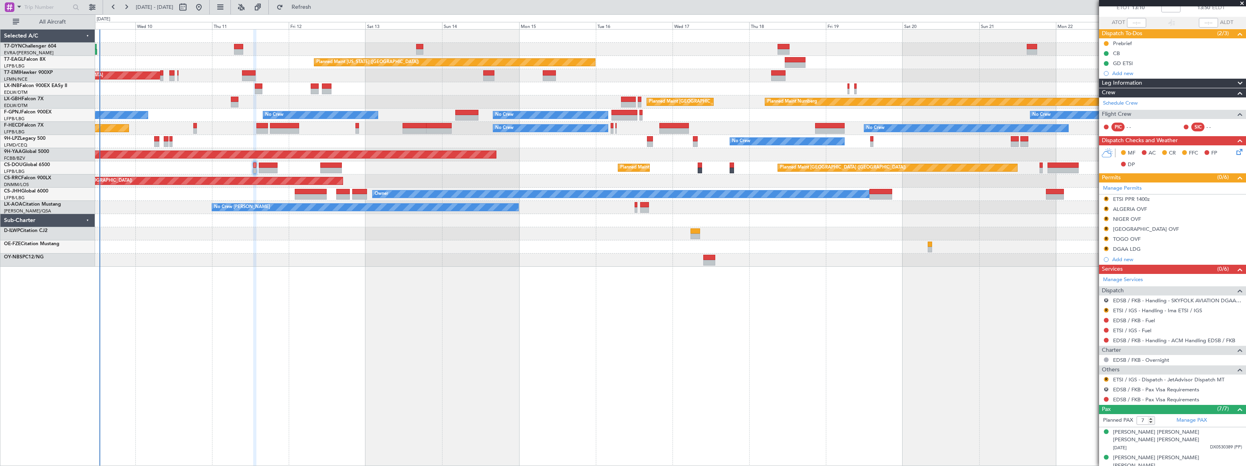
scroll to position [0, 0]
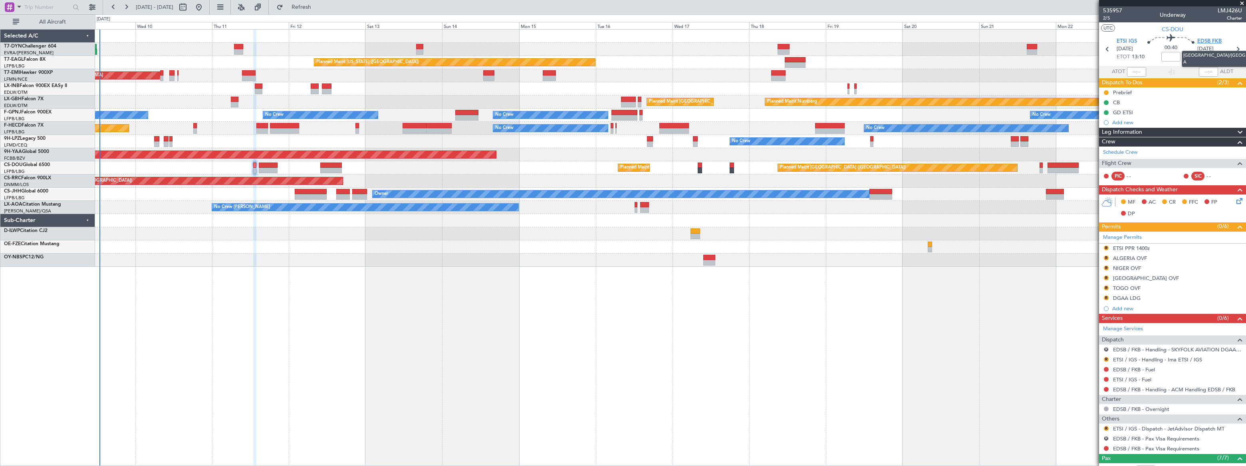
click at [1203, 40] on span "EDSB FKB" at bounding box center [1209, 42] width 24 height 8
click at [318, 6] on span "Refresh" at bounding box center [302, 7] width 34 height 6
click at [318, 6] on span "Refreshing..." at bounding box center [302, 7] width 34 height 6
click at [1106, 18] on span "2/5" at bounding box center [1112, 18] width 19 height 7
click at [1115, 8] on span "535957" at bounding box center [1112, 10] width 19 height 8
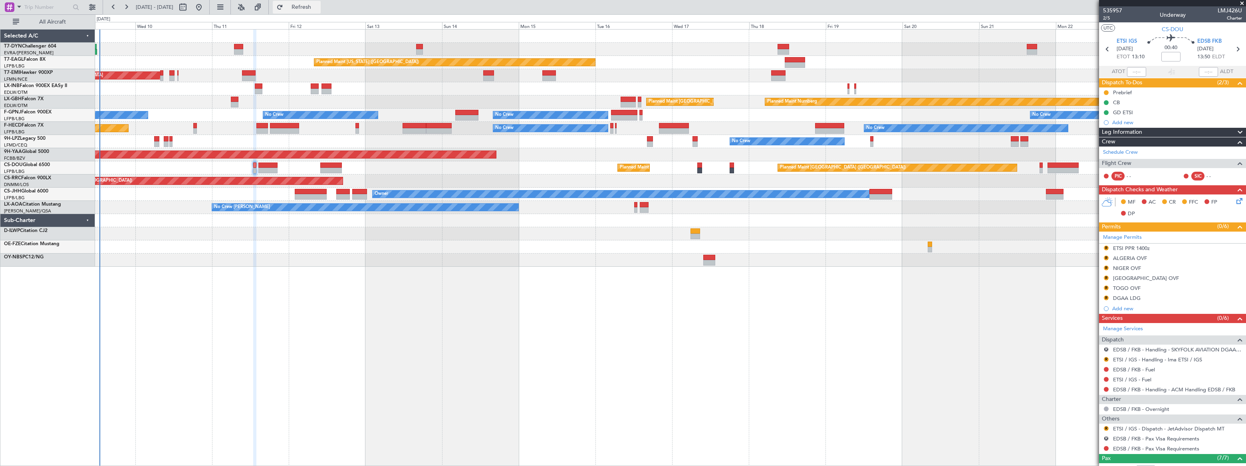
click at [318, 5] on span "Refresh" at bounding box center [302, 7] width 34 height 6
click at [318, 5] on span "Refreshing..." at bounding box center [302, 7] width 34 height 6
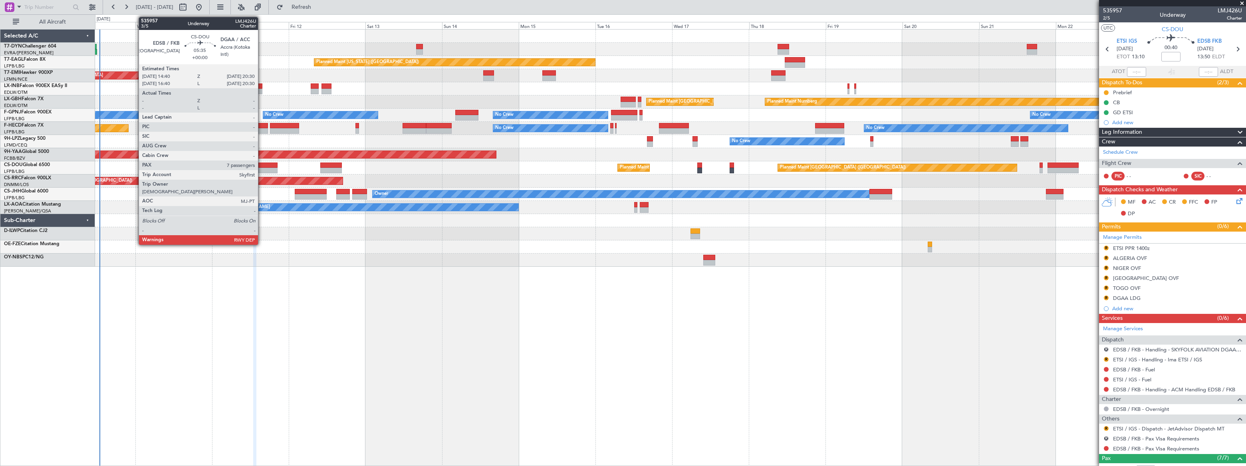
click at [262, 163] on div at bounding box center [267, 166] width 19 height 6
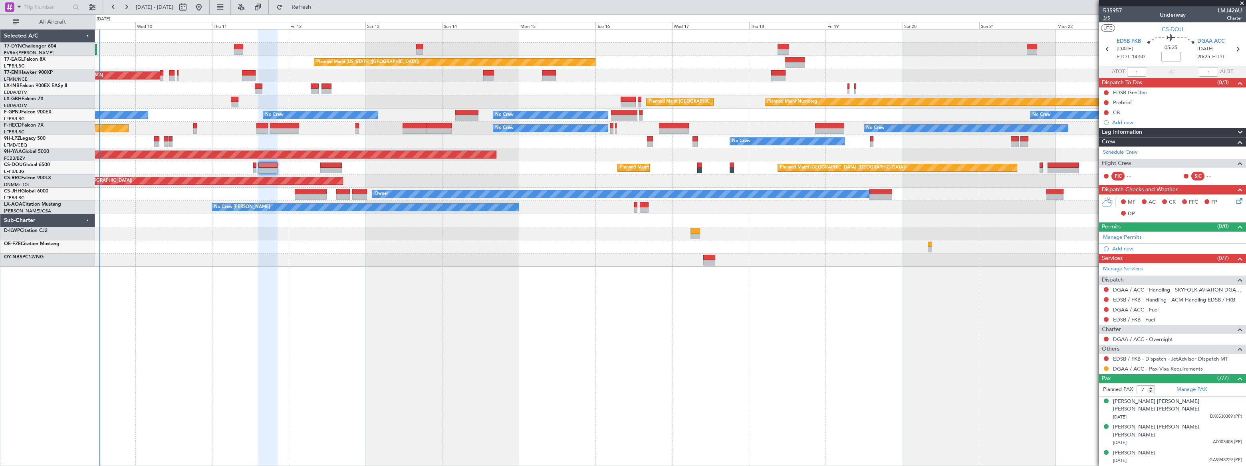
click at [1109, 19] on span "3/5" at bounding box center [1112, 18] width 19 height 7
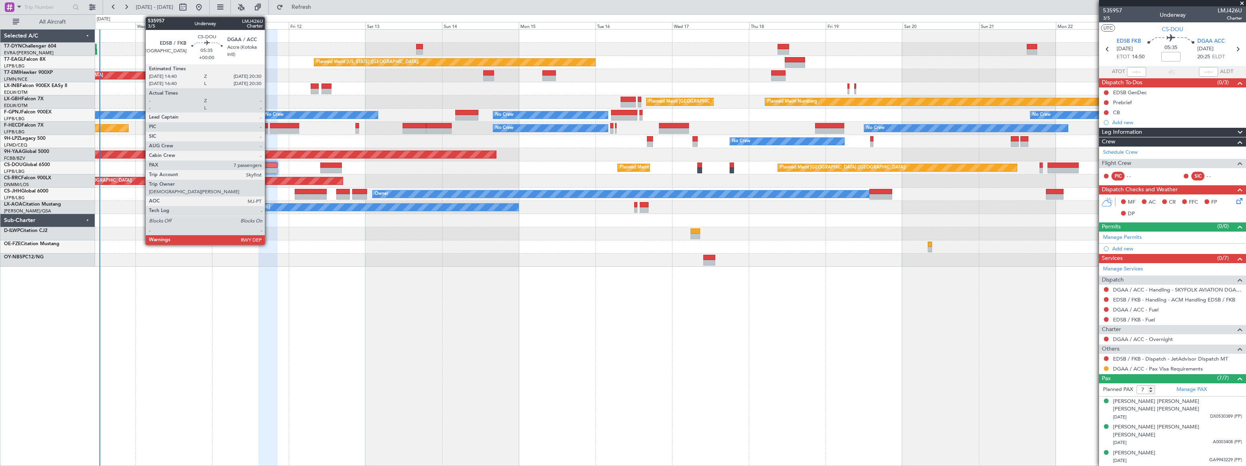
click at [269, 168] on div at bounding box center [267, 171] width 19 height 6
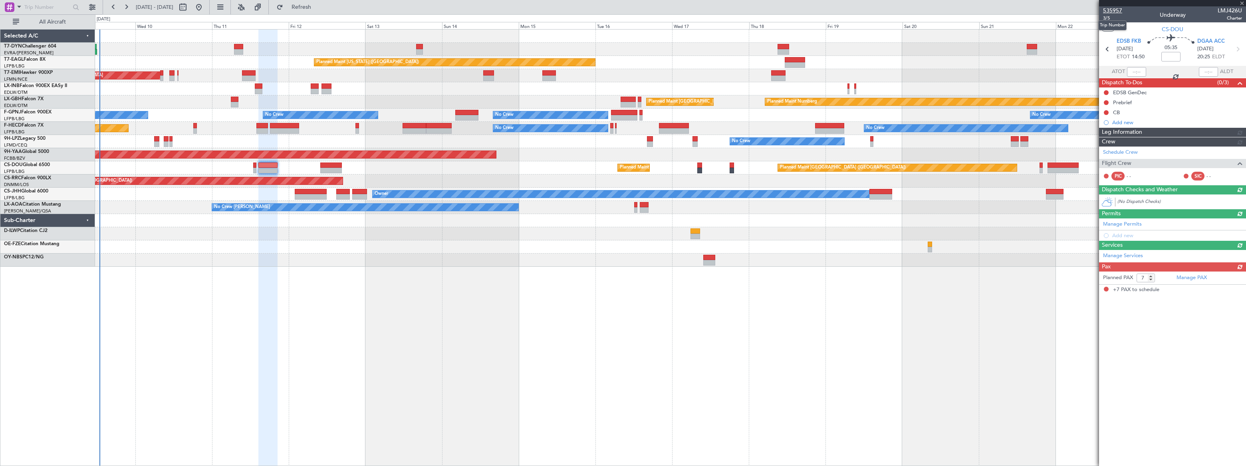
click at [1116, 8] on span "535957" at bounding box center [1112, 10] width 19 height 8
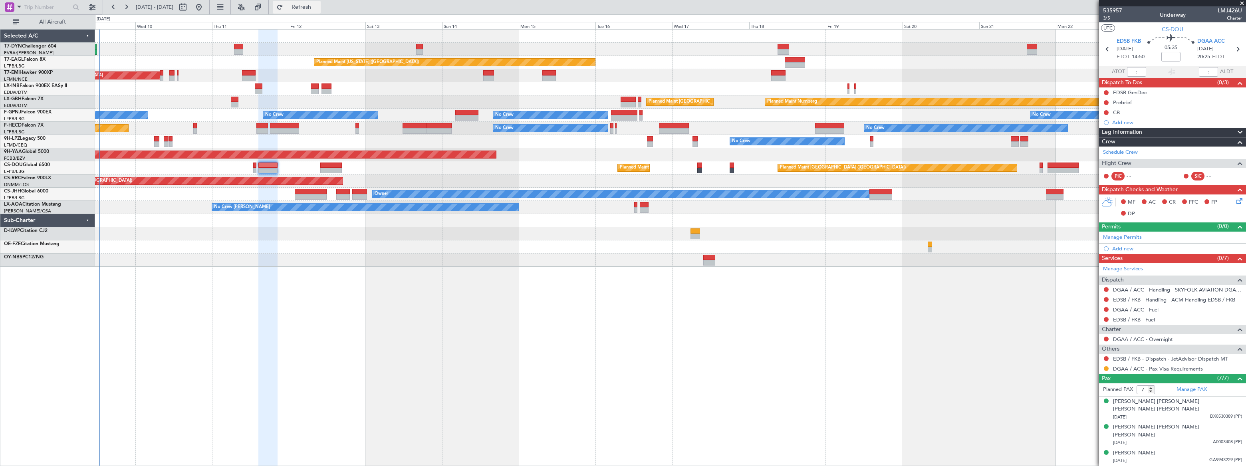
click at [318, 6] on span "Refresh" at bounding box center [302, 7] width 34 height 6
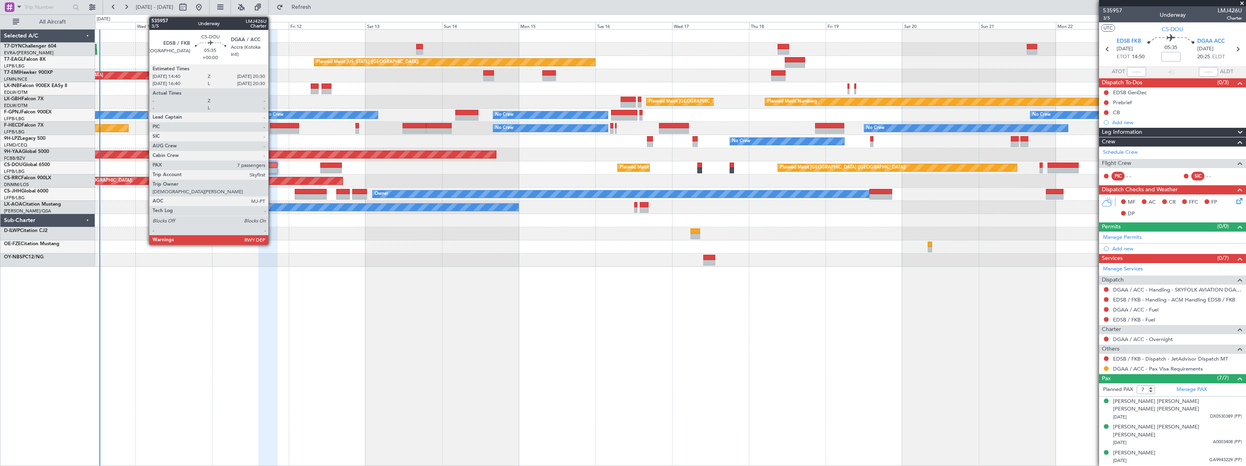
click at [272, 163] on div at bounding box center [267, 166] width 19 height 6
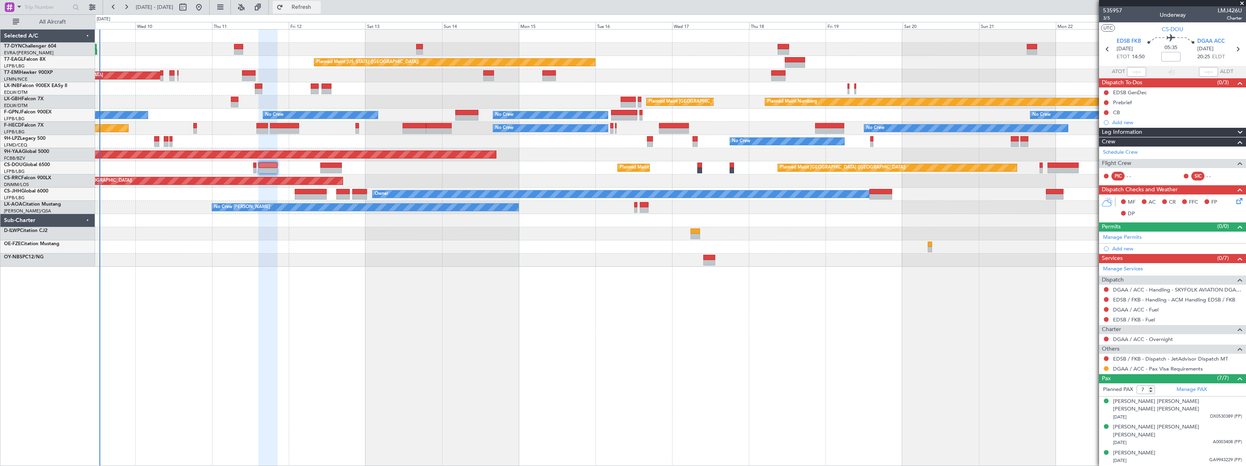
click at [318, 8] on span "Refresh" at bounding box center [302, 7] width 34 height 6
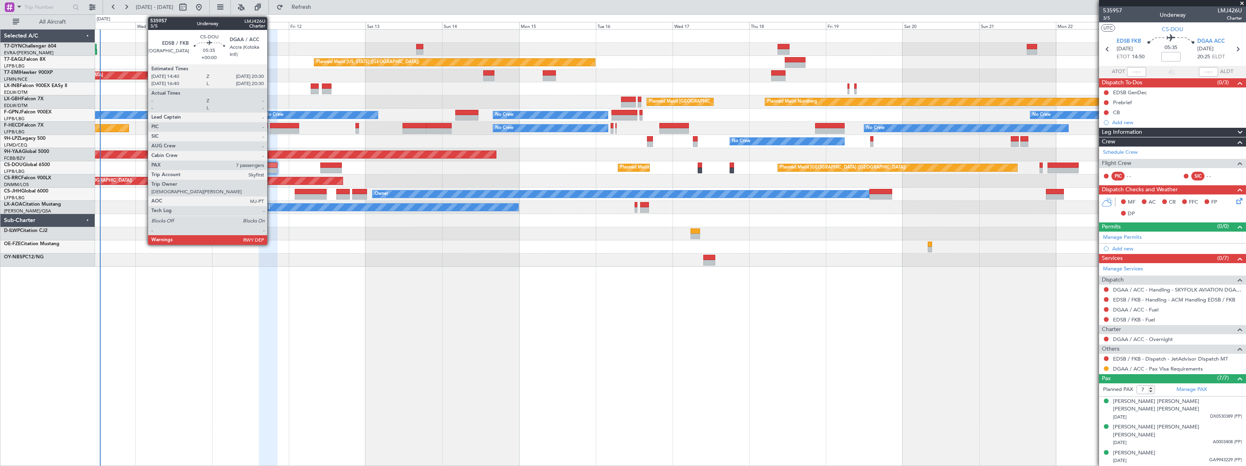
click at [269, 165] on div at bounding box center [268, 166] width 19 height 6
click at [270, 168] on div at bounding box center [268, 171] width 19 height 6
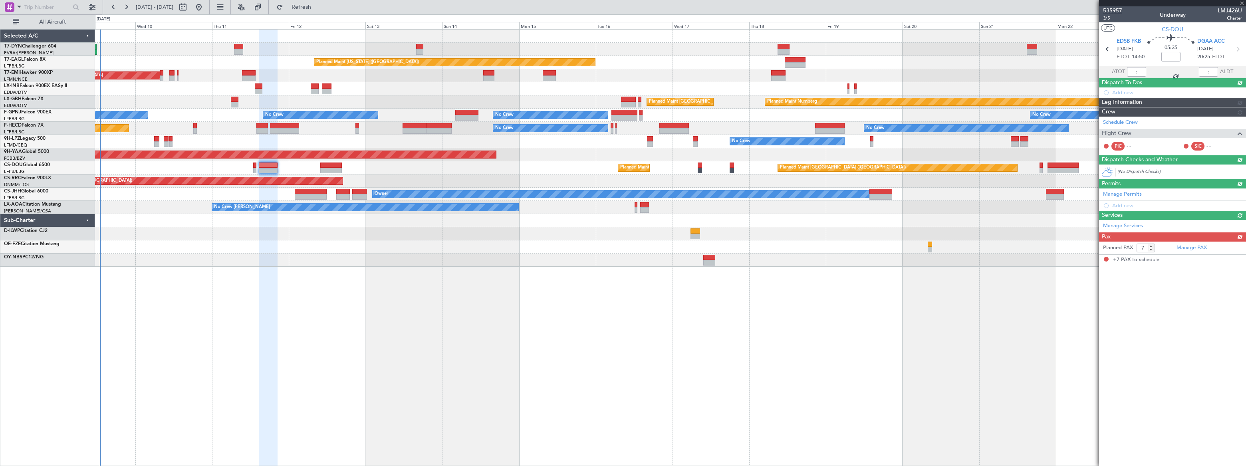
click at [1115, 10] on span "535957" at bounding box center [1112, 10] width 19 height 8
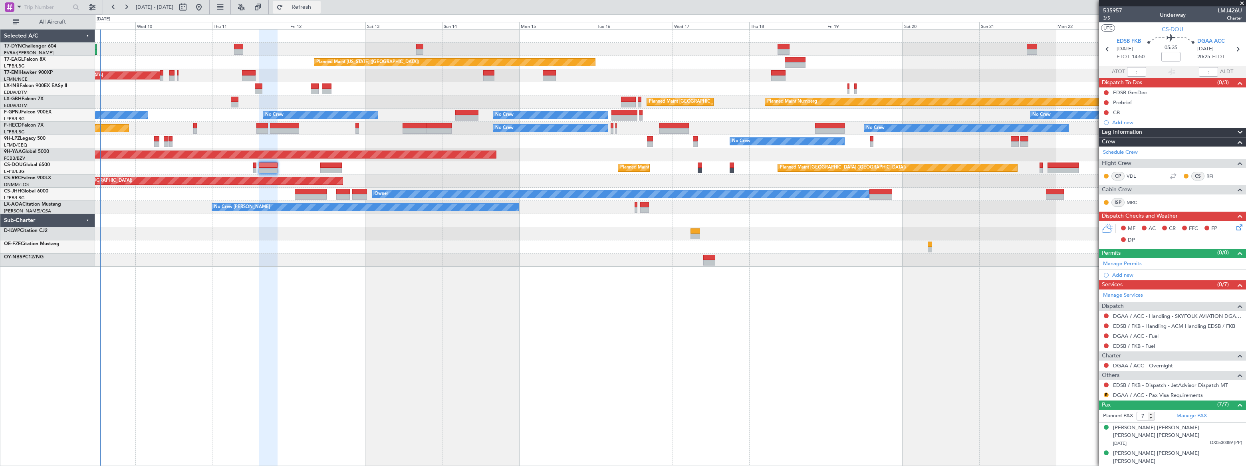
click at [318, 10] on span "Refresh" at bounding box center [302, 7] width 34 height 6
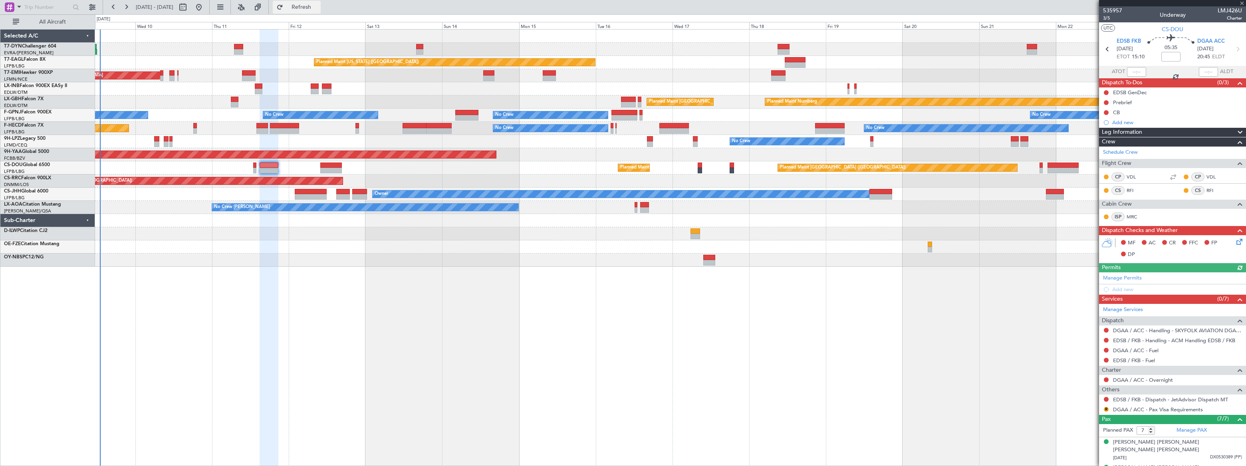
click at [318, 10] on span "Refresh" at bounding box center [302, 7] width 34 height 6
click at [1104, 406] on div "R" at bounding box center [1106, 409] width 6 height 6
click at [1107, 409] on button "R" at bounding box center [1106, 409] width 5 height 5
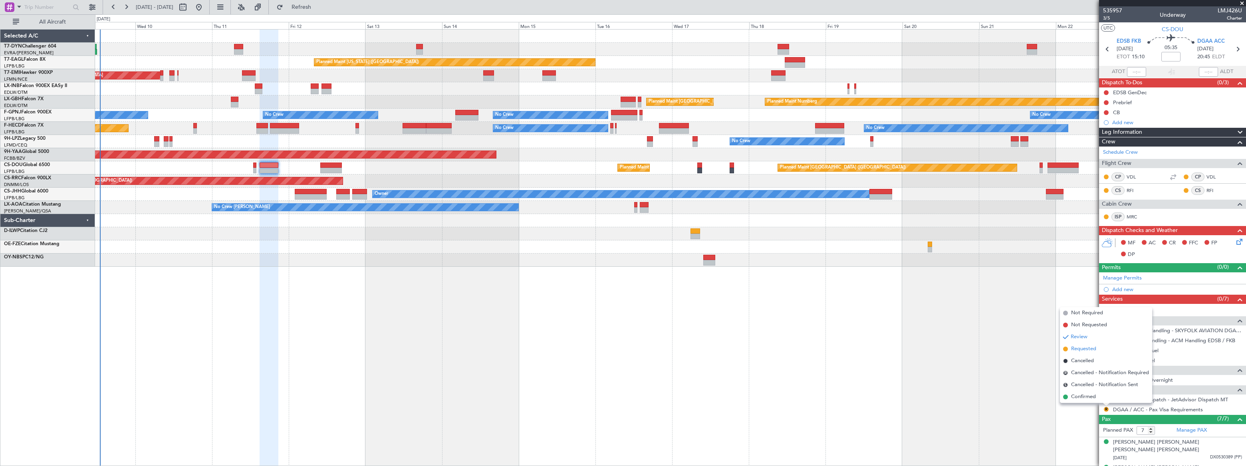
click at [1084, 347] on span "Requested" at bounding box center [1083, 349] width 25 height 8
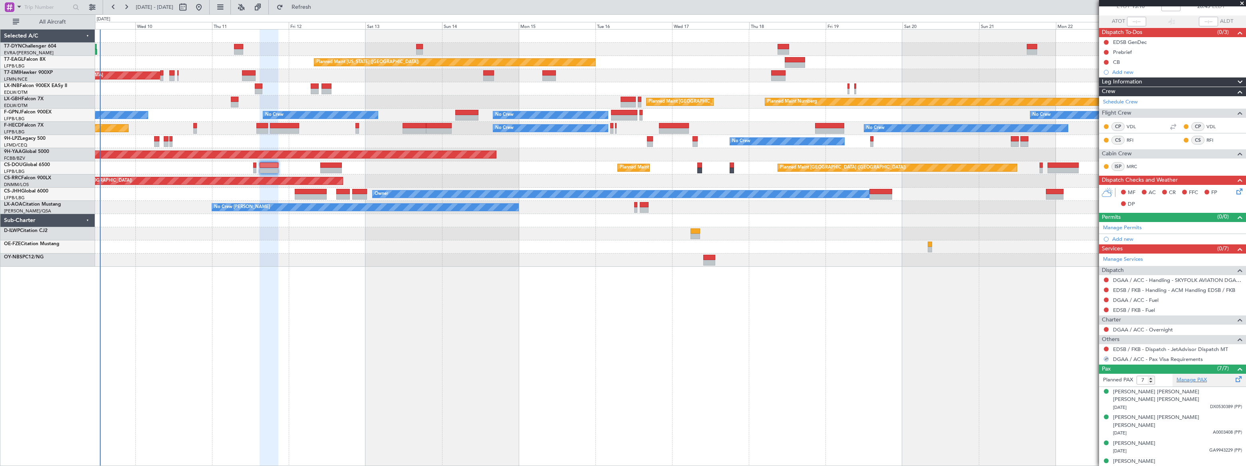
scroll to position [96, 0]
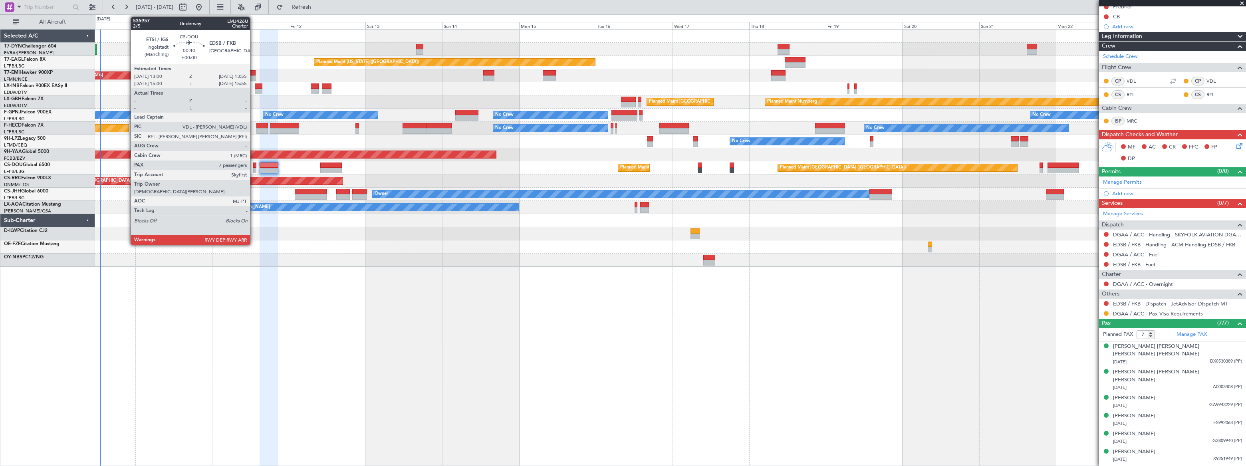
click at [254, 165] on div at bounding box center [254, 166] width 3 height 6
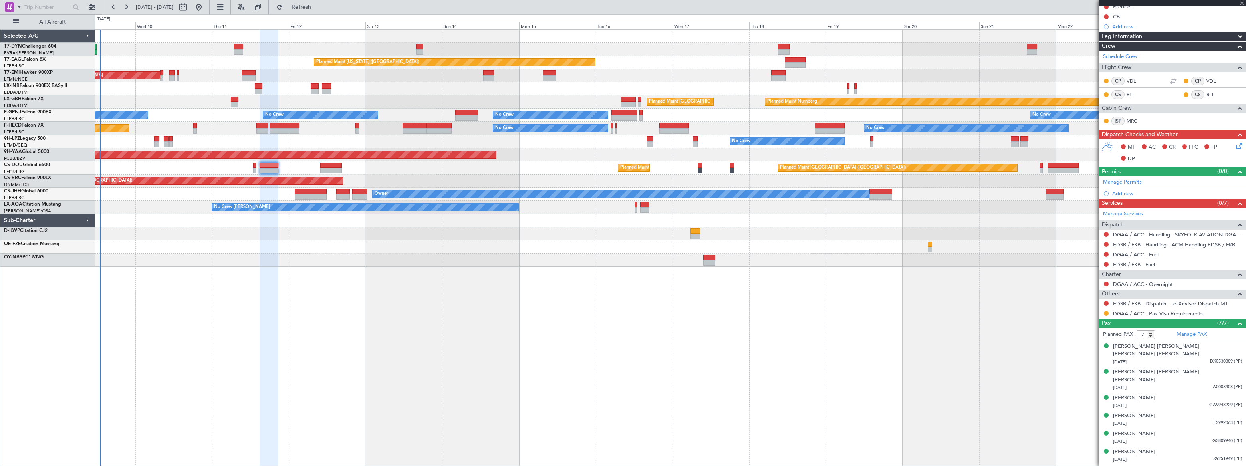
scroll to position [0, 0]
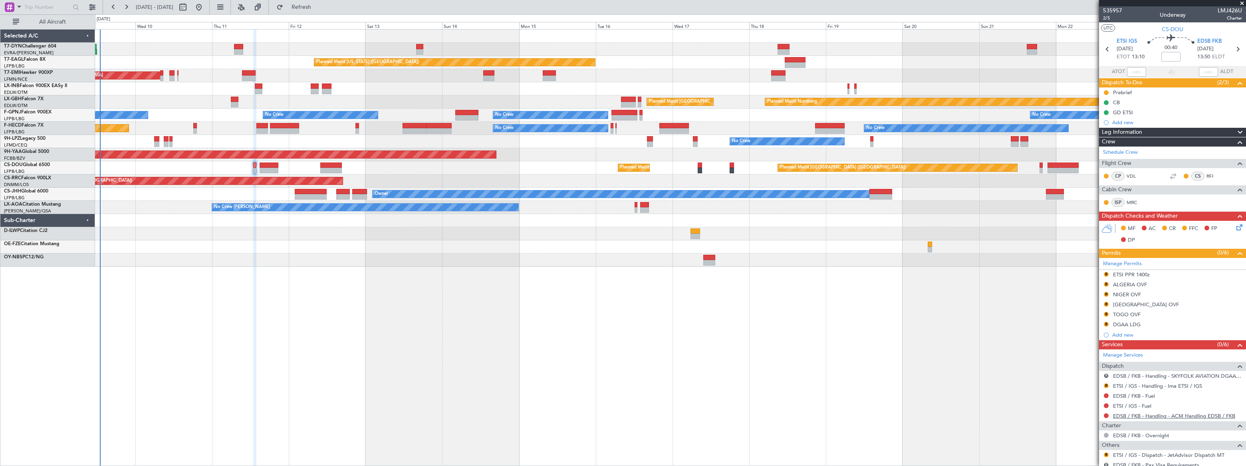
click at [1186, 415] on link "EDSB / FKB - Handling - ACM Handling EDSB / FKB" at bounding box center [1174, 416] width 122 height 7
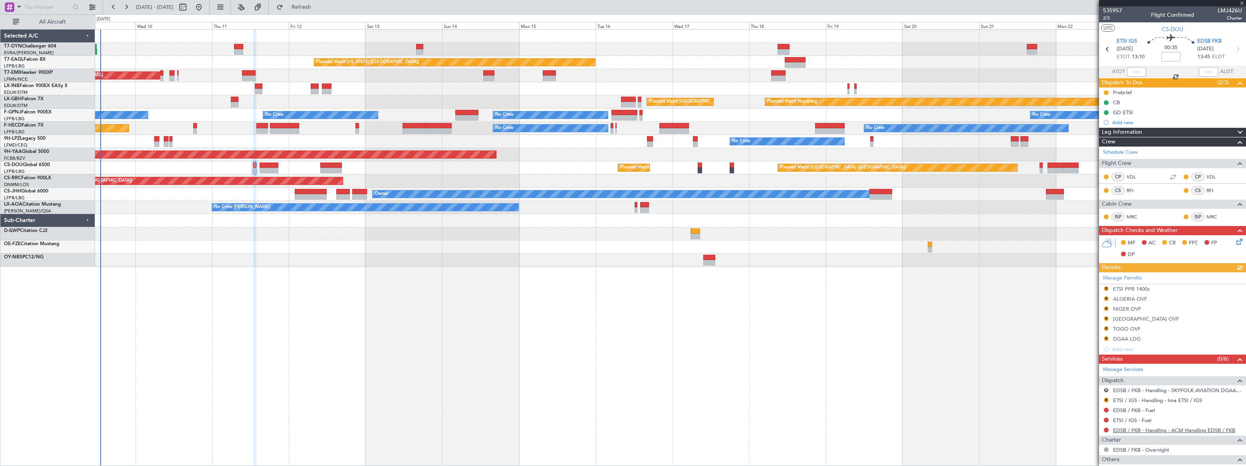
type input "-00:05"
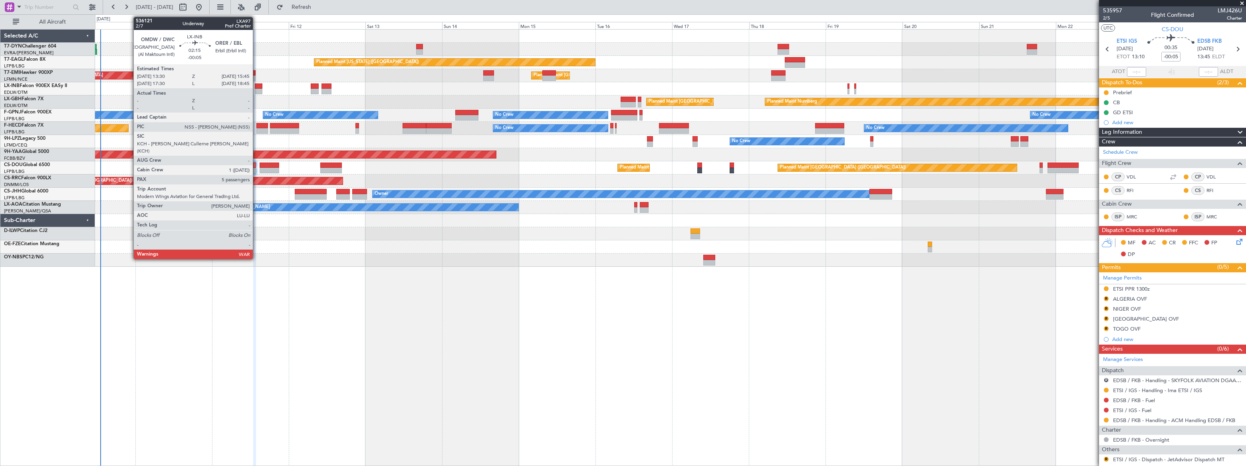
click at [257, 87] on div at bounding box center [259, 86] width 8 height 6
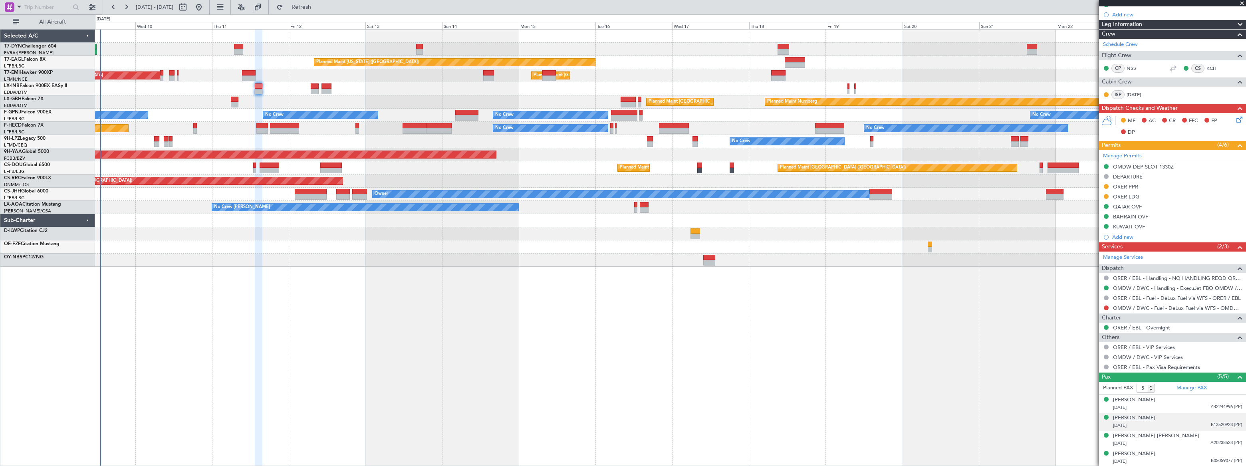
scroll to position [165, 0]
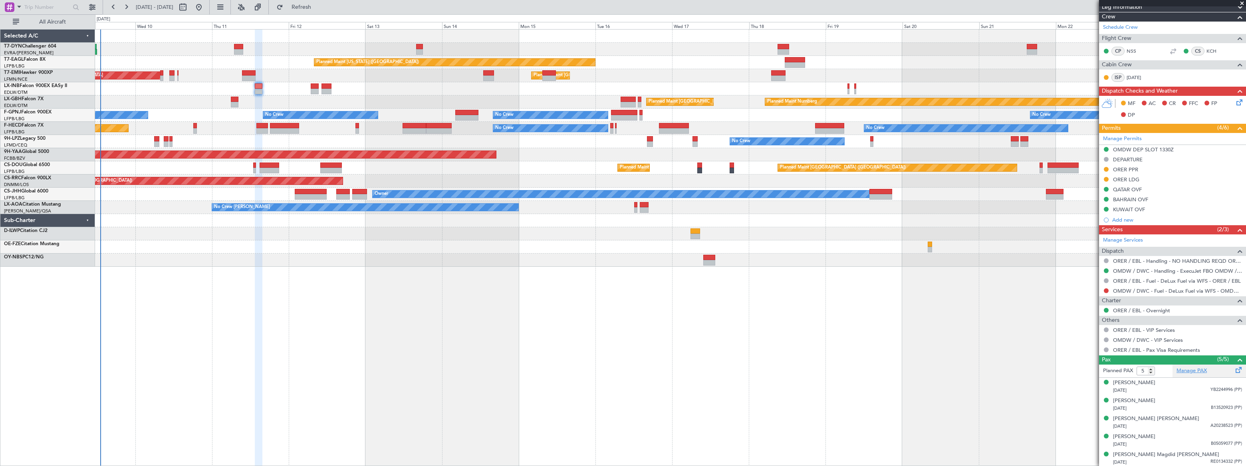
click at [1183, 372] on link "Manage PAX" at bounding box center [1192, 371] width 30 height 8
click at [318, 7] on span "Refresh" at bounding box center [302, 7] width 34 height 6
click at [318, 7] on span "Refreshing..." at bounding box center [302, 7] width 34 height 6
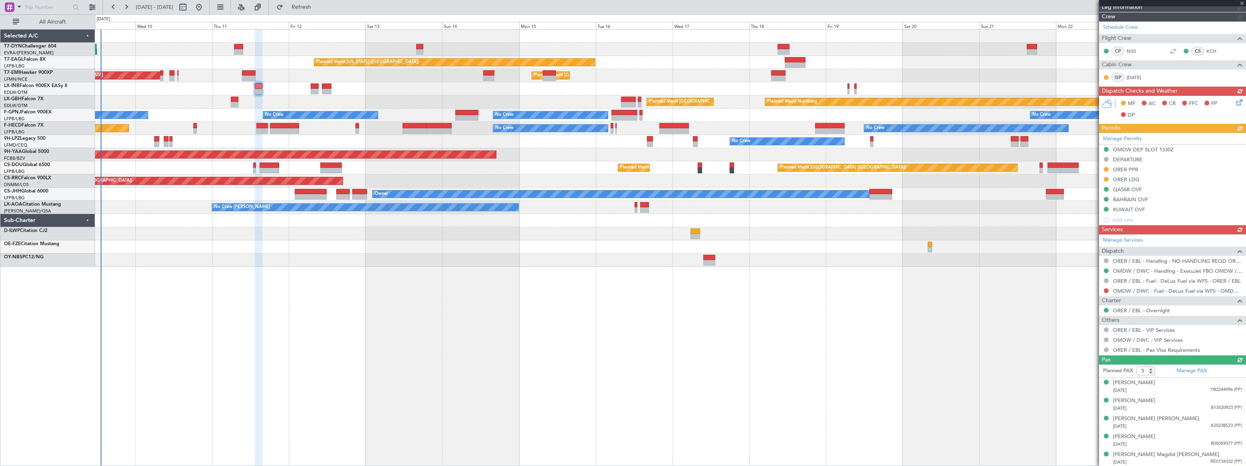
scroll to position [157, 0]
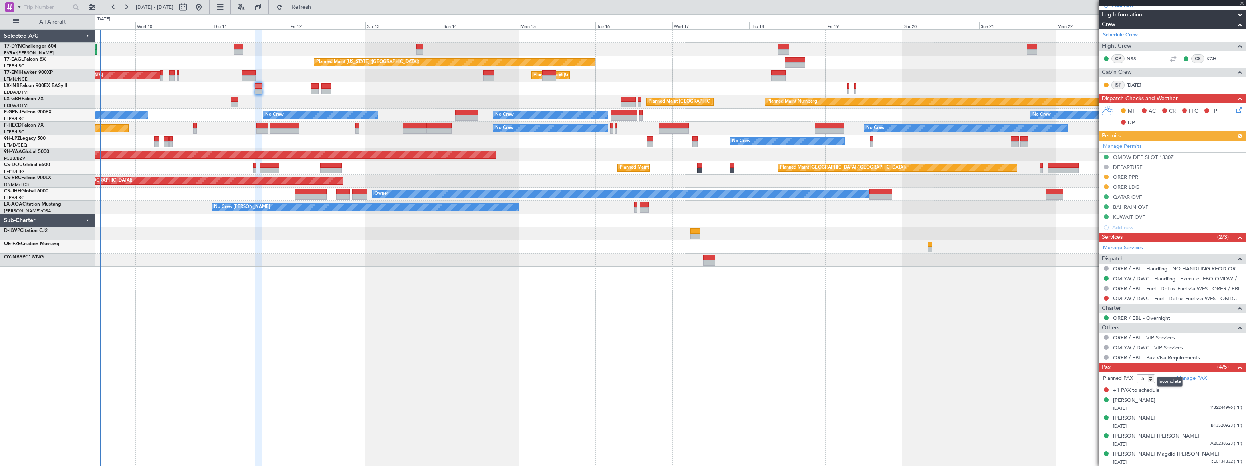
click at [1152, 379] on mat-tooltip-component "Incomplete" at bounding box center [1170, 381] width 37 height 21
type input "4"
click at [1151, 379] on input "4" at bounding box center [1146, 378] width 18 height 9
click at [1162, 376] on form "Planned PAX 4" at bounding box center [1135, 378] width 73 height 13
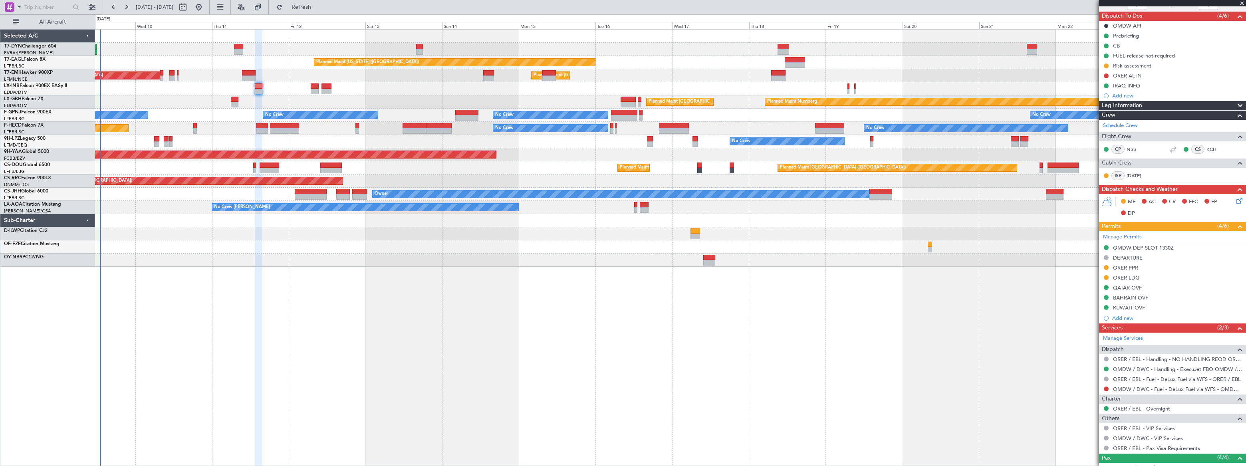
scroll to position [0, 0]
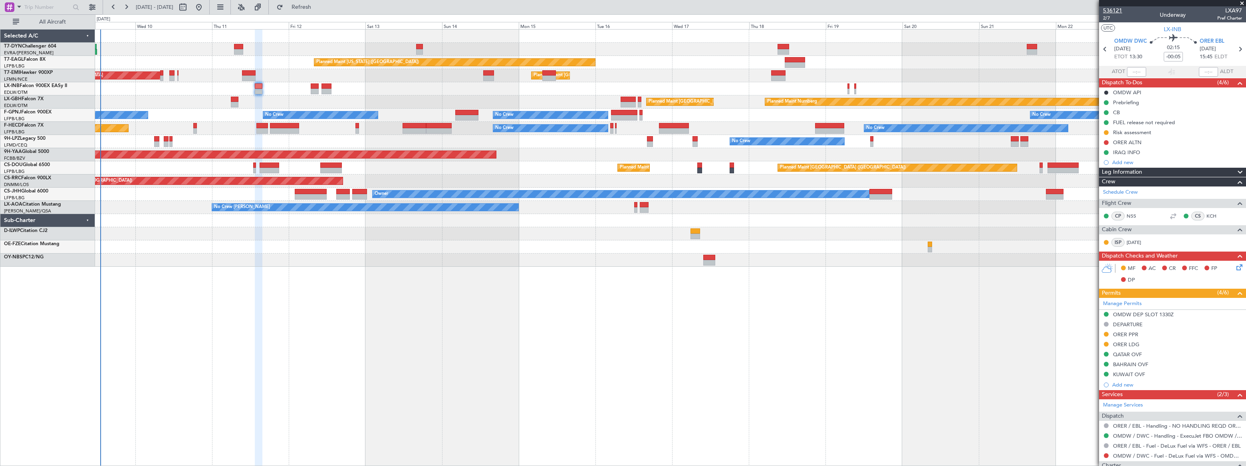
click at [1111, 8] on span "536121" at bounding box center [1112, 10] width 19 height 8
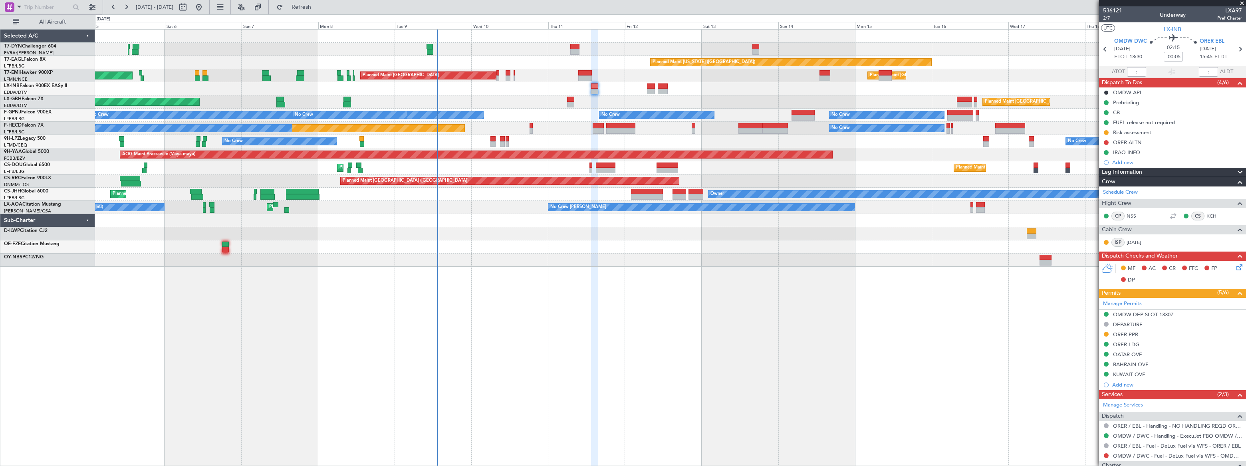
click at [652, 53] on div "AOG Maint Riga (Riga Intl)" at bounding box center [670, 49] width 1150 height 13
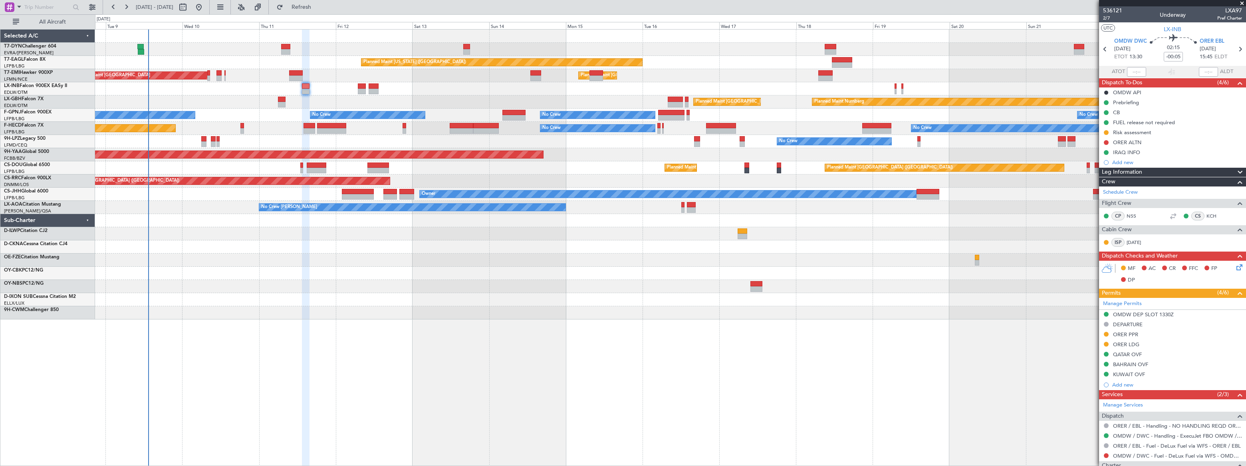
click at [169, 92] on div at bounding box center [670, 88] width 1150 height 13
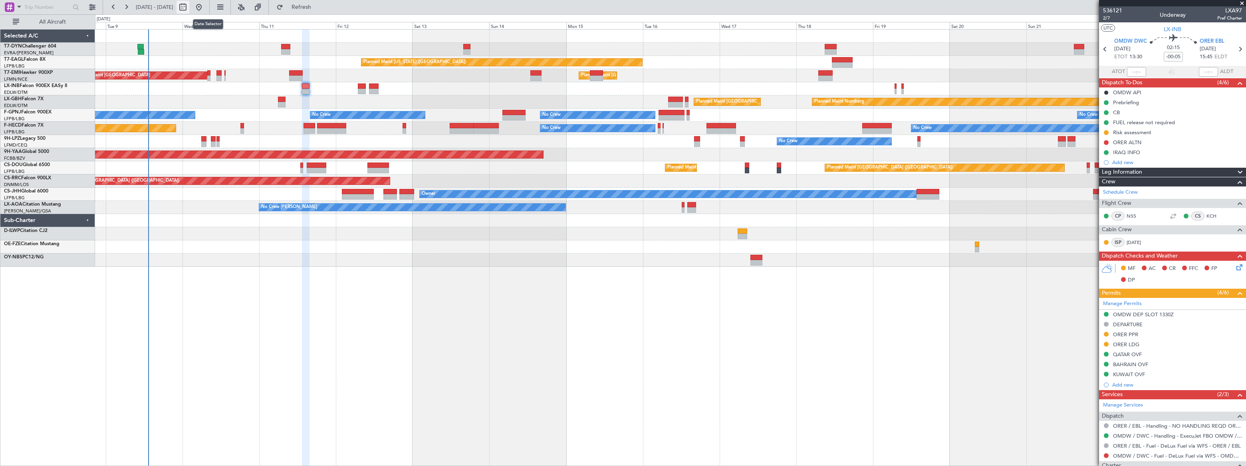
click at [189, 7] on button at bounding box center [183, 7] width 13 height 13
select select "9"
select select "2025"
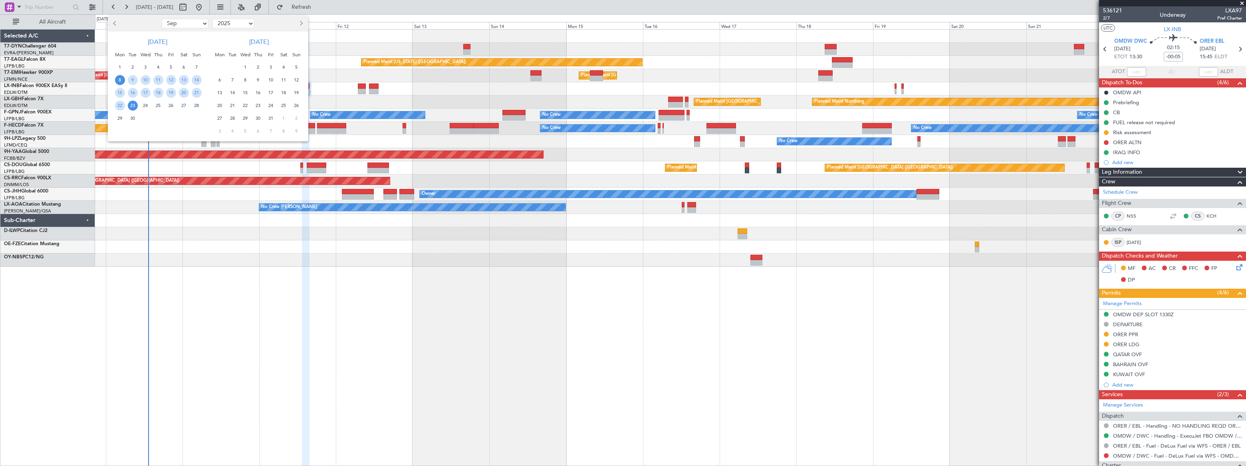
click at [405, 92] on div at bounding box center [623, 233] width 1246 height 466
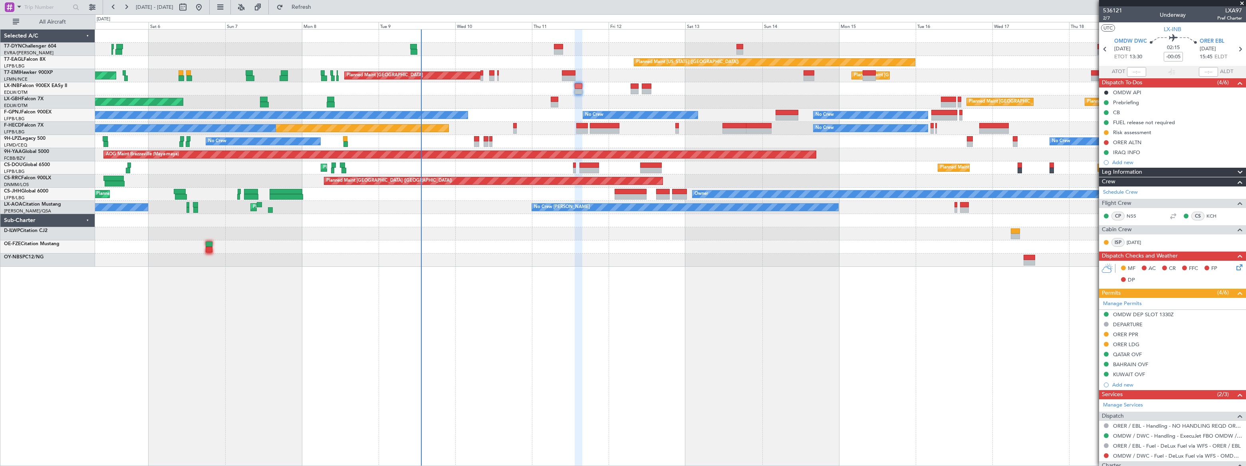
click at [513, 52] on div "AOG Maint Riga (Riga Intl)" at bounding box center [670, 49] width 1151 height 13
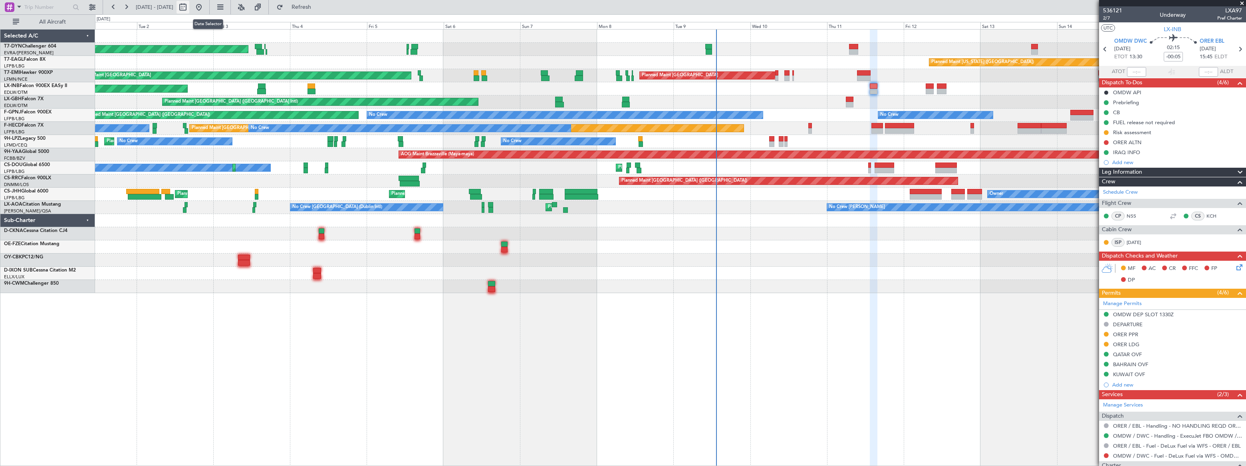
click at [189, 7] on button at bounding box center [183, 7] width 13 height 13
select select "9"
select select "2025"
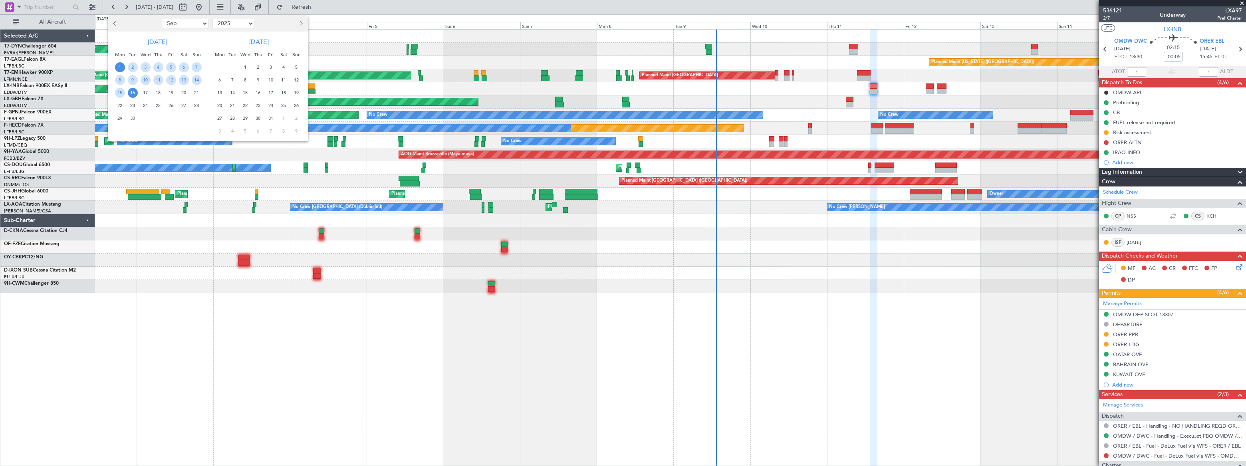
click at [509, 80] on div at bounding box center [623, 233] width 1246 height 466
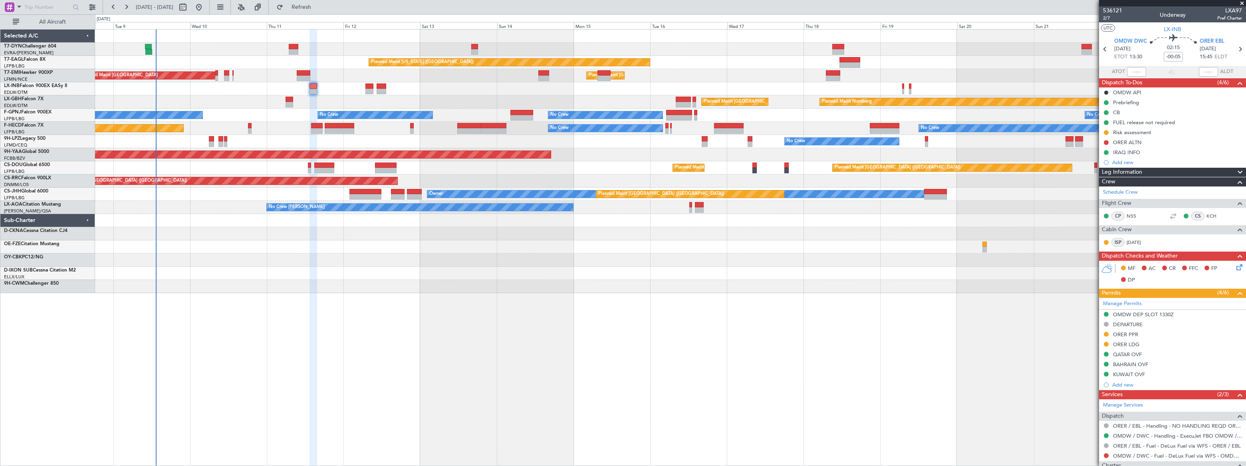
click at [185, 40] on div at bounding box center [670, 36] width 1150 height 13
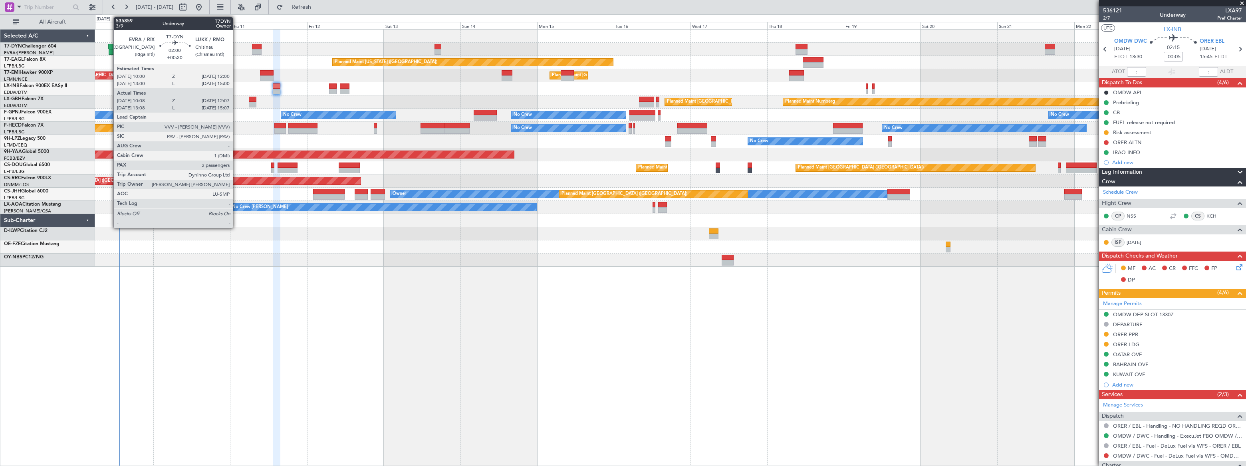
click at [109, 48] on div at bounding box center [111, 47] width 7 height 6
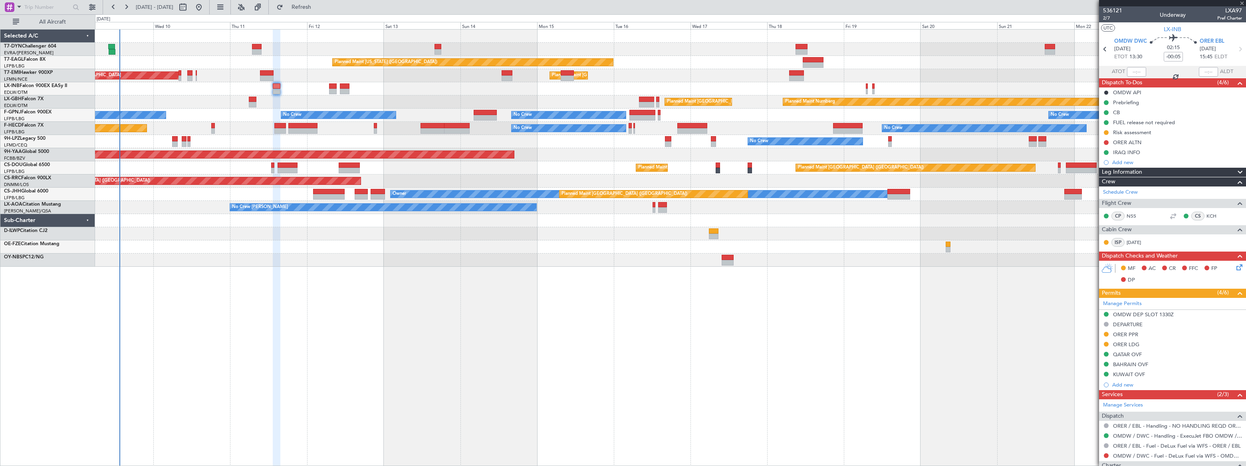
click at [109, 48] on div at bounding box center [111, 47] width 7 height 6
type input "+00:30"
type input "10:08"
type input "12:07"
type input "2"
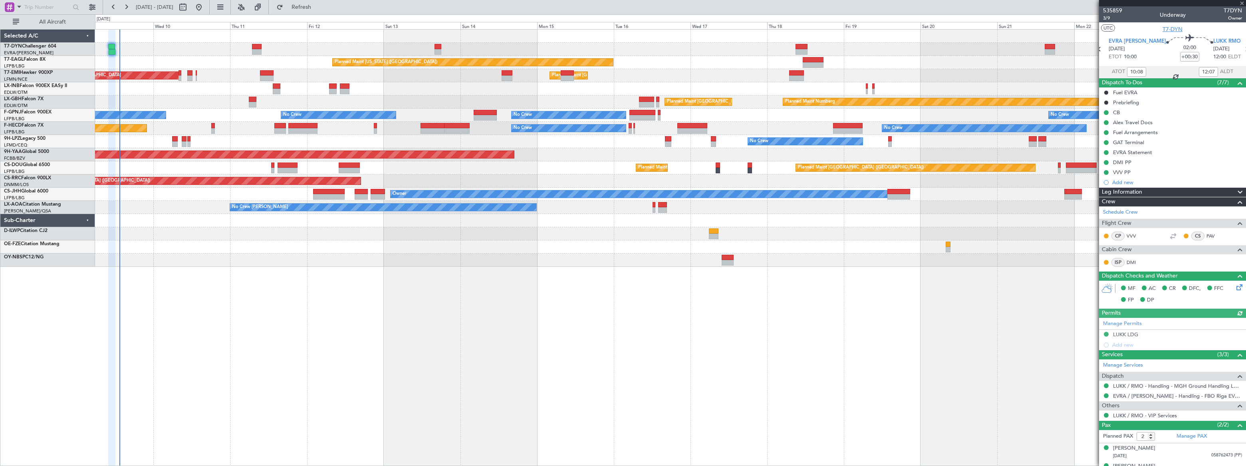
click at [1170, 27] on span "T7-DYN" at bounding box center [1173, 29] width 20 height 8
click at [1174, 30] on span "T7-DYN" at bounding box center [1173, 29] width 20 height 8
click at [1172, 30] on span "T7-DYN" at bounding box center [1173, 29] width 20 height 8
click at [189, 6] on button at bounding box center [183, 7] width 13 height 13
select select "9"
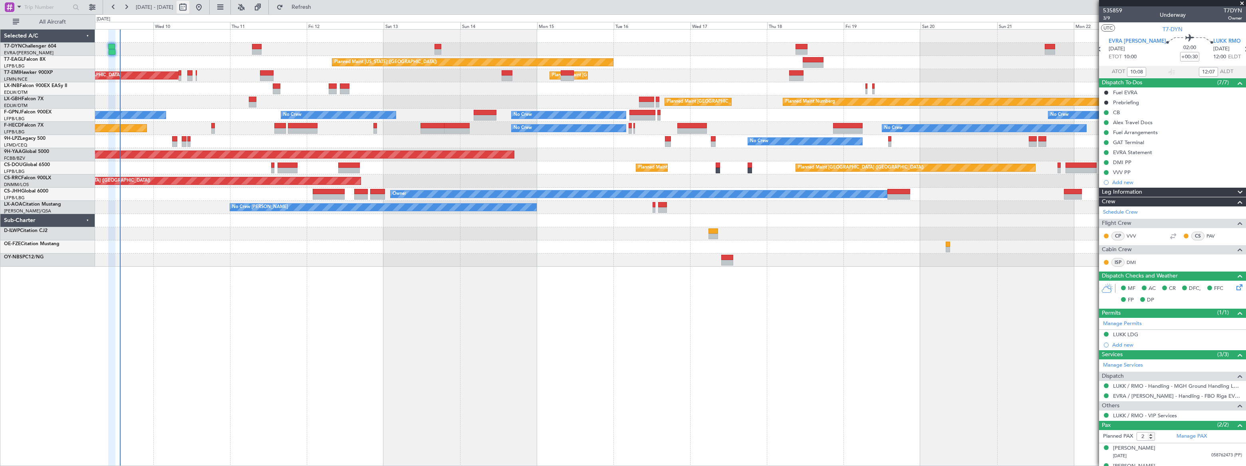
select select "2025"
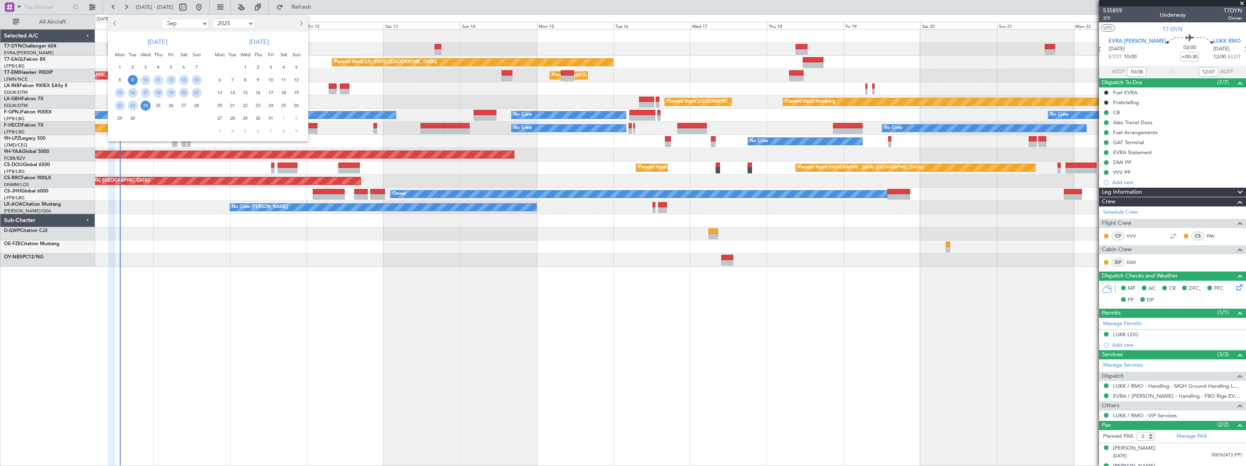
click at [175, 27] on select "Jan Feb Mar Apr May Jun Jul Aug Sep Oct Nov Dec" at bounding box center [185, 24] width 47 height 10
select select "8"
click at [162, 19] on select "Jan Feb Mar Apr May Jun Jul Aug Sep Oct Nov Dec" at bounding box center [185, 24] width 47 height 10
click at [229, 25] on select "2015 2016 2017 2018 2019 2020 2021 2022 2023 2024 2025 2026 2027 2028 2029 2030…" at bounding box center [233, 24] width 42 height 10
select select "2020"
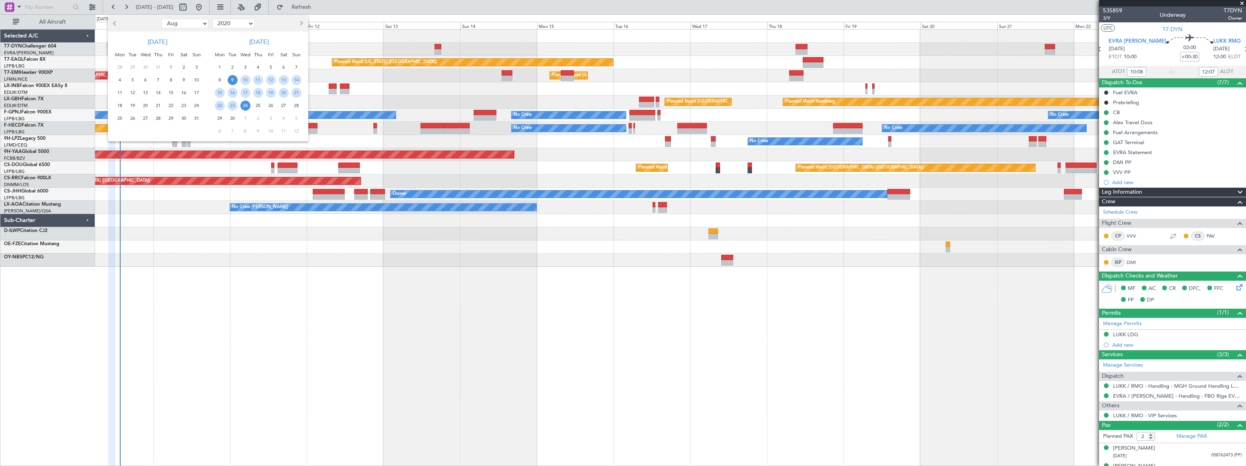
click at [212, 19] on select "2015 2016 2017 2018 2019 2020 2021 2022 2023 2024 2025 2026 2027 2028 2029 2030…" at bounding box center [233, 24] width 42 height 10
click at [171, 105] on span "21" at bounding box center [171, 106] width 10 height 10
click at [171, 106] on span "21" at bounding box center [171, 106] width 10 height 10
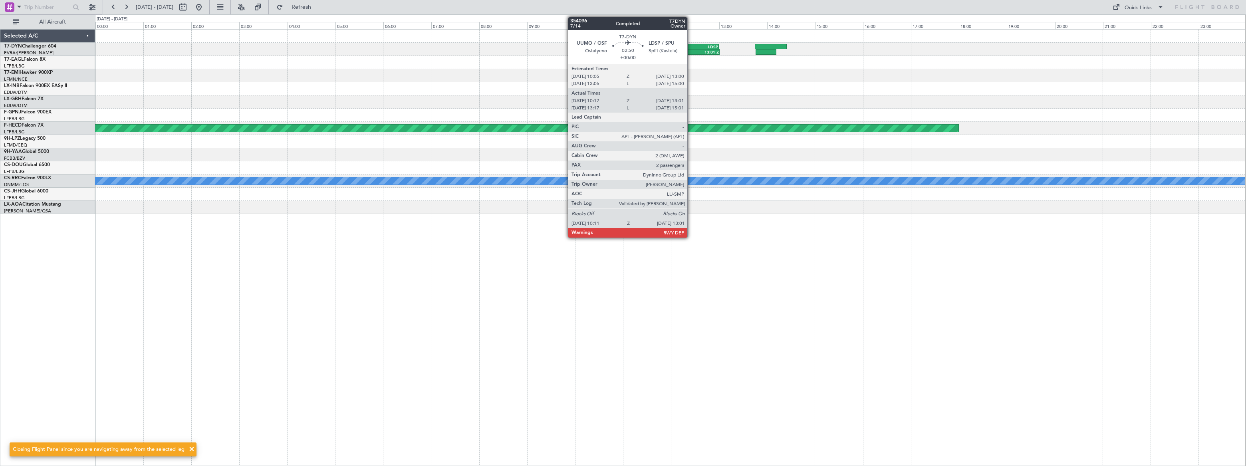
click at [691, 44] on div "LDSP" at bounding box center [683, 46] width 69 height 5
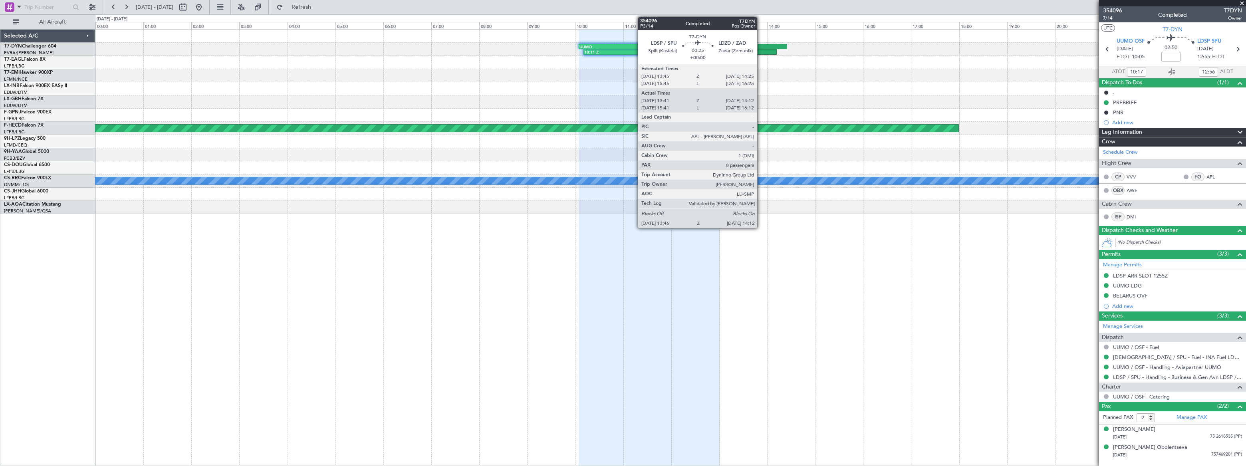
click at [761, 46] on div at bounding box center [771, 47] width 32 height 6
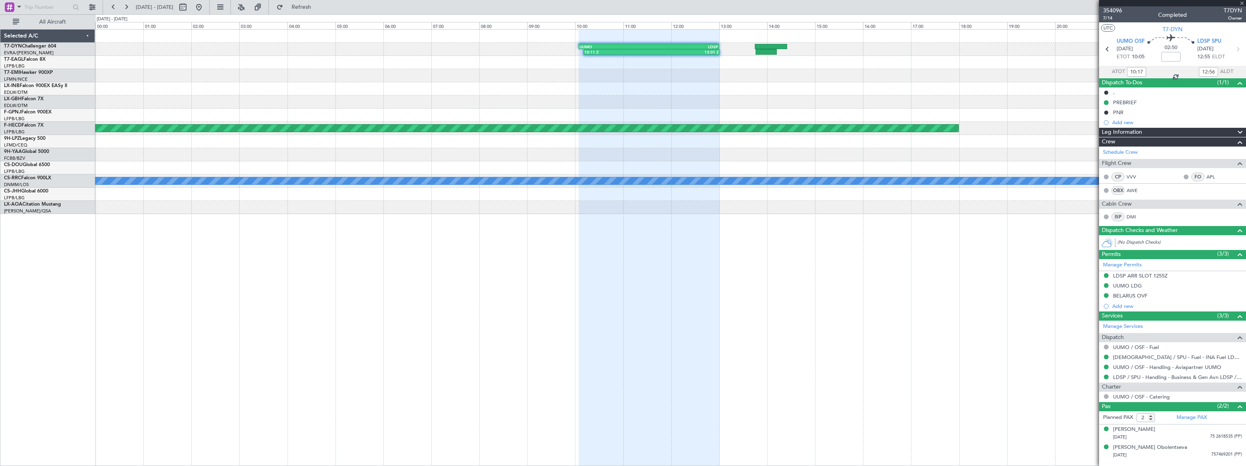
type input "13:51"
type input "14:07"
type input "0"
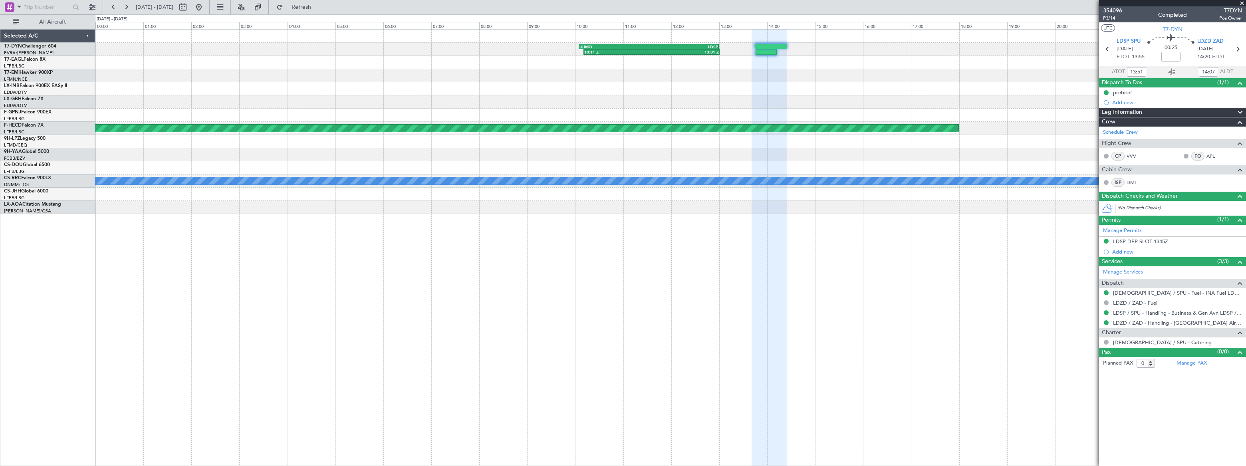
drag, startPoint x: 228, startPoint y: 9, endPoint x: 220, endPoint y: 0, distance: 11.9
click at [205, 9] on button at bounding box center [199, 7] width 13 height 13
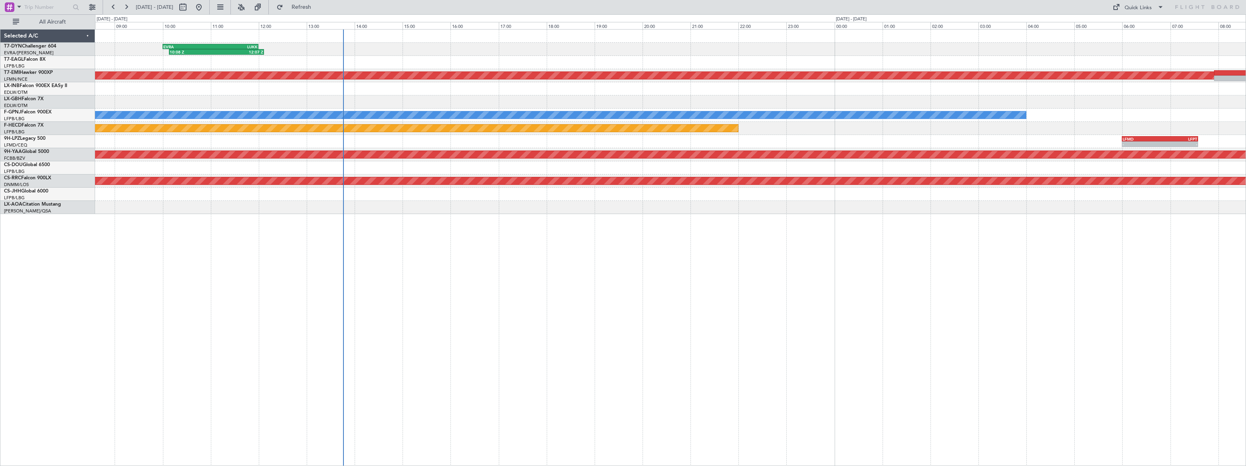
click at [558, 56] on div "10:08 Z 12:07 Z EVRA 10:00 Z LUKK 12:00 Z Planned Maint Zurich LIMJ 10:45 Z EGK…" at bounding box center [670, 122] width 1151 height 185
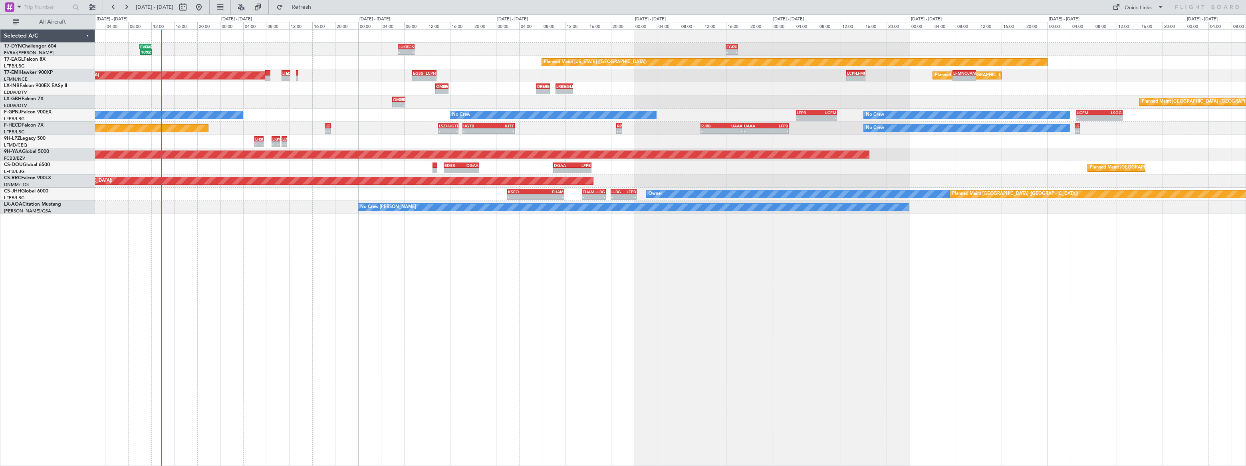
click at [251, 67] on div "10:08 Z 12:07 Z EVRA 10:00 Z LUKK 12:00 Z - - LUKK 07:00 Z EGSS 09:50 Z - - EGS…" at bounding box center [670, 122] width 1151 height 185
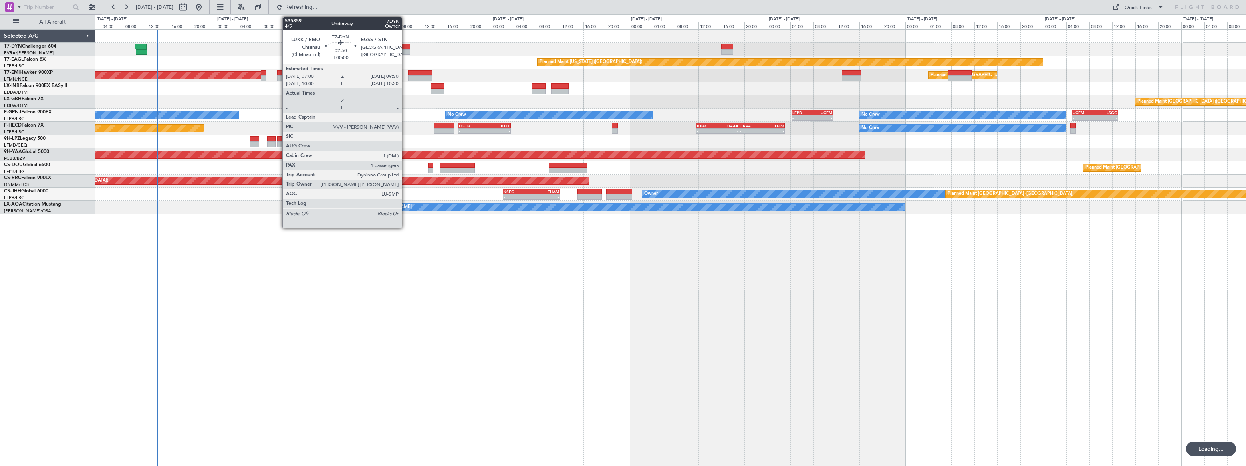
click at [405, 48] on div at bounding box center [402, 47] width 16 height 6
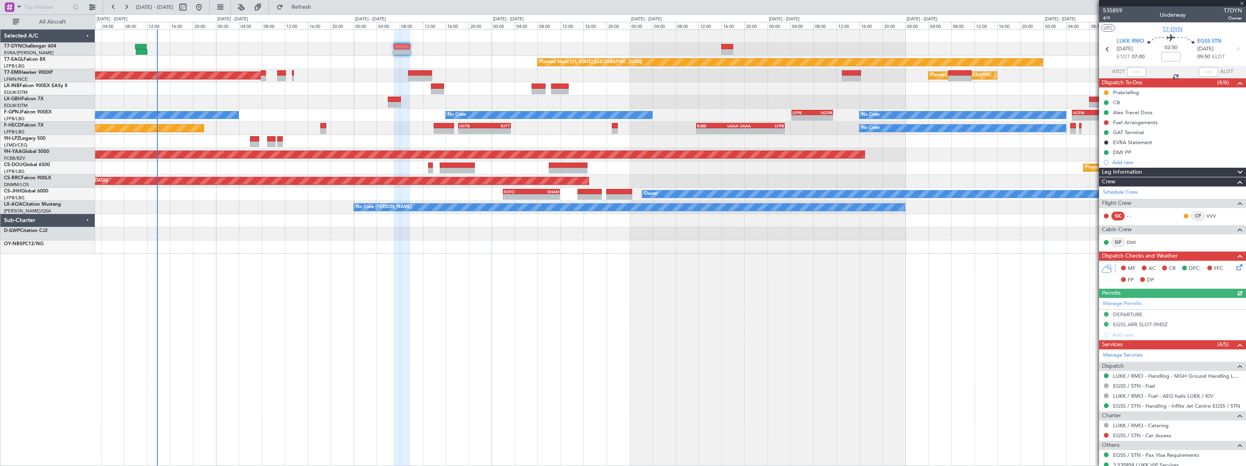
click at [1174, 28] on span "T7-DYN" at bounding box center [1173, 29] width 20 height 8
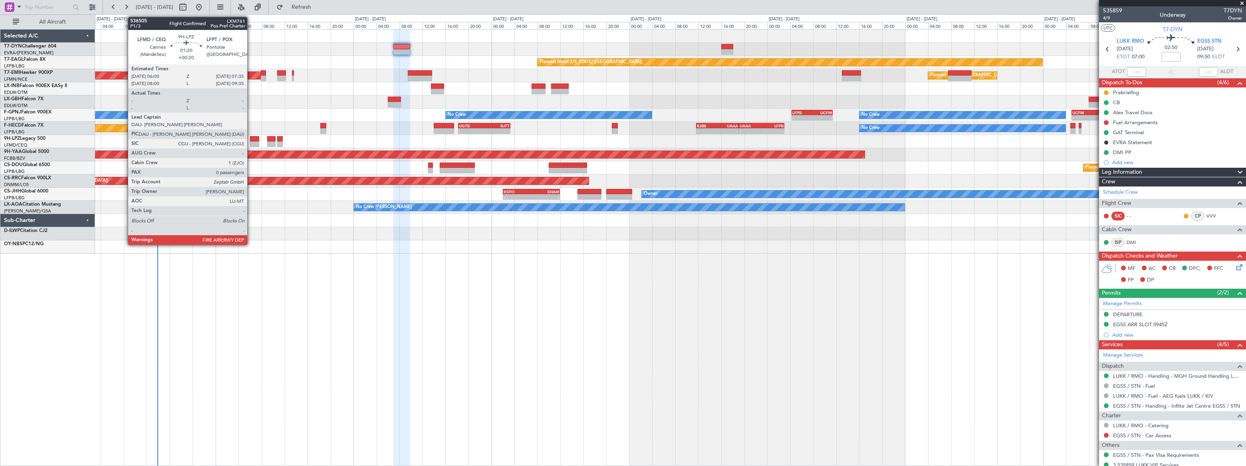
click at [252, 137] on div at bounding box center [254, 139] width 9 height 6
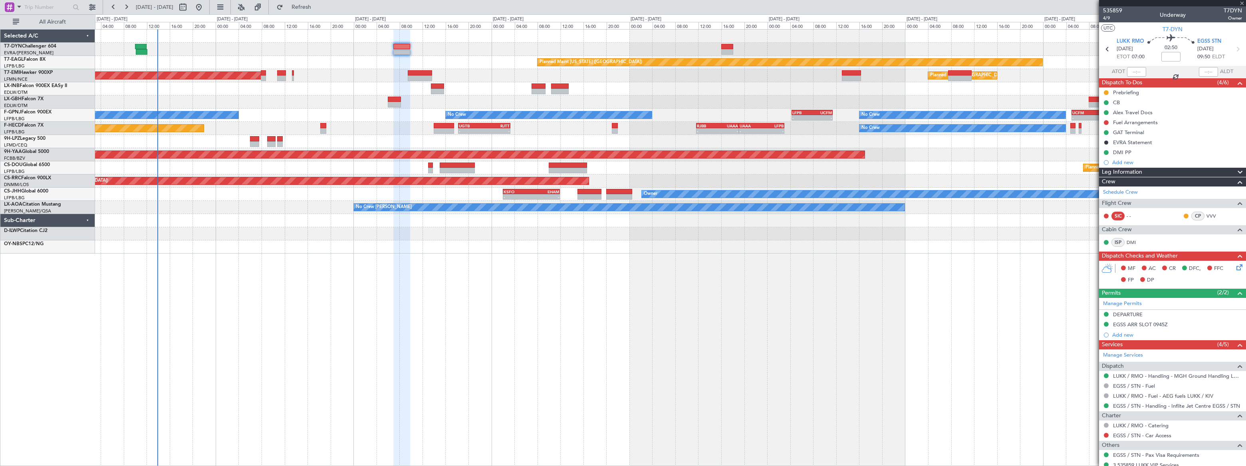
type input "+00:20"
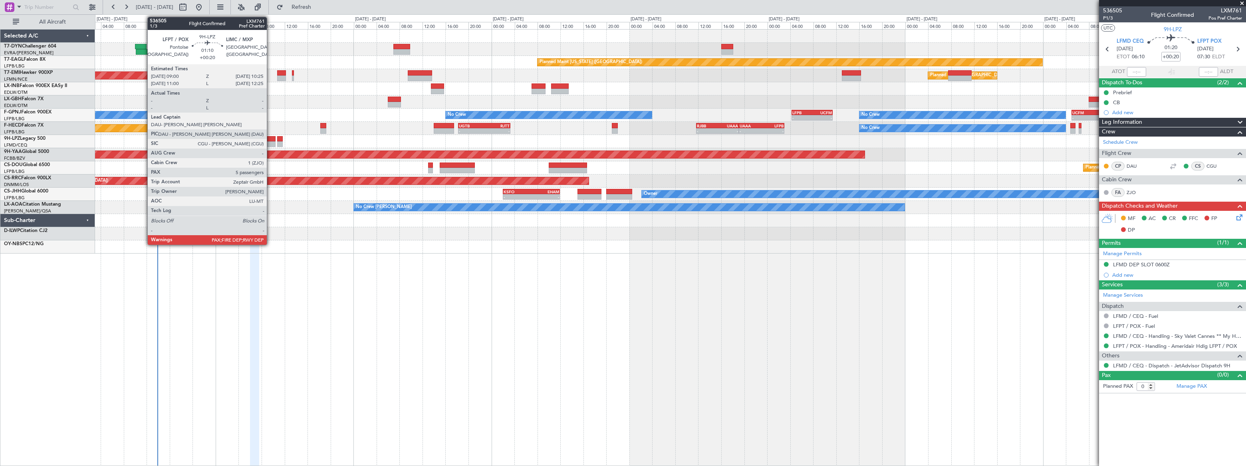
click at [270, 137] on div at bounding box center [271, 139] width 8 height 6
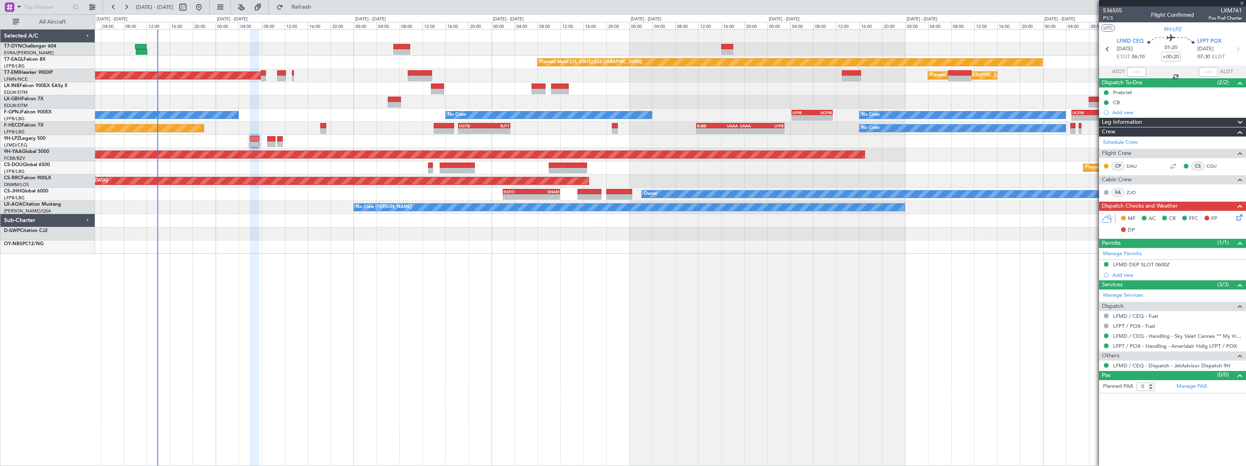
type input "5"
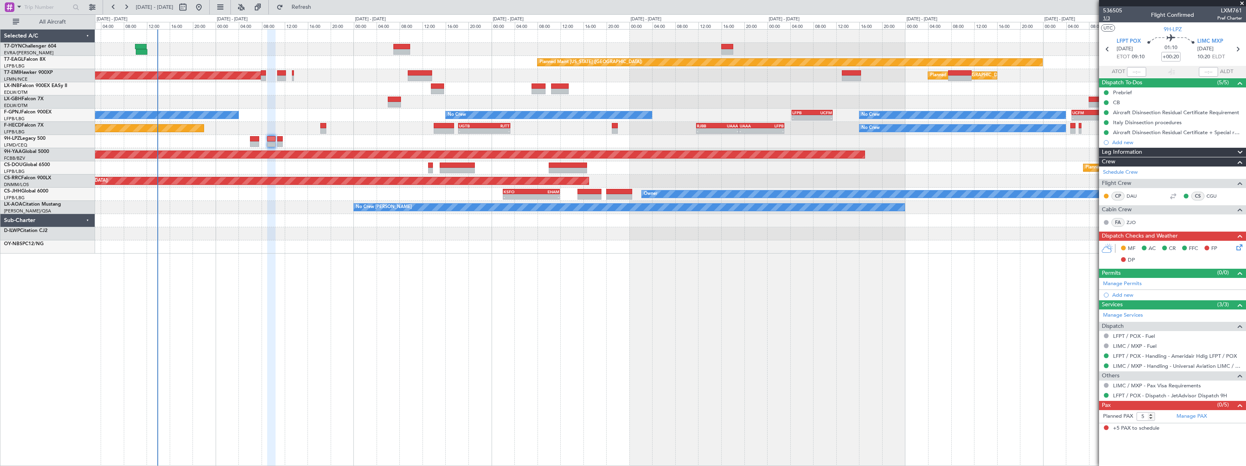
click at [1106, 16] on span "1/3" at bounding box center [1112, 18] width 19 height 7
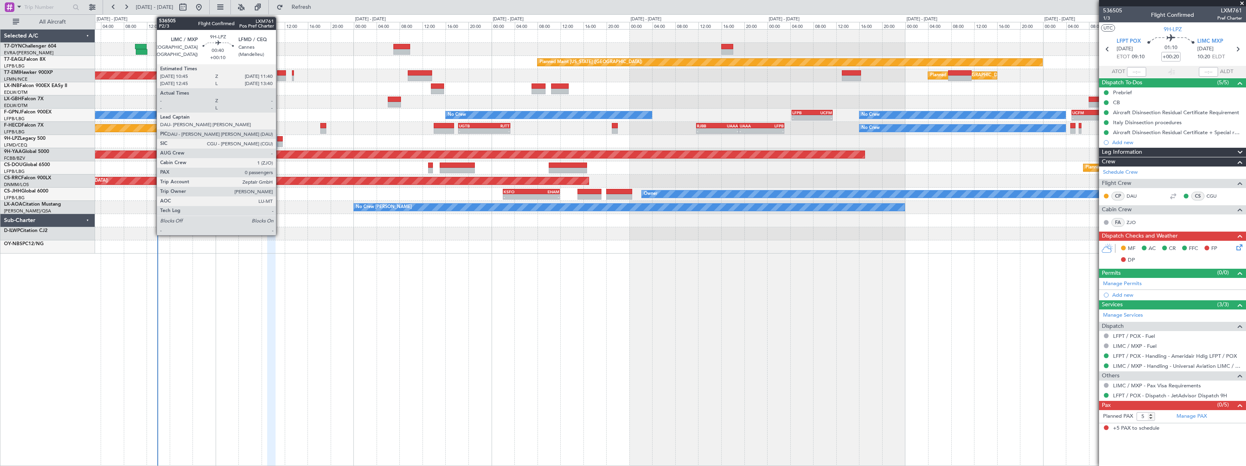
click at [280, 141] on div at bounding box center [280, 144] width 6 height 6
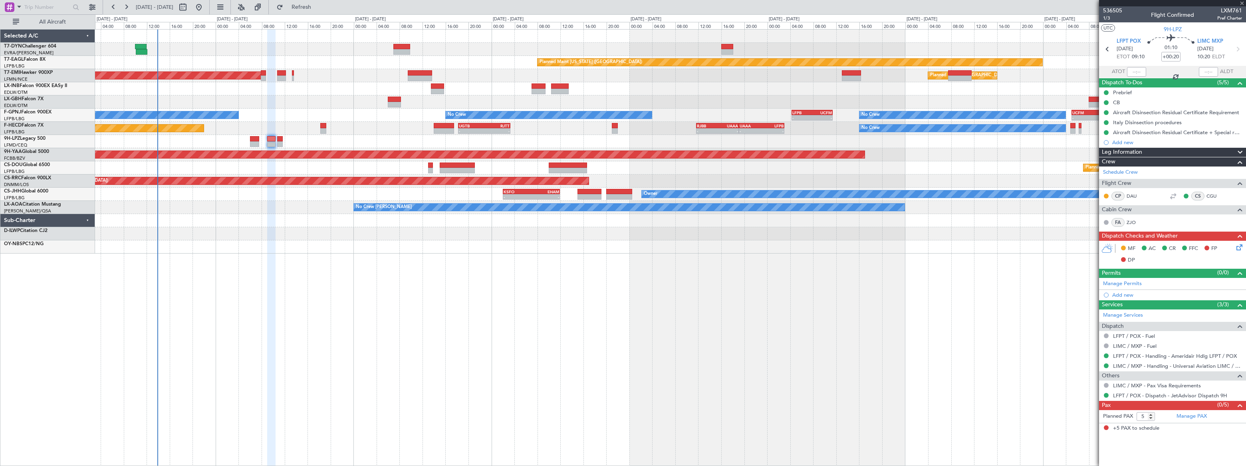
type input "+00:10"
type input "0"
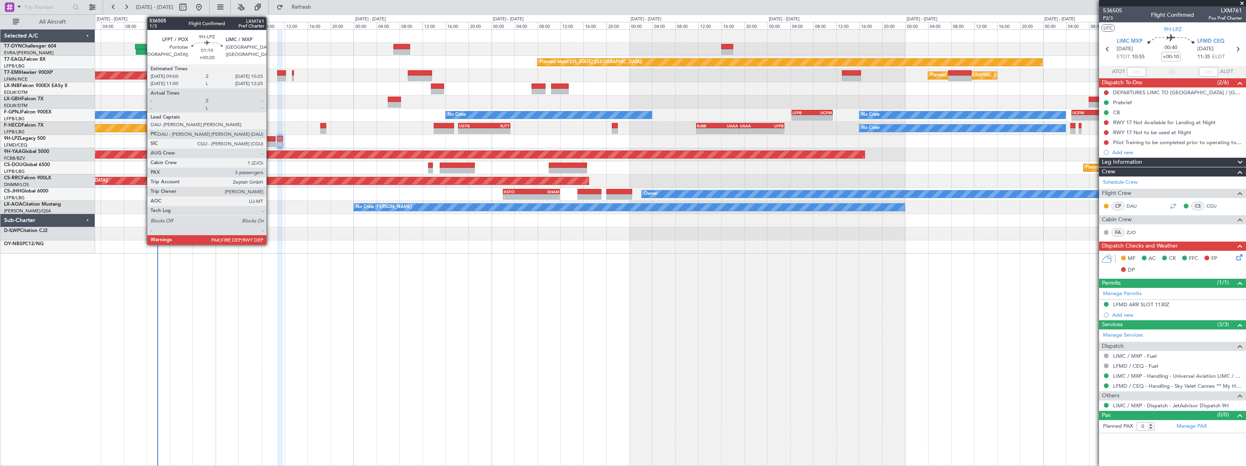
click at [270, 141] on div at bounding box center [271, 144] width 8 height 6
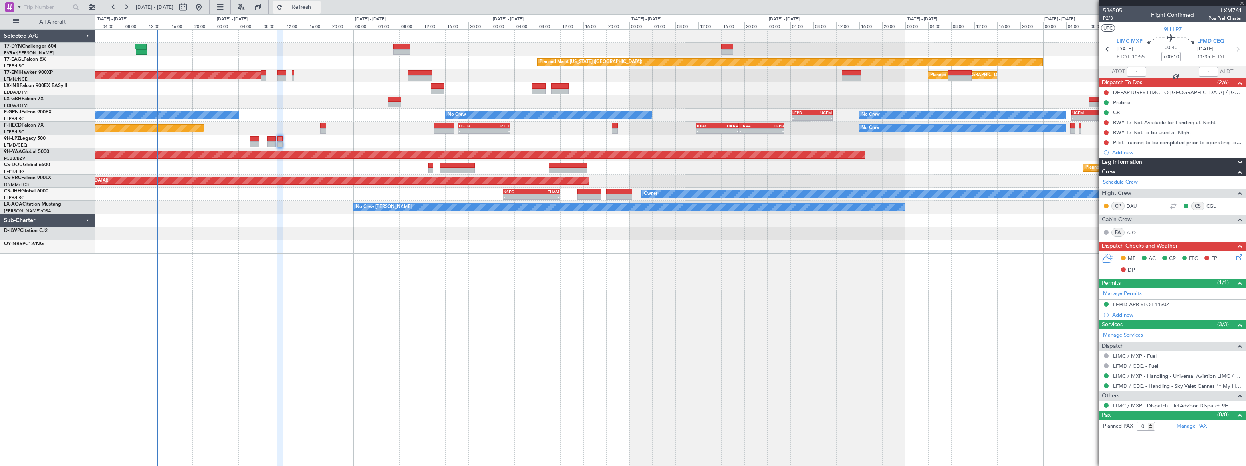
click at [318, 8] on span "Refresh" at bounding box center [302, 7] width 34 height 6
type input "+00:20"
type input "5"
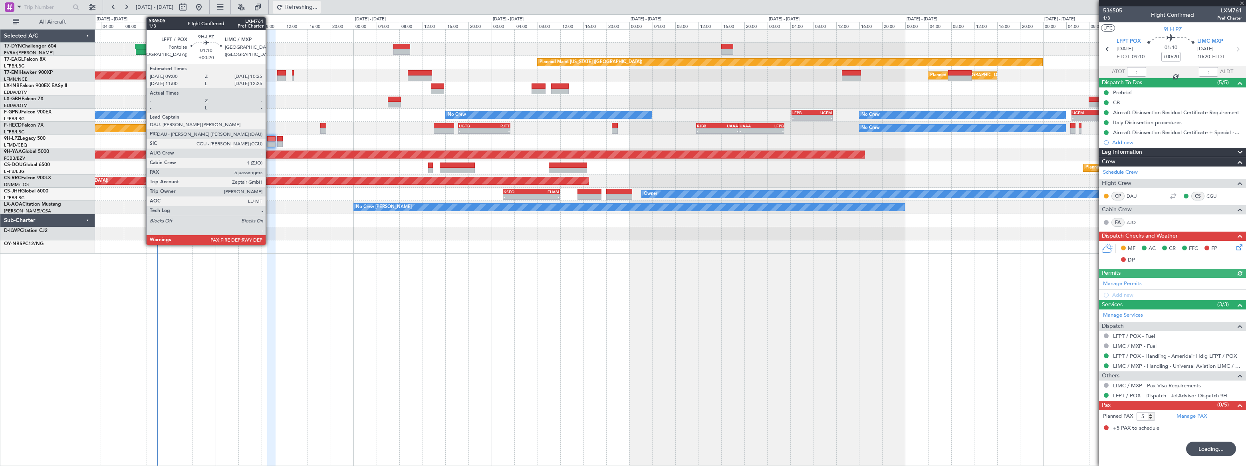
type input "+00:10"
type input "0"
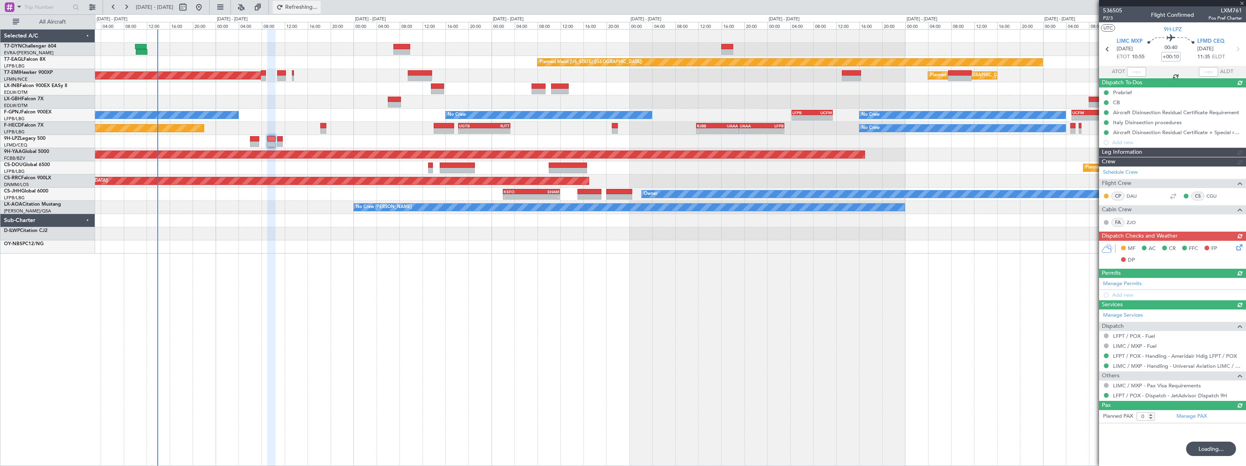
click at [318, 6] on span "Refreshing..." at bounding box center [302, 7] width 34 height 6
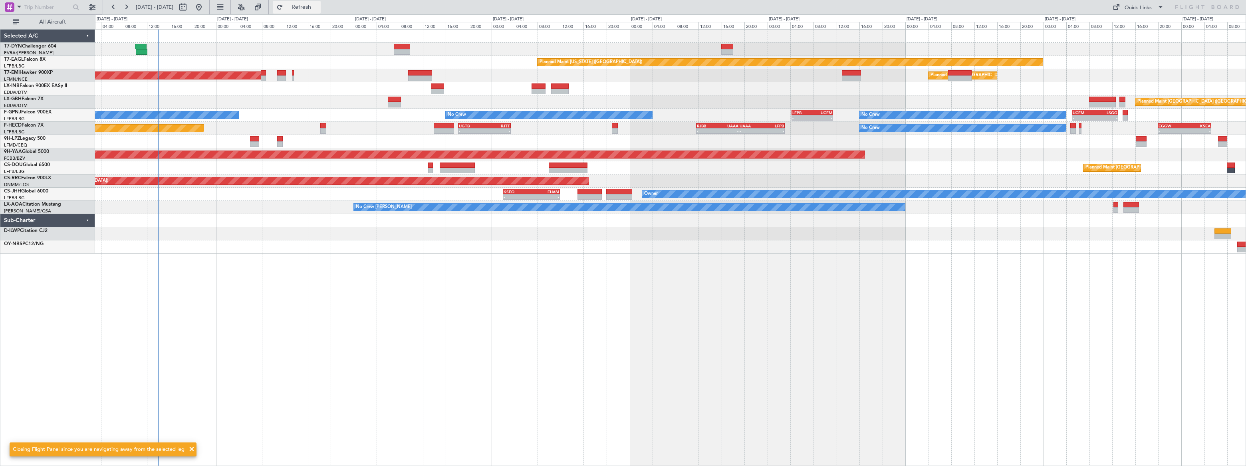
click at [318, 6] on span "Refresh" at bounding box center [302, 7] width 34 height 6
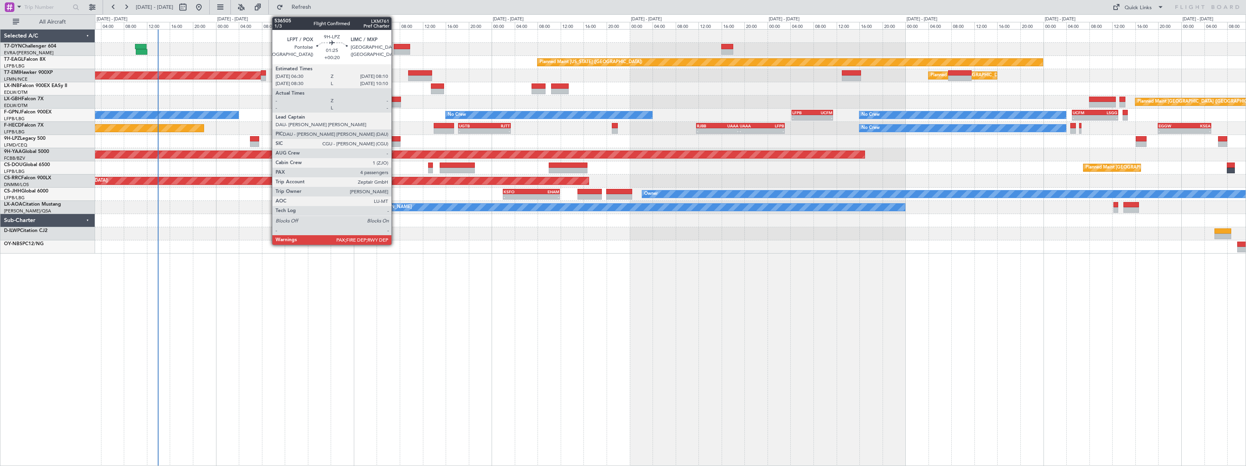
click at [395, 139] on div at bounding box center [396, 139] width 10 height 6
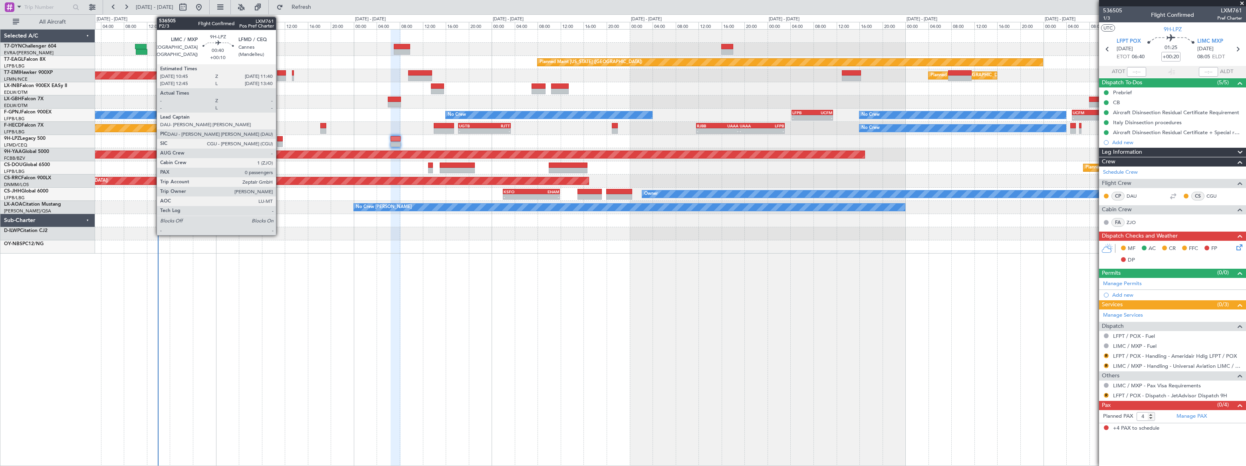
click at [280, 141] on div at bounding box center [280, 144] width 6 height 6
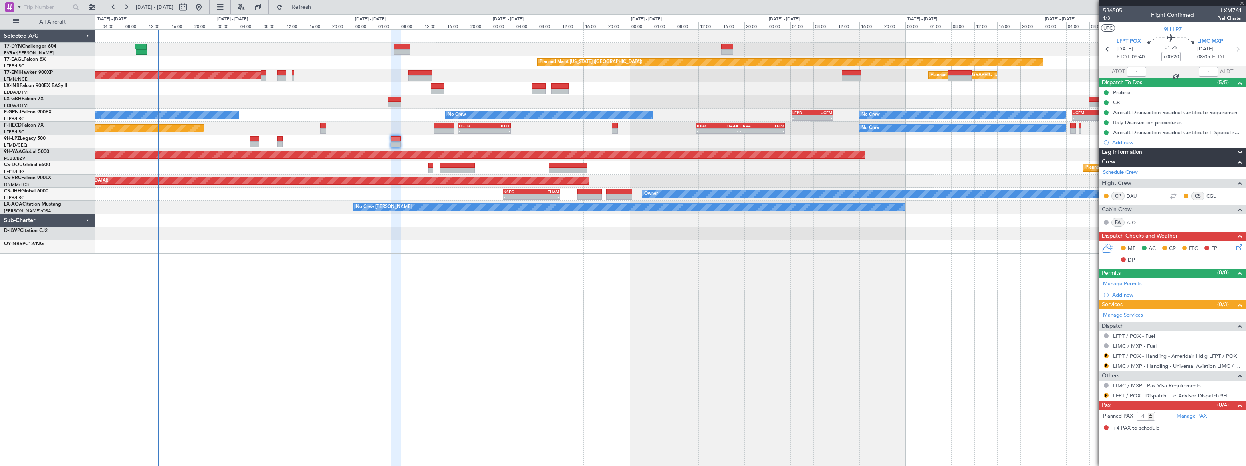
type input "+00:10"
type input "0"
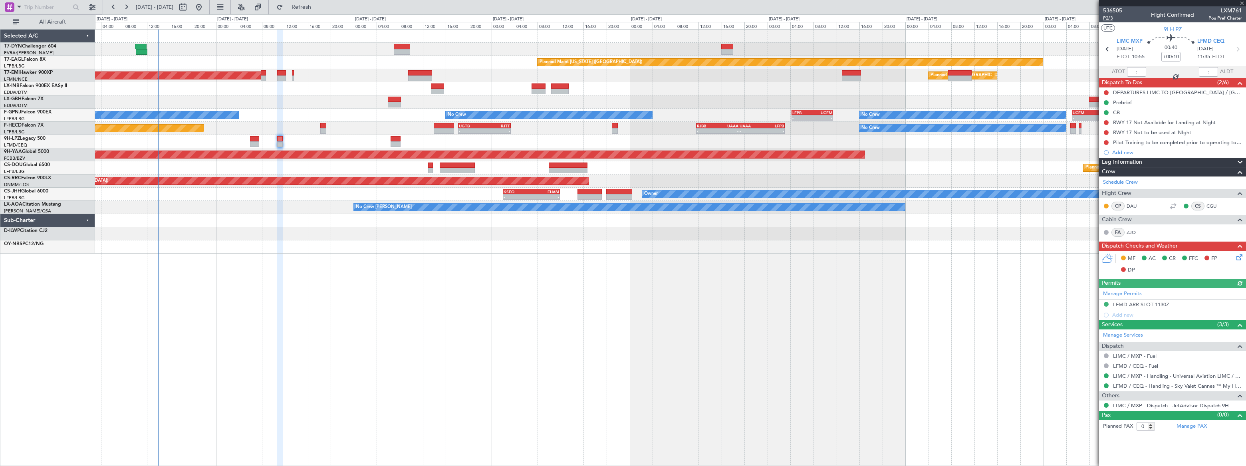
click at [1108, 18] on span "P2/3" at bounding box center [1112, 18] width 19 height 7
click at [318, 4] on span "Refresh" at bounding box center [302, 7] width 34 height 6
click at [318, 6] on span "Refresh" at bounding box center [302, 7] width 34 height 6
click at [318, 8] on span "Refresh" at bounding box center [302, 7] width 34 height 6
click at [318, 6] on span "Refresh" at bounding box center [302, 7] width 34 height 6
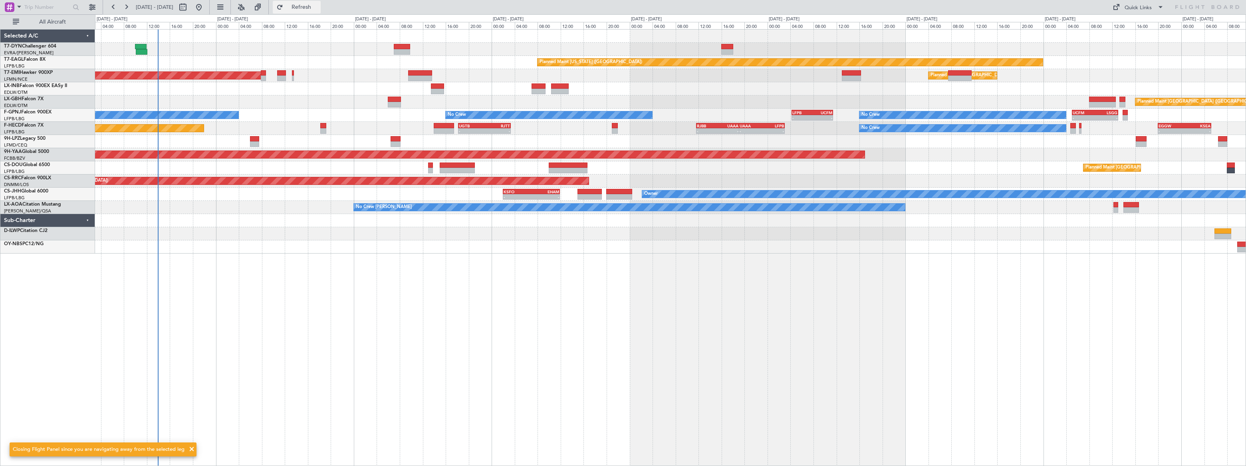
click at [318, 7] on span "Refresh" at bounding box center [302, 7] width 34 height 6
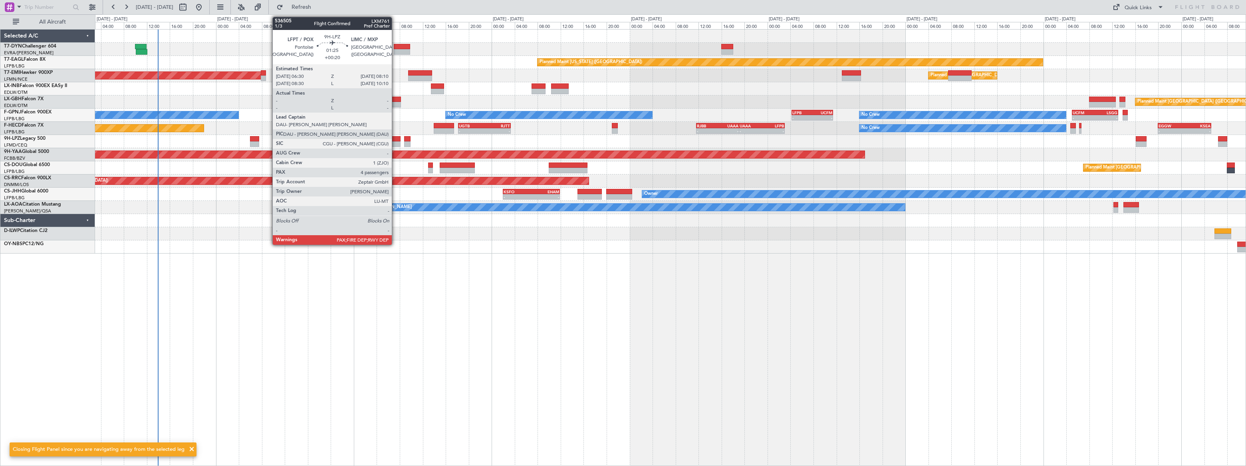
click at [395, 140] on div at bounding box center [396, 139] width 10 height 6
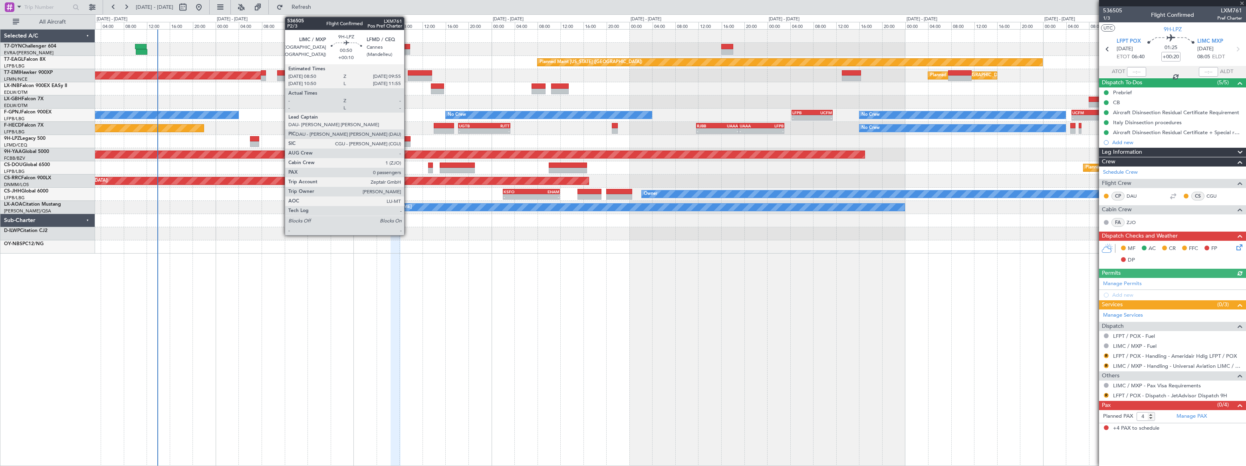
click at [408, 138] on div at bounding box center [407, 139] width 6 height 6
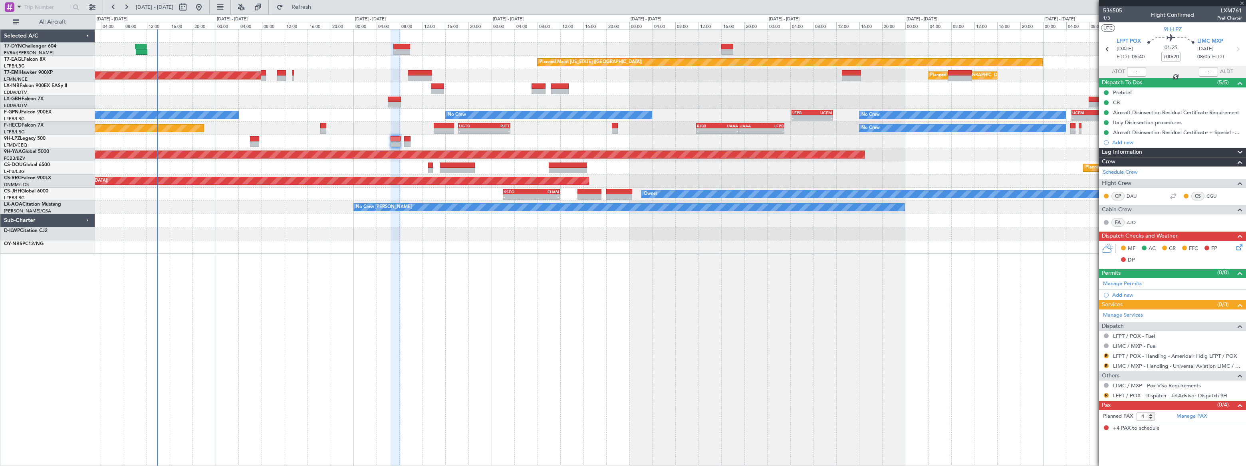
type input "+00:10"
type input "0"
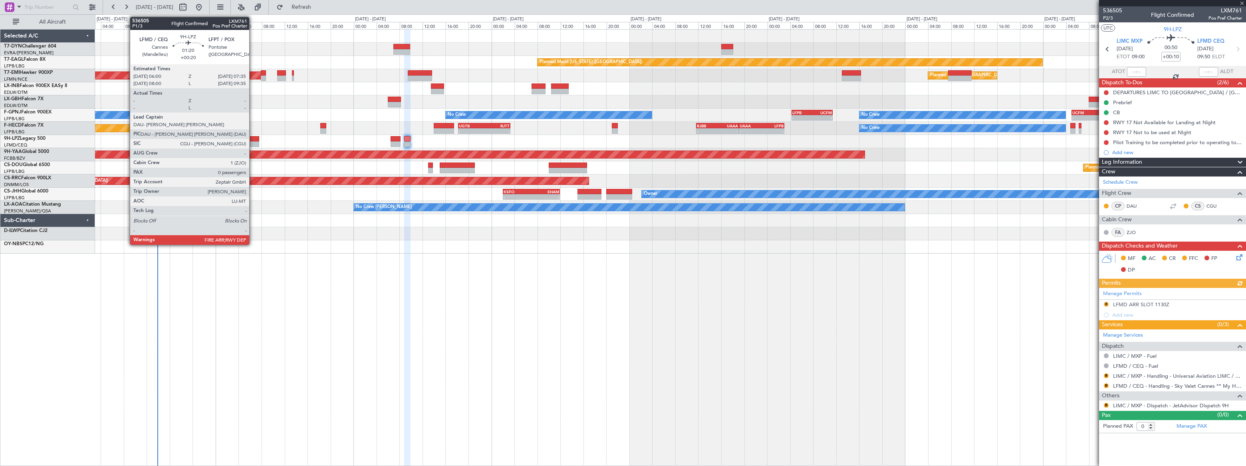
click at [253, 139] on div at bounding box center [254, 139] width 9 height 6
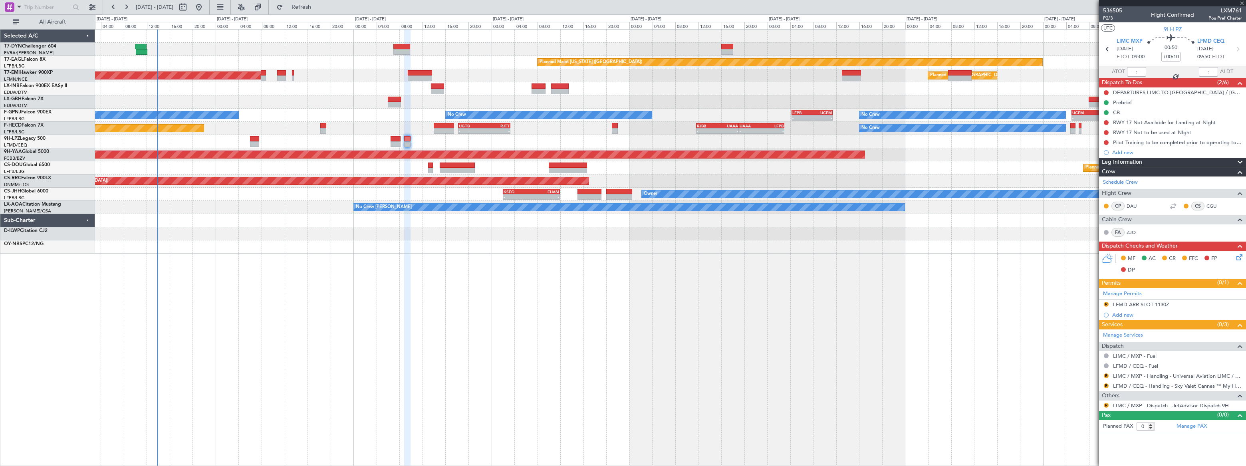
type input "+00:20"
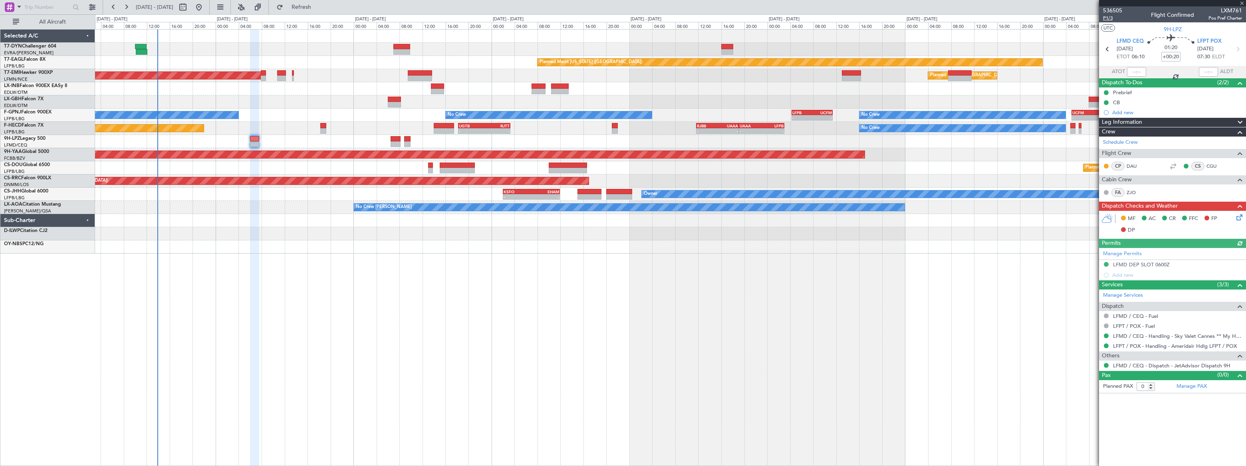
click at [1107, 17] on span "P1/3" at bounding box center [1112, 18] width 19 height 7
click at [318, 10] on span "Refresh" at bounding box center [302, 7] width 34 height 6
click at [318, 6] on span "Refreshing..." at bounding box center [302, 7] width 34 height 6
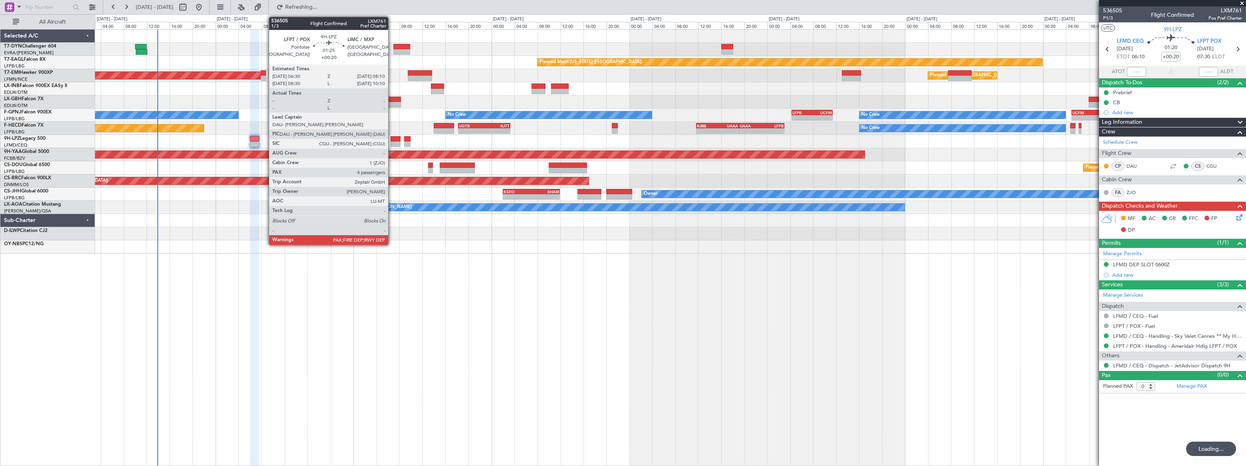
click at [393, 142] on div at bounding box center [396, 144] width 10 height 6
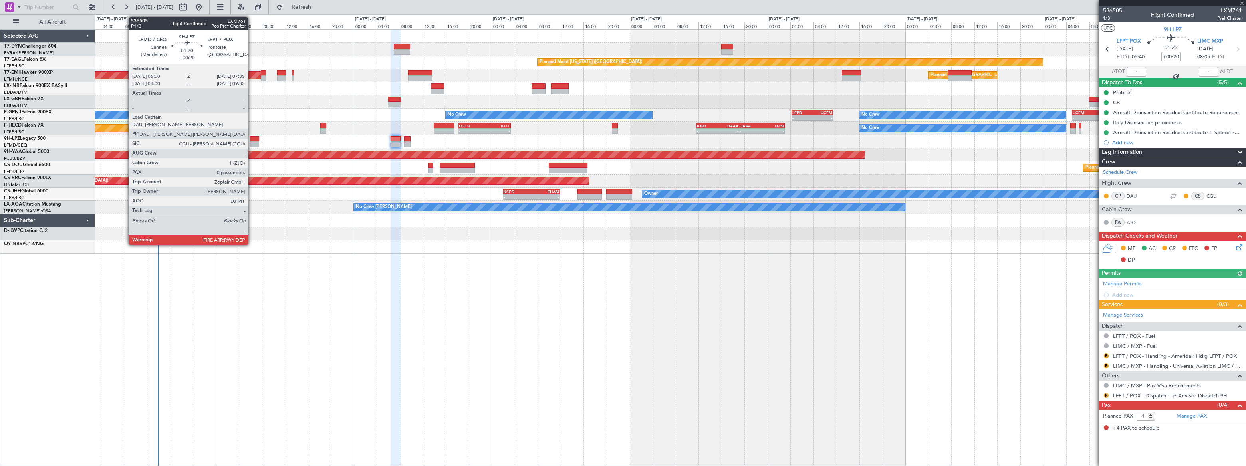
click at [252, 137] on div at bounding box center [254, 139] width 9 height 6
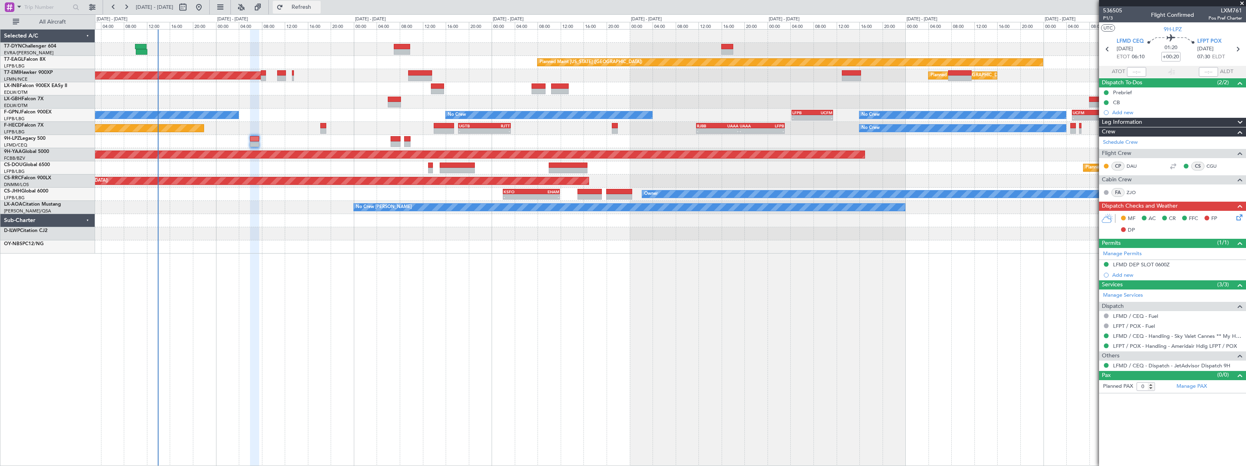
click at [318, 5] on span "Refresh" at bounding box center [302, 7] width 34 height 6
click at [318, 5] on span "Refreshing..." at bounding box center [302, 7] width 34 height 6
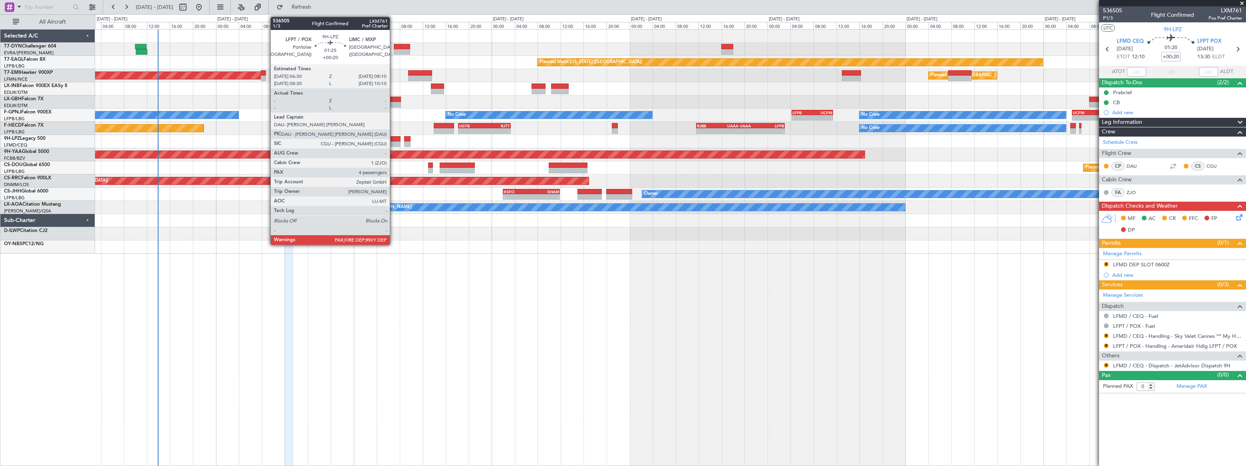
click at [393, 142] on div at bounding box center [396, 144] width 10 height 6
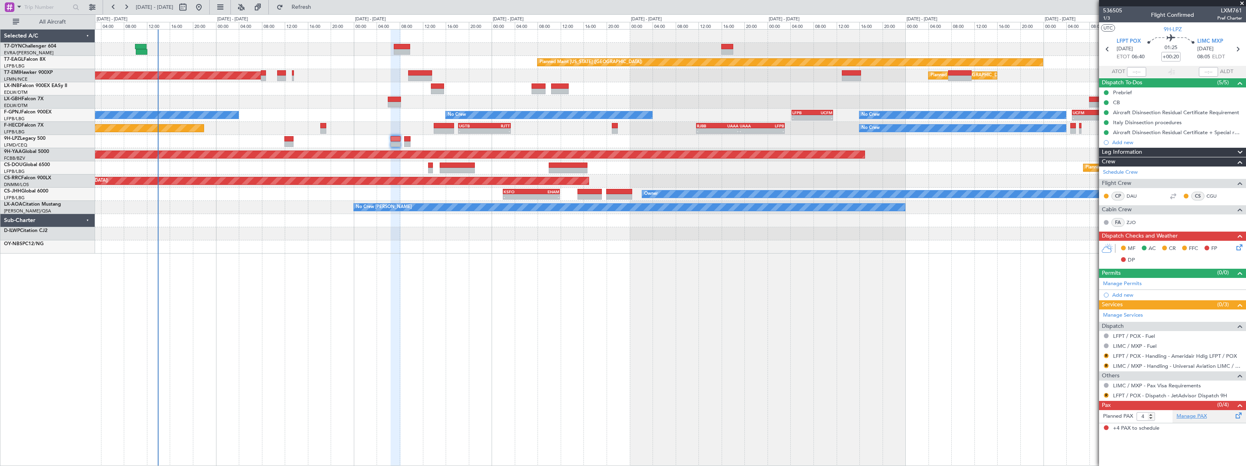
click at [1198, 415] on link "Manage PAX" at bounding box center [1192, 417] width 30 height 8
click at [350, 261] on div "Planned Maint New York (Teterboro) Planned Maint Zurich Planned Maint Zurich Pl…" at bounding box center [670, 247] width 1151 height 437
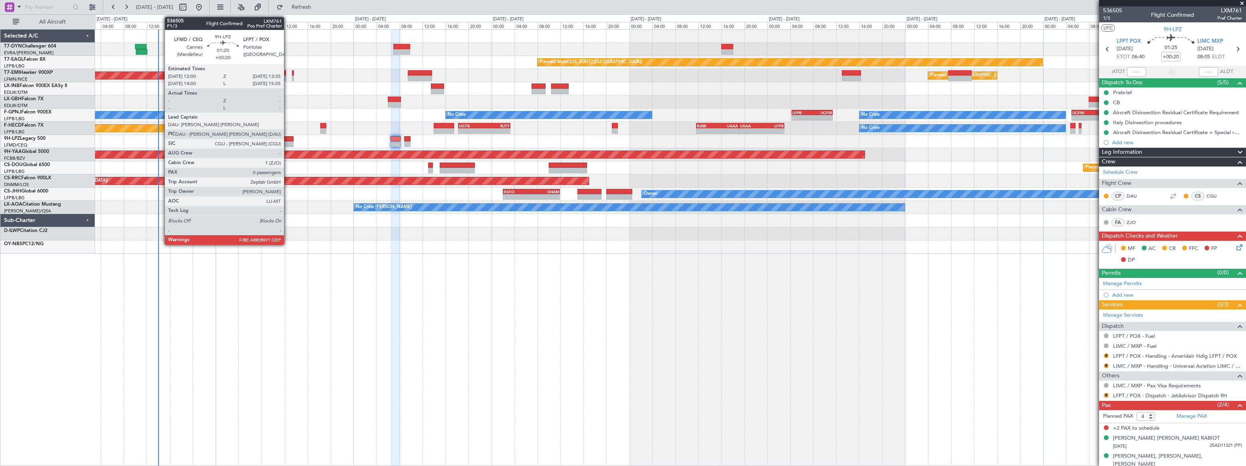
click at [288, 139] on div at bounding box center [288, 139] width 9 height 6
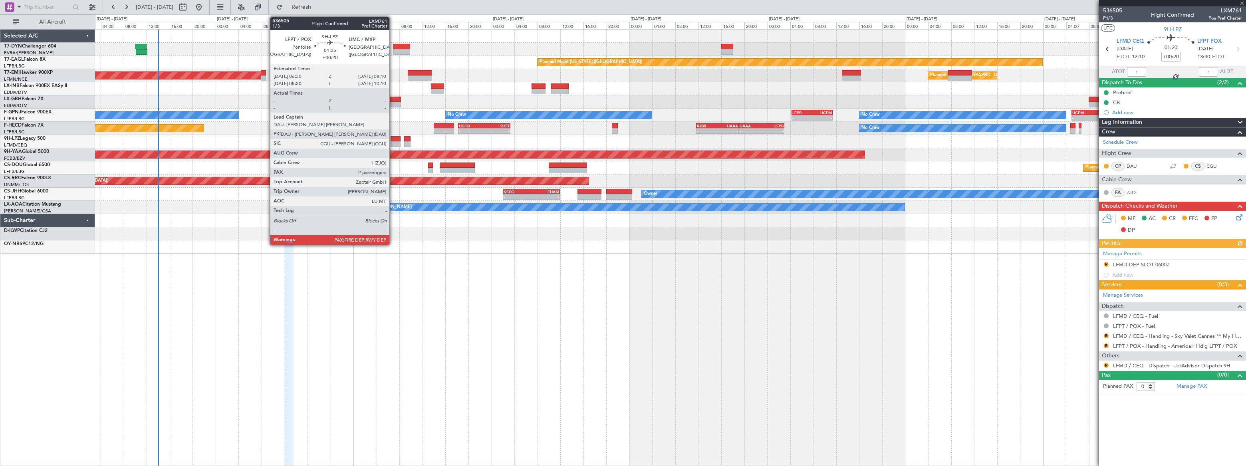
click at [393, 137] on div at bounding box center [396, 139] width 10 height 6
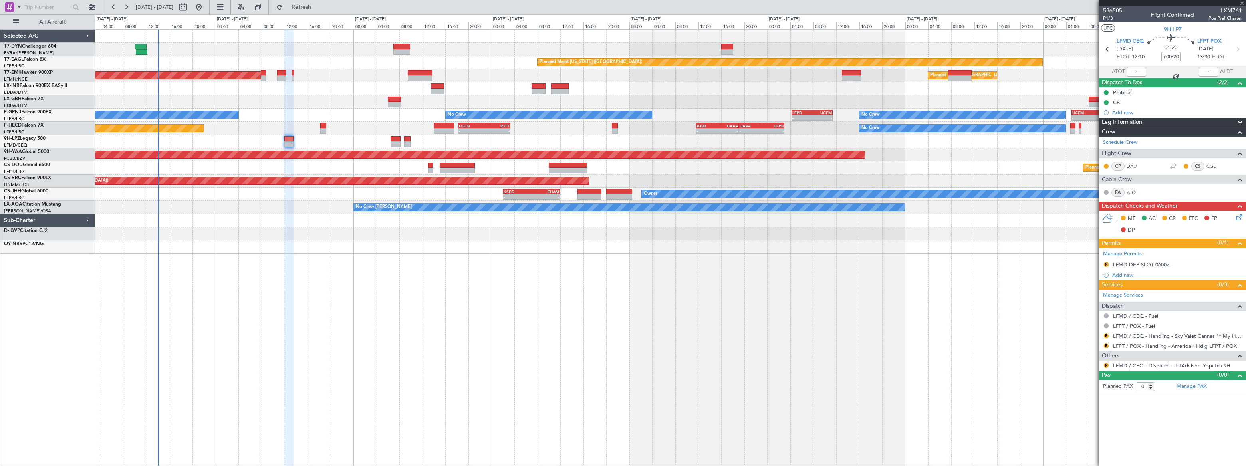
type input "4"
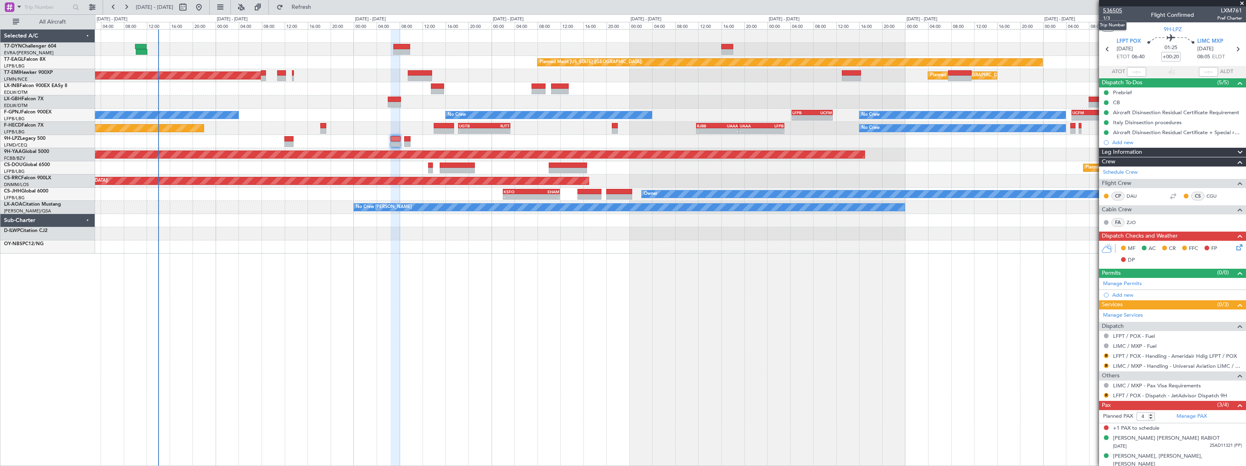
click at [1114, 11] on span "536505" at bounding box center [1112, 10] width 19 height 8
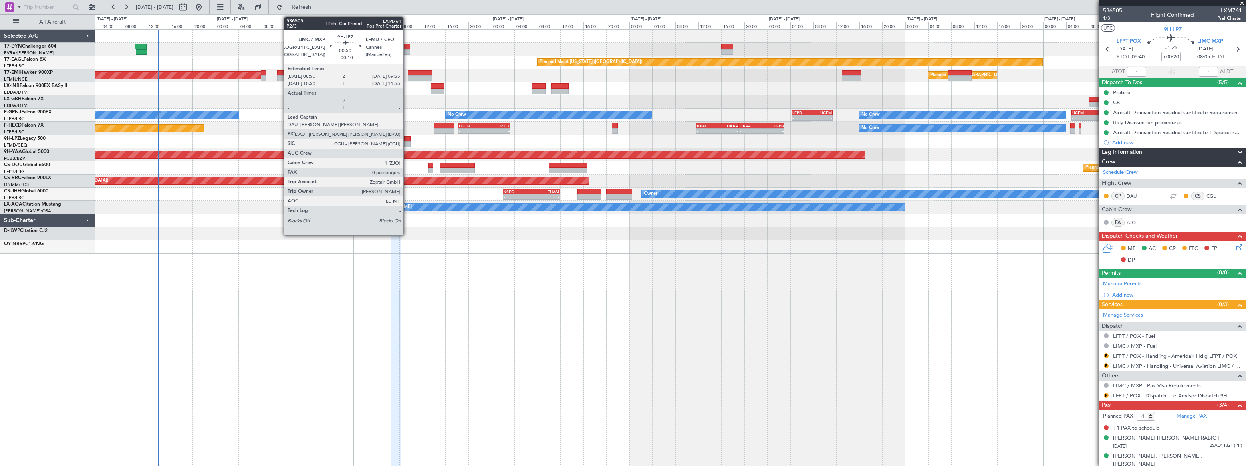
click at [407, 140] on div at bounding box center [407, 139] width 6 height 6
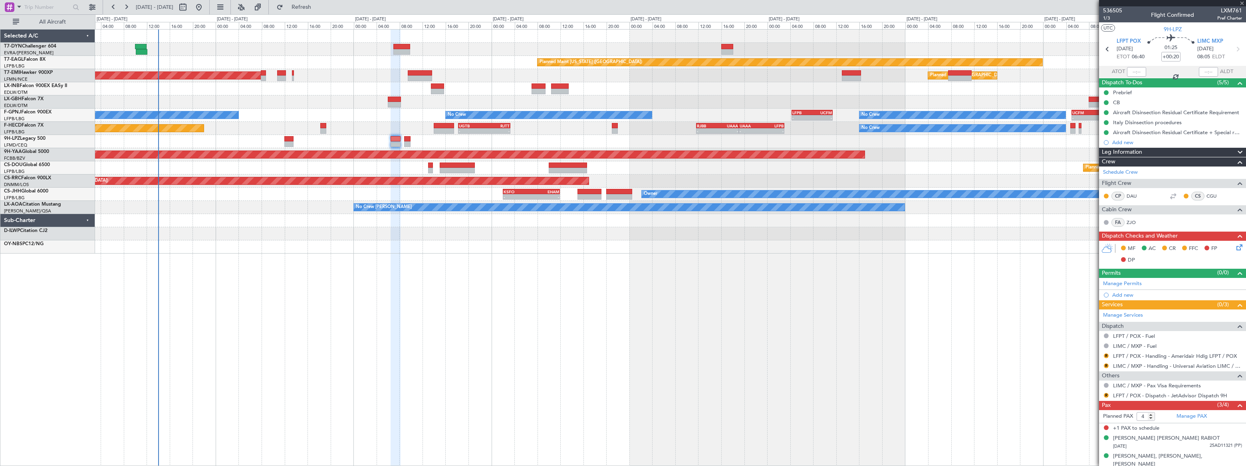
type input "+00:10"
type input "0"
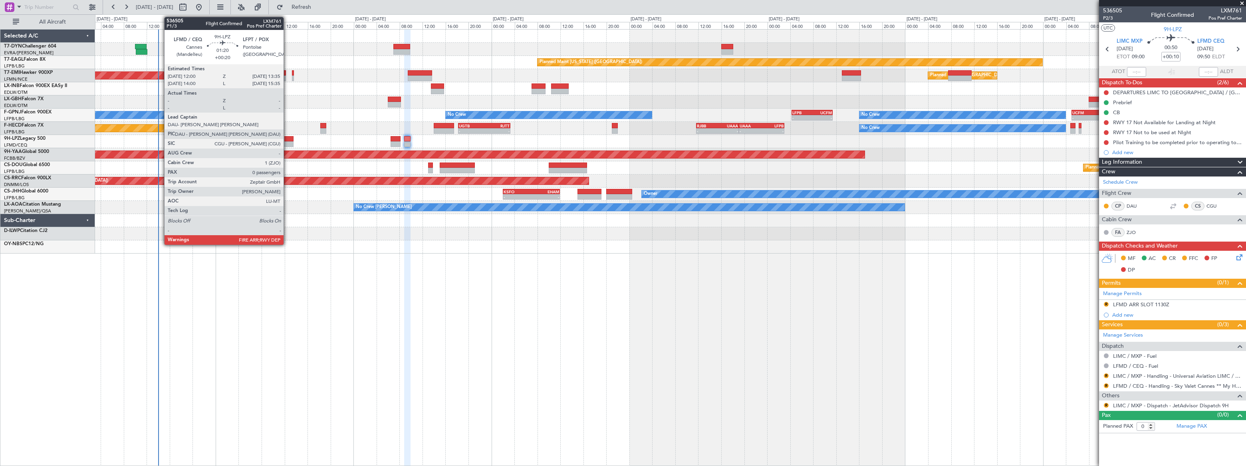
click at [288, 139] on div at bounding box center [288, 139] width 9 height 6
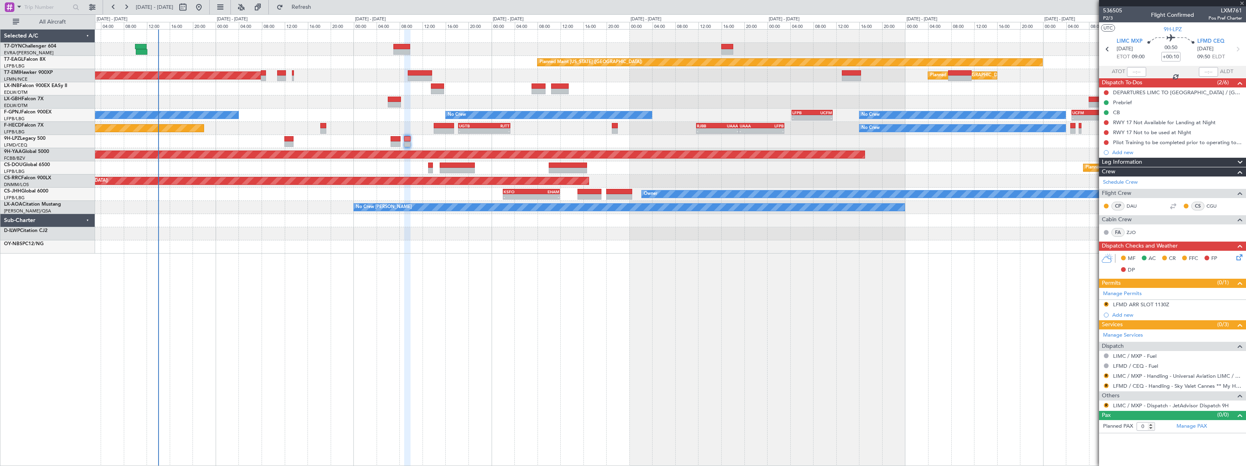
type input "+00:20"
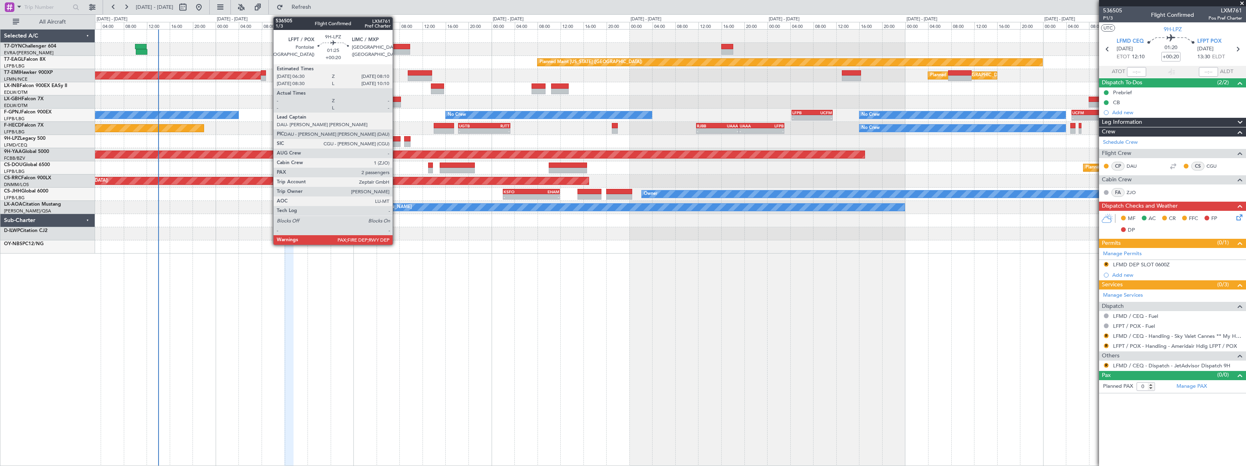
click at [397, 141] on div at bounding box center [396, 139] width 10 height 6
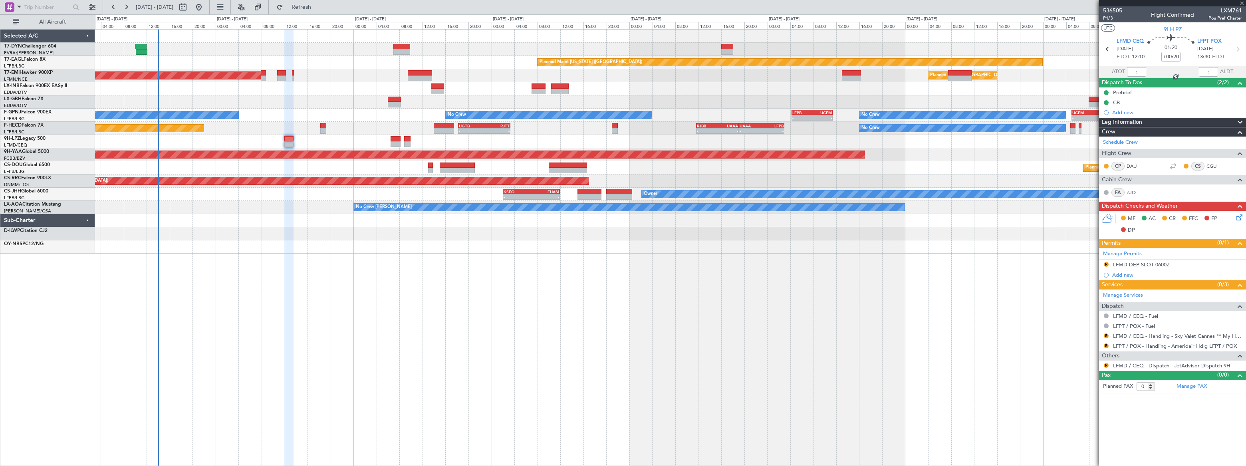
type input "4"
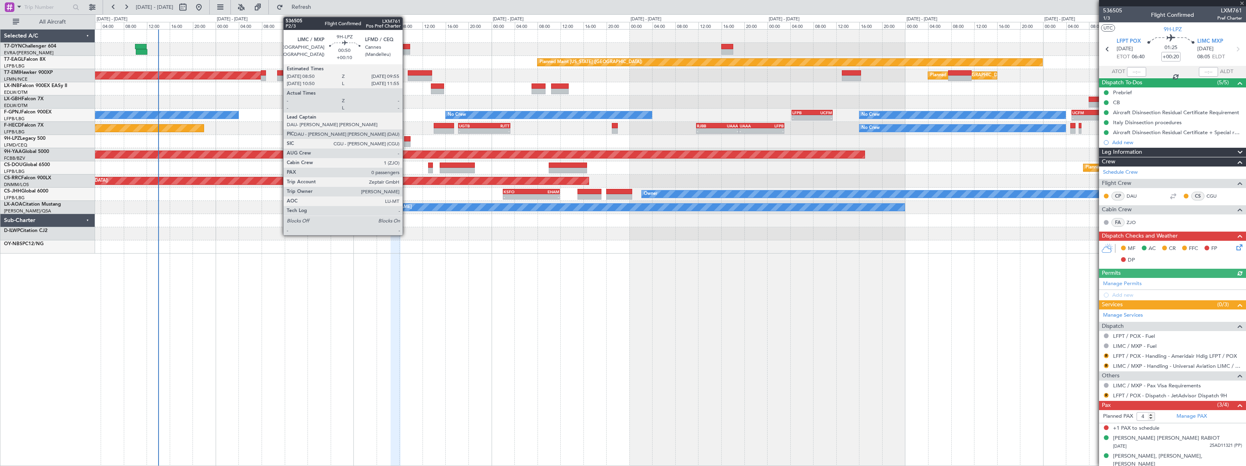
click at [406, 139] on div at bounding box center [407, 139] width 6 height 6
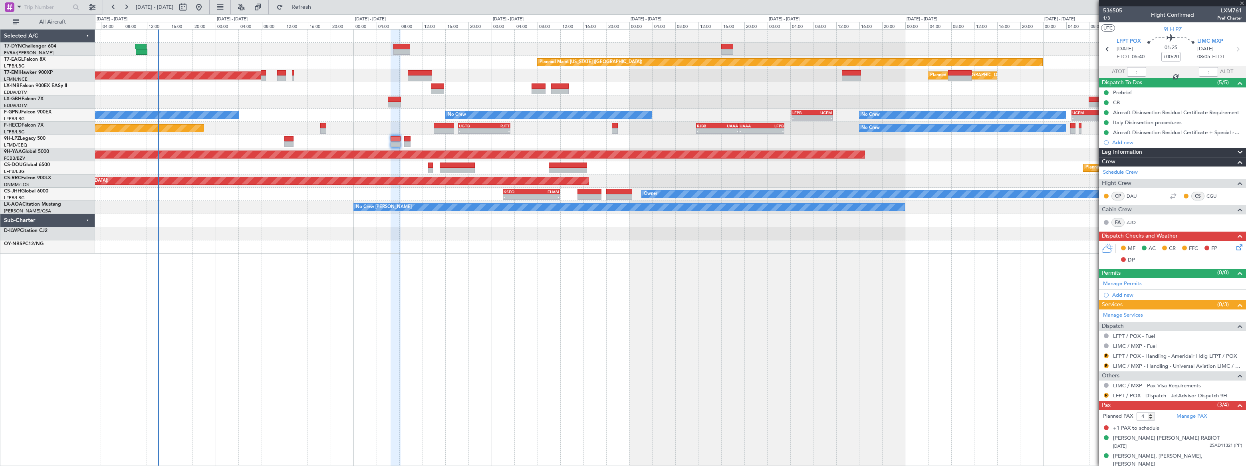
type input "+00:10"
type input "0"
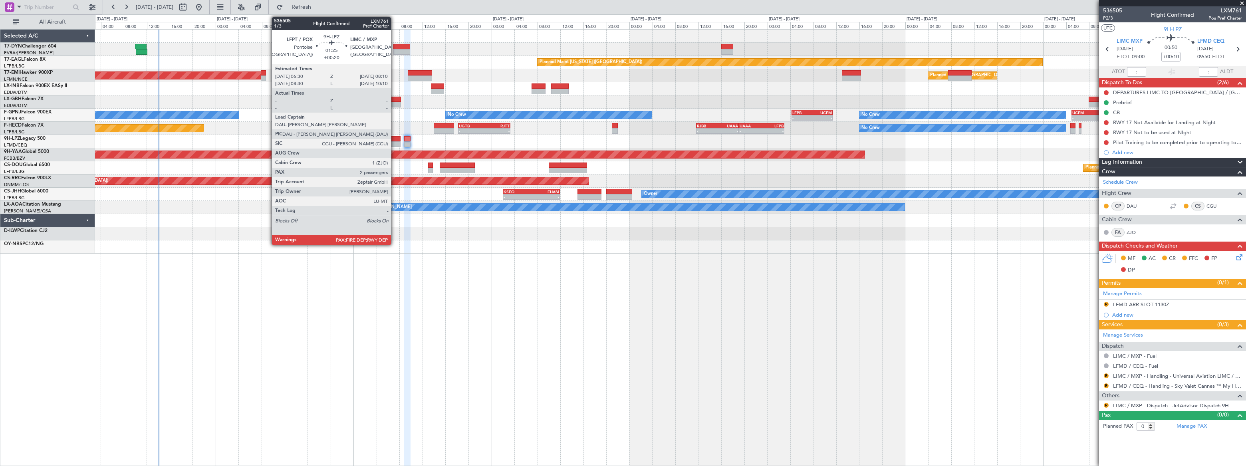
click at [391, 138] on div at bounding box center [396, 139] width 10 height 6
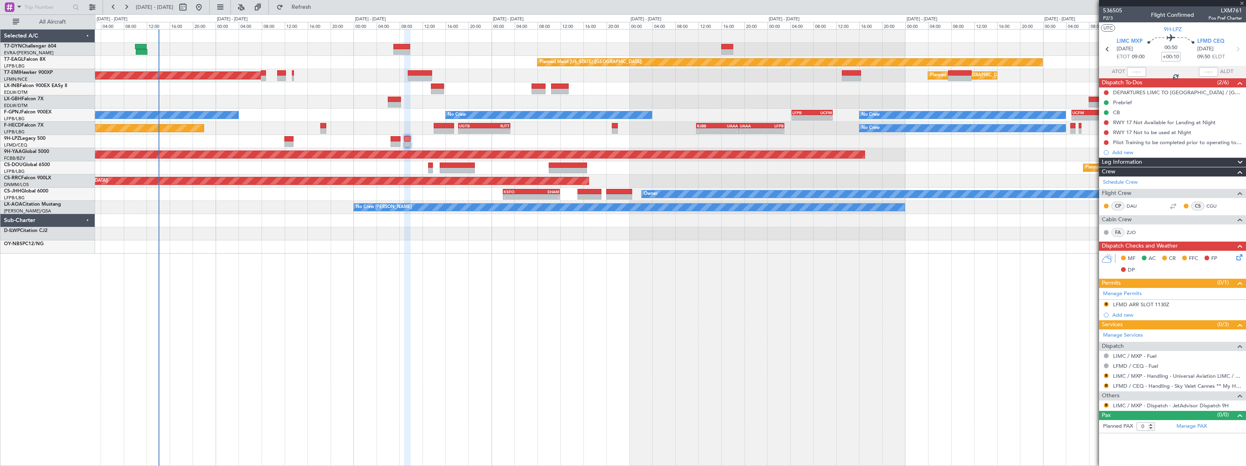
type input "+00:20"
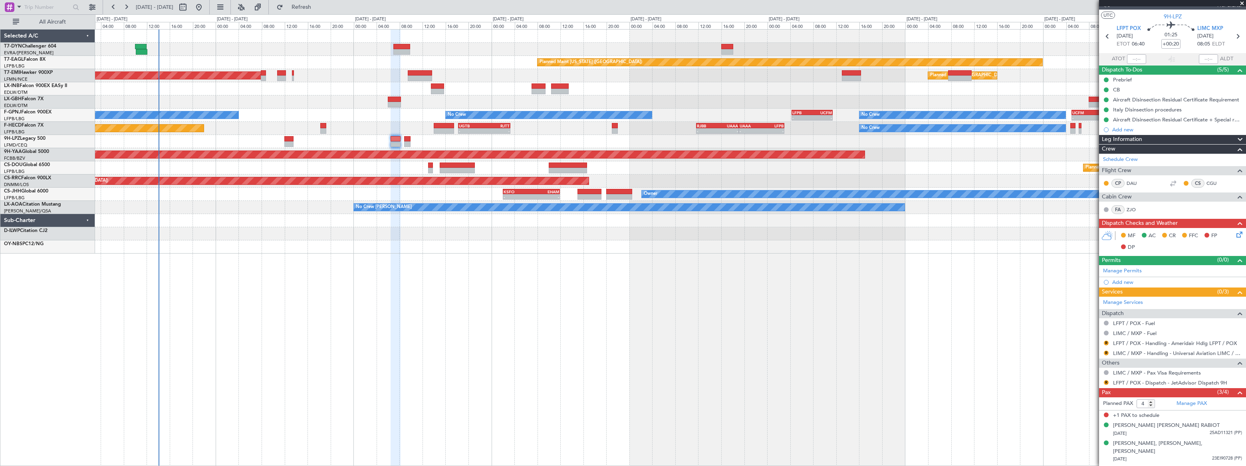
scroll to position [20, 0]
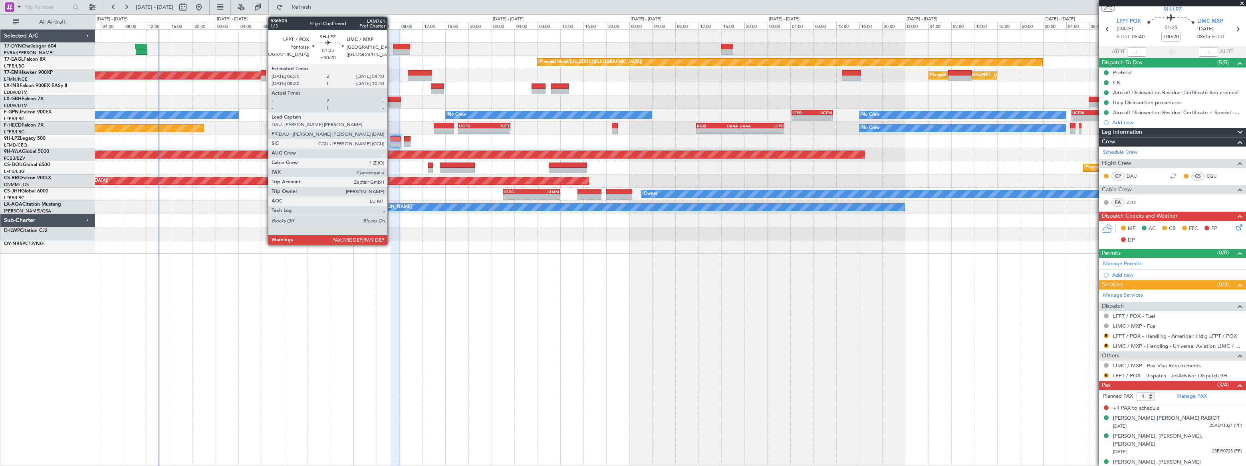
click at [391, 139] on div at bounding box center [396, 139] width 10 height 6
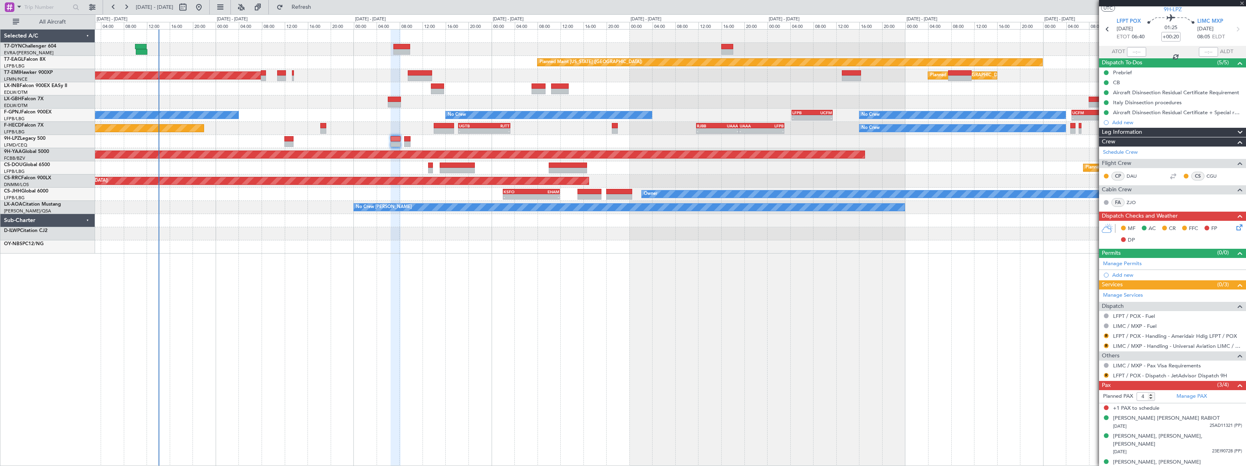
click at [397, 138] on div at bounding box center [396, 139] width 10 height 6
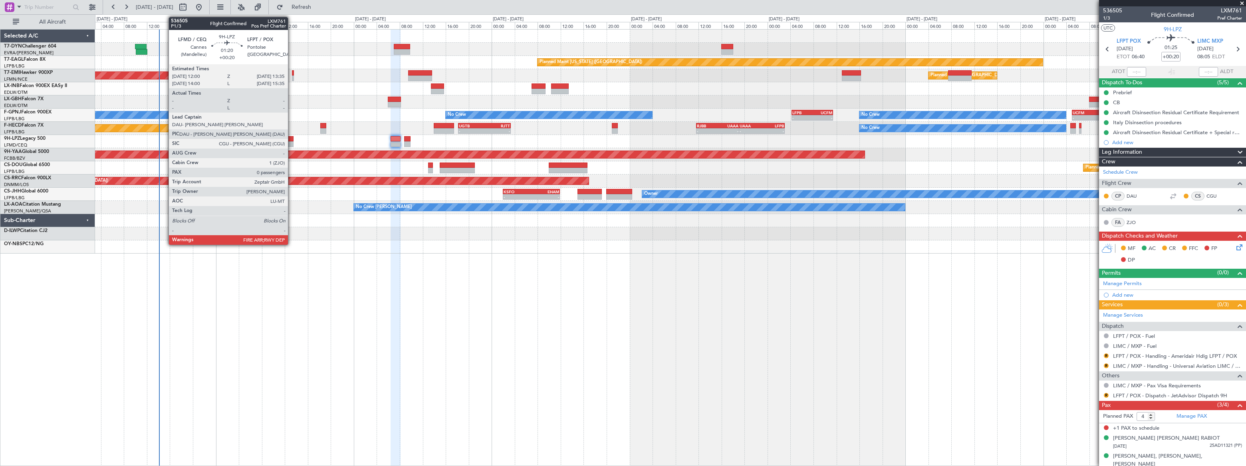
click at [292, 136] on div at bounding box center [288, 139] width 9 height 6
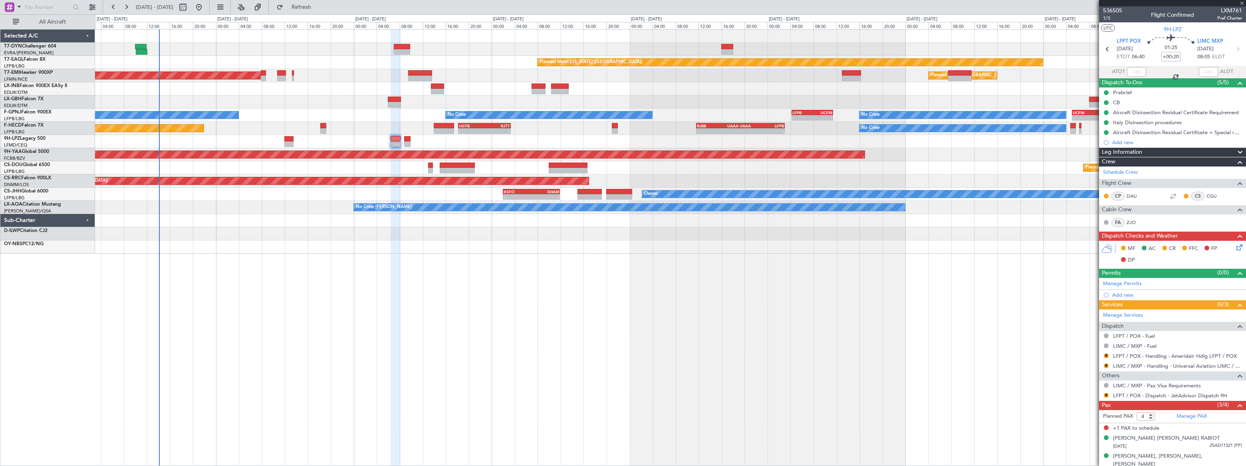
click at [289, 137] on div at bounding box center [288, 139] width 9 height 6
type input "0"
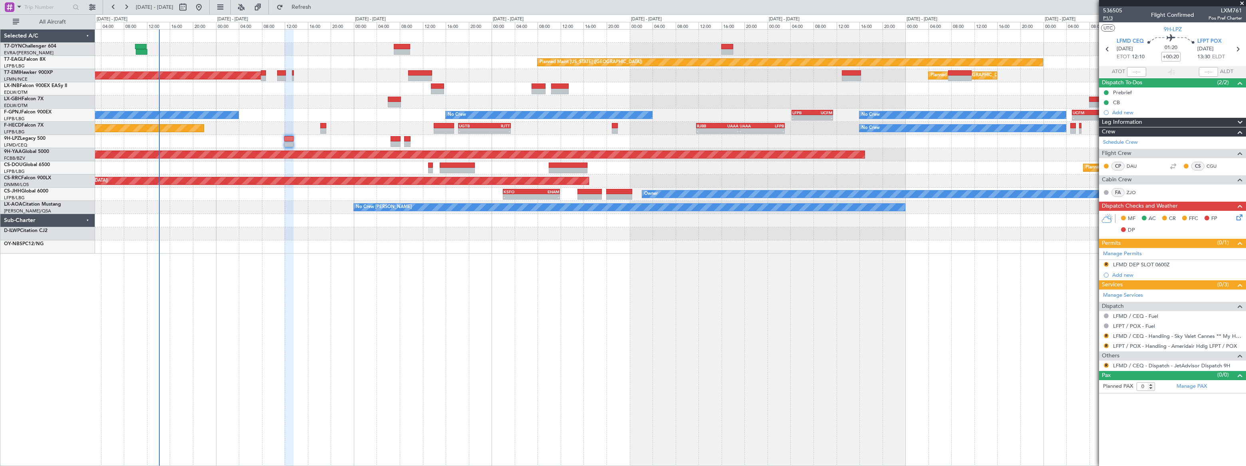
click at [1108, 20] on span "P1/3" at bounding box center [1112, 18] width 19 height 7
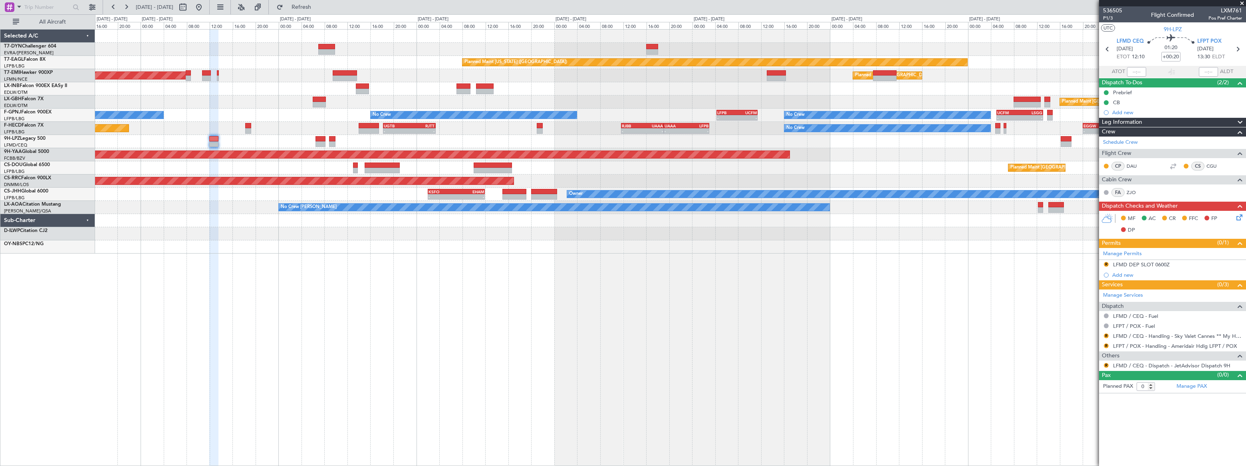
click at [213, 200] on div "Planned Maint [US_STATE] ([GEOGRAPHIC_DATA]) Planned Maint [GEOGRAPHIC_DATA] Pl…" at bounding box center [670, 142] width 1150 height 224
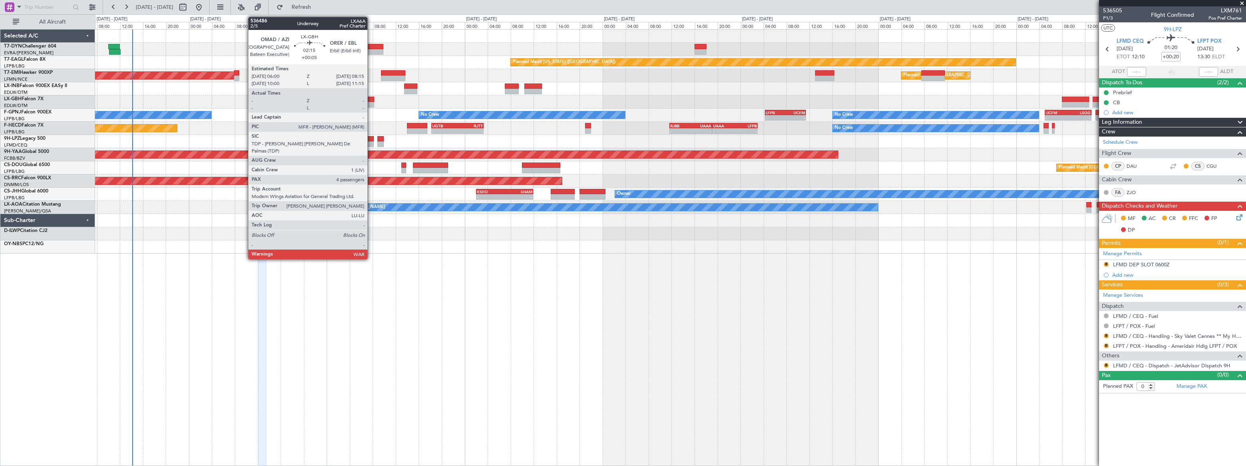
click at [371, 98] on div at bounding box center [367, 100] width 13 height 6
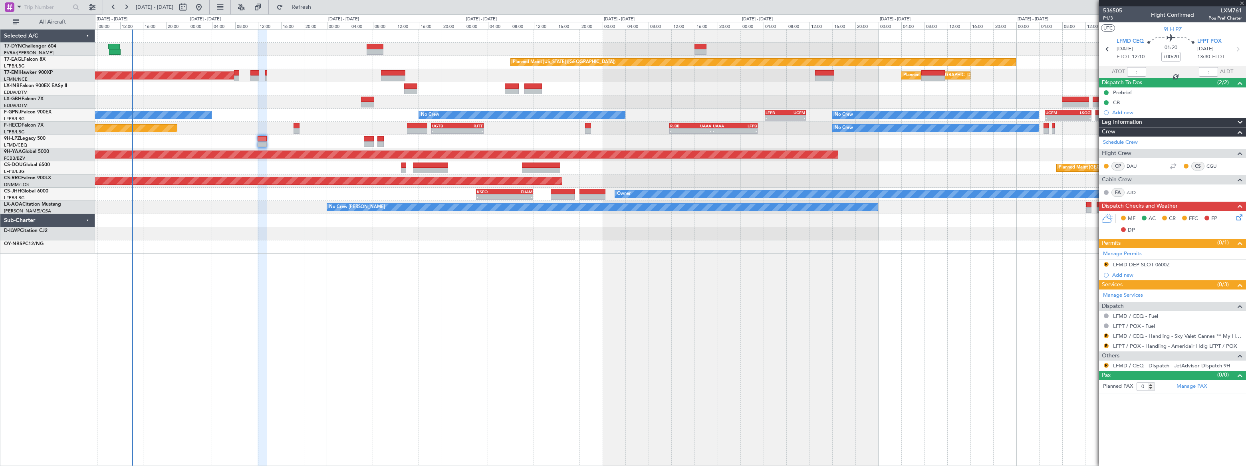
click at [371, 98] on div at bounding box center [367, 100] width 13 height 6
type input "+00:05"
type input "4"
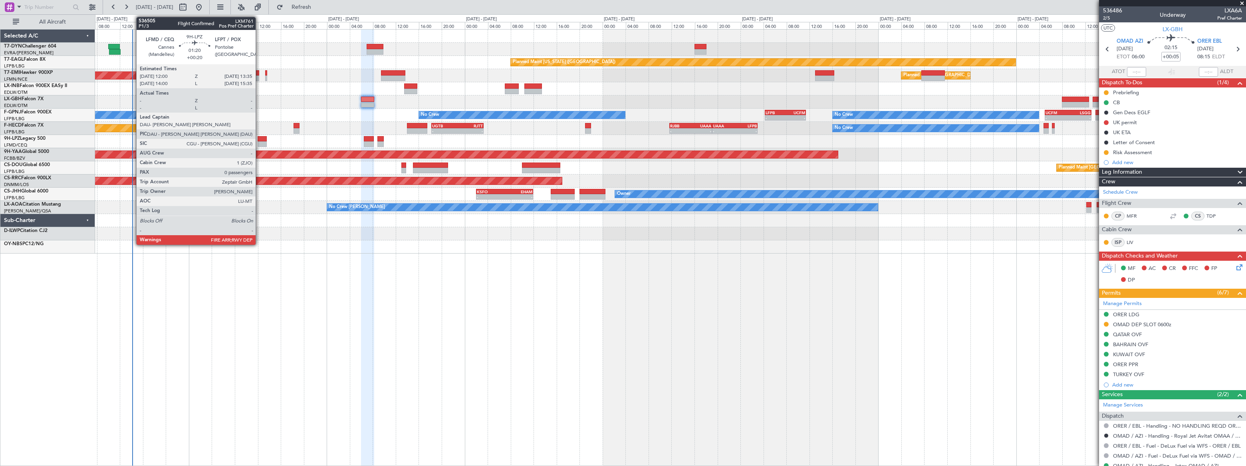
click at [259, 141] on div at bounding box center [262, 144] width 9 height 6
click at [261, 140] on div at bounding box center [262, 139] width 9 height 6
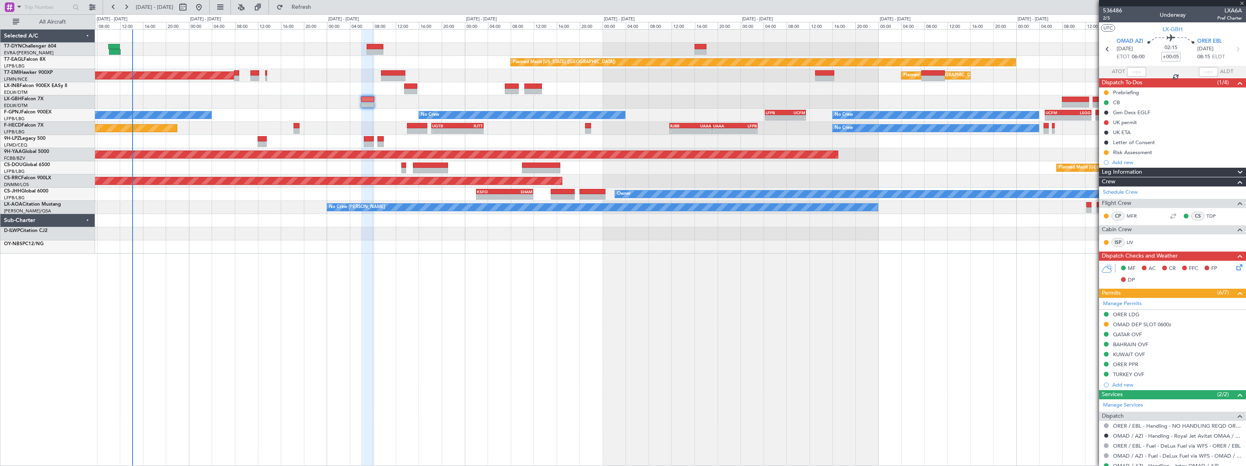
type input "+00:20"
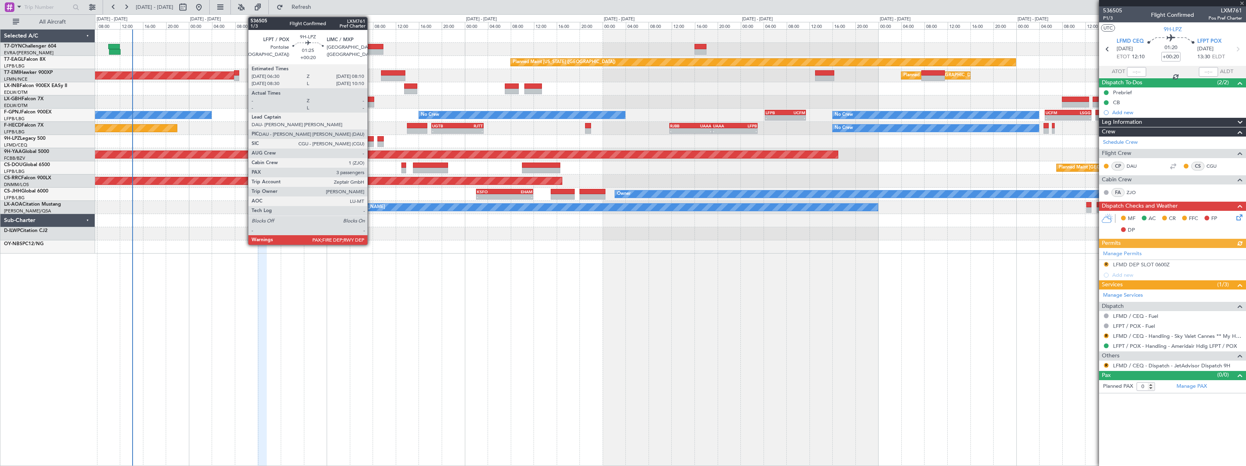
click at [371, 141] on div at bounding box center [369, 144] width 10 height 6
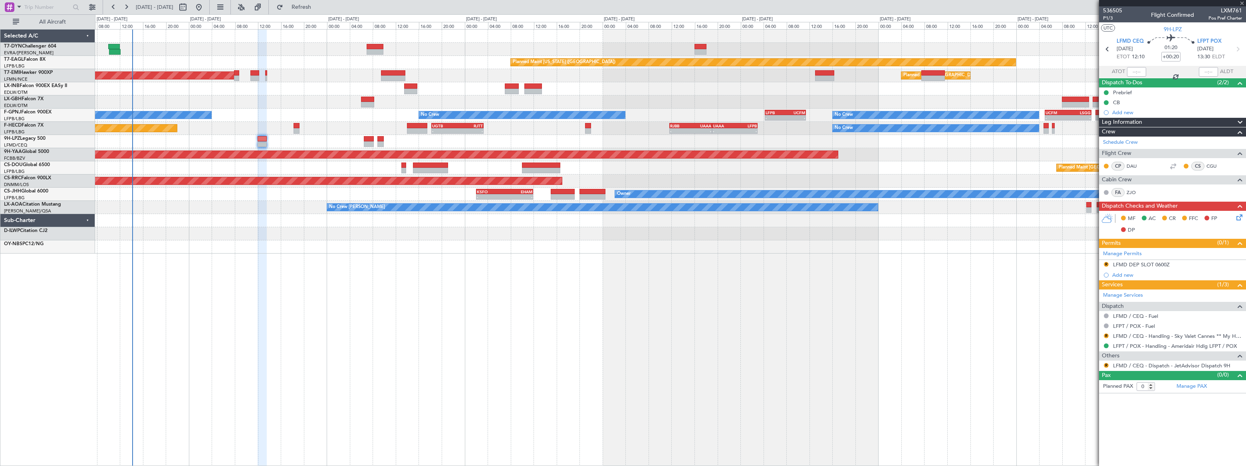
click at [371, 141] on div at bounding box center [369, 144] width 10 height 6
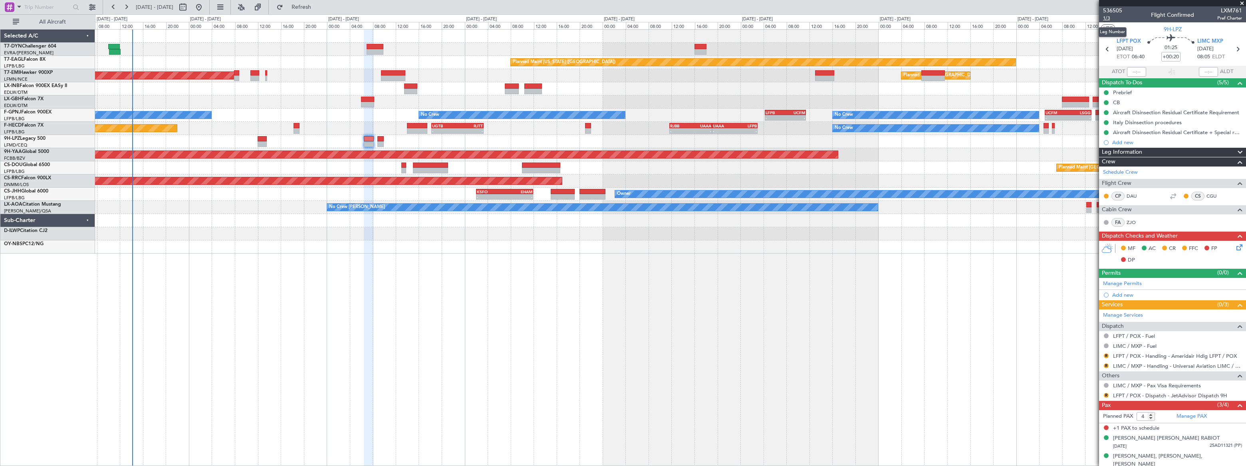
click at [1106, 18] on span "1/3" at bounding box center [1112, 18] width 19 height 7
click at [1235, 244] on icon at bounding box center [1238, 246] width 6 height 6
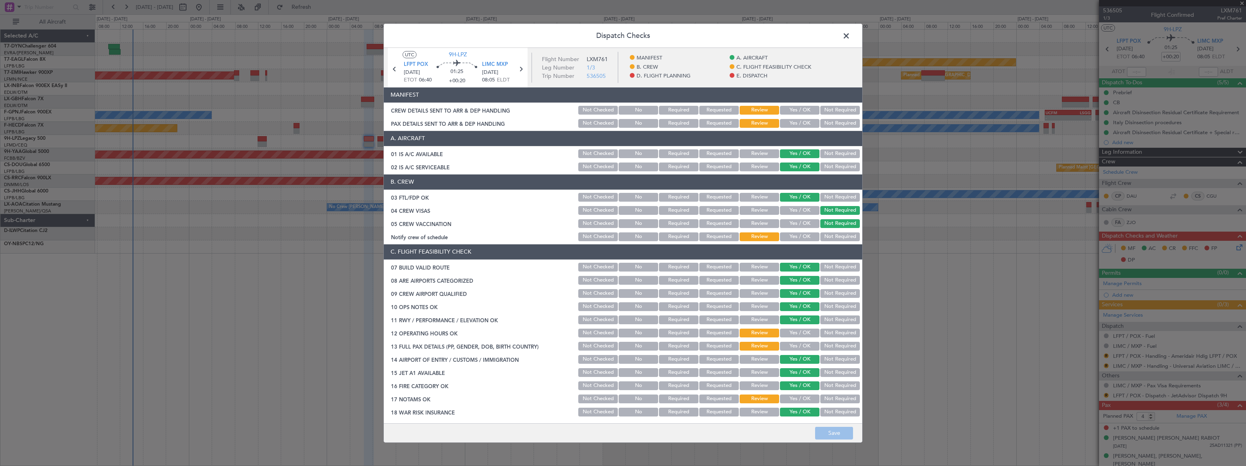
click at [785, 107] on button "Yes / OK" at bounding box center [800, 110] width 40 height 9
click at [784, 123] on button "Yes / OK" at bounding box center [800, 123] width 40 height 9
drag, startPoint x: 835, startPoint y: 436, endPoint x: 828, endPoint y: 430, distance: 8.8
click at [835, 435] on button "Save" at bounding box center [834, 433] width 38 height 13
click at [850, 33] on span at bounding box center [850, 38] width 0 height 16
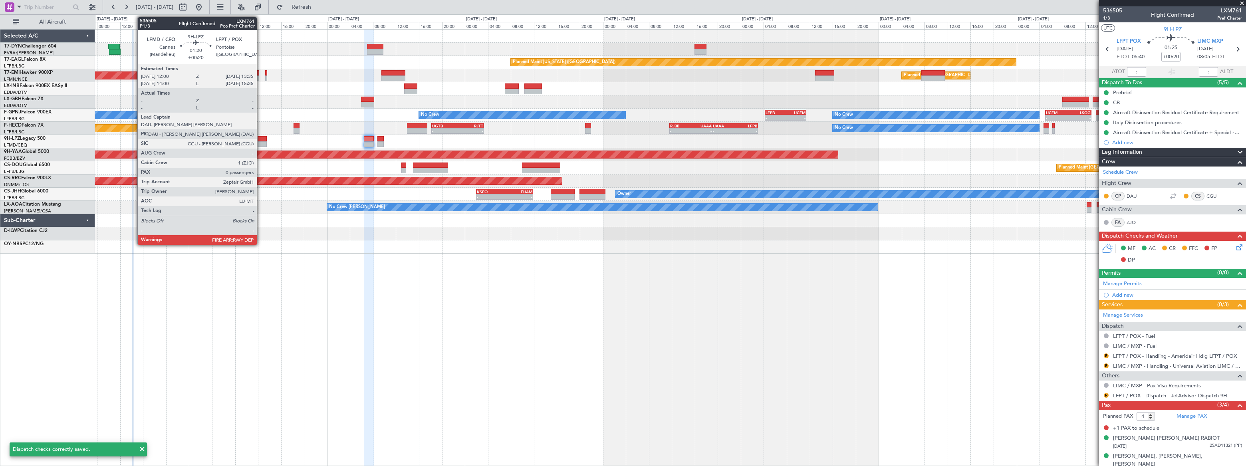
click at [260, 139] on div at bounding box center [262, 139] width 9 height 6
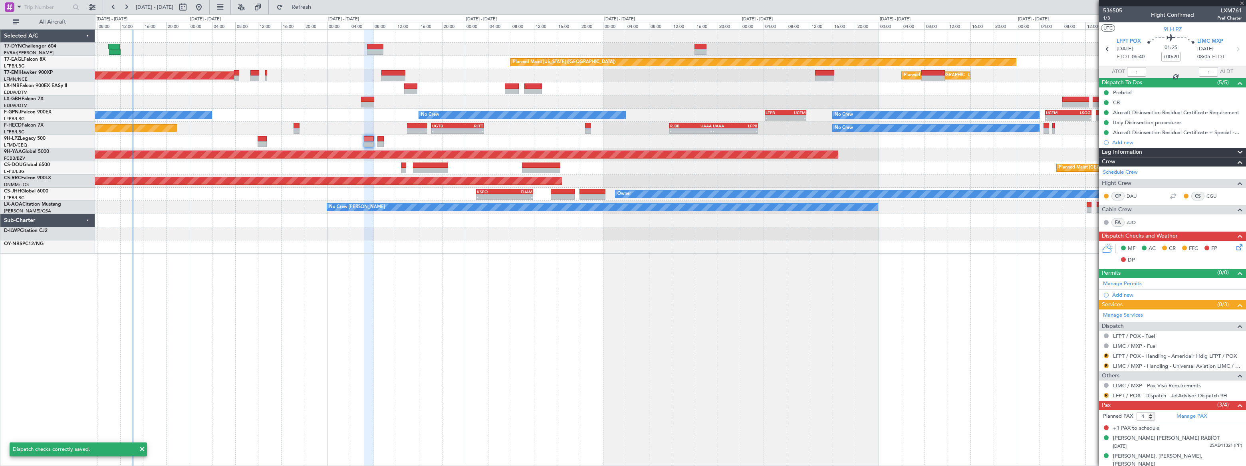
type input "0"
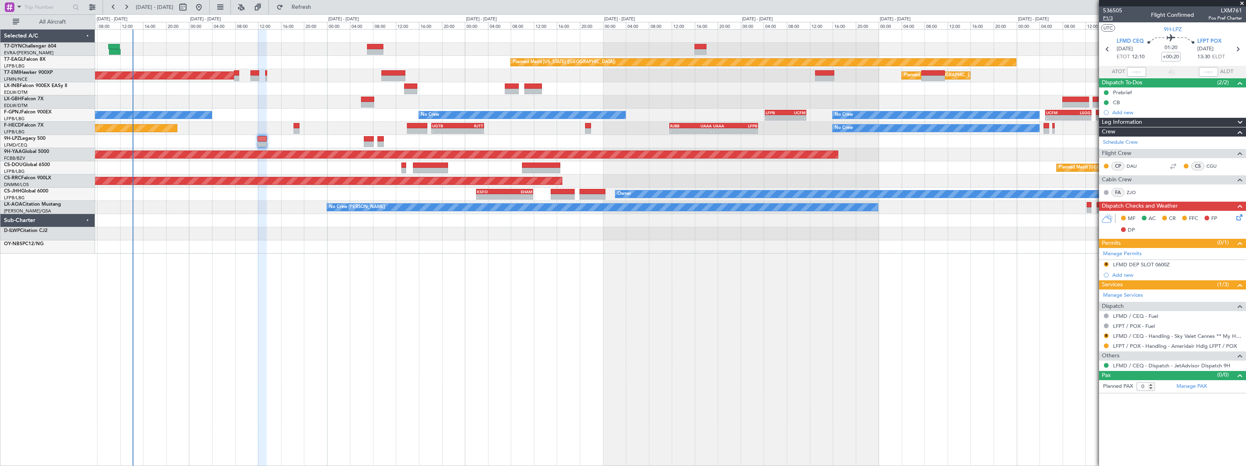
click at [1106, 18] on span "P1/3" at bounding box center [1112, 18] width 19 height 7
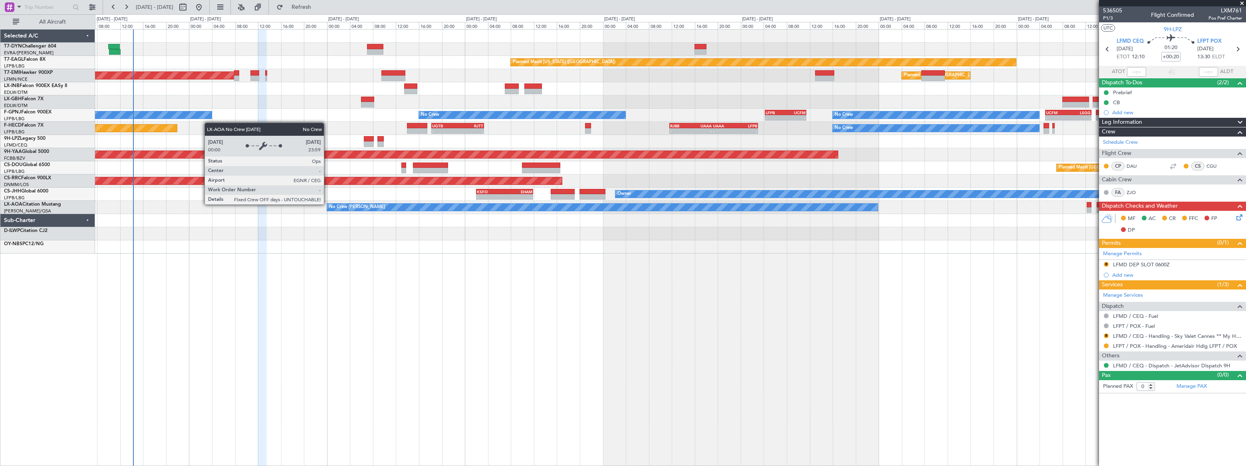
click at [329, 202] on div "No Crew [PERSON_NAME] Planned Maint [GEOGRAPHIC_DATA] ([GEOGRAPHIC_DATA])" at bounding box center [670, 207] width 1151 height 13
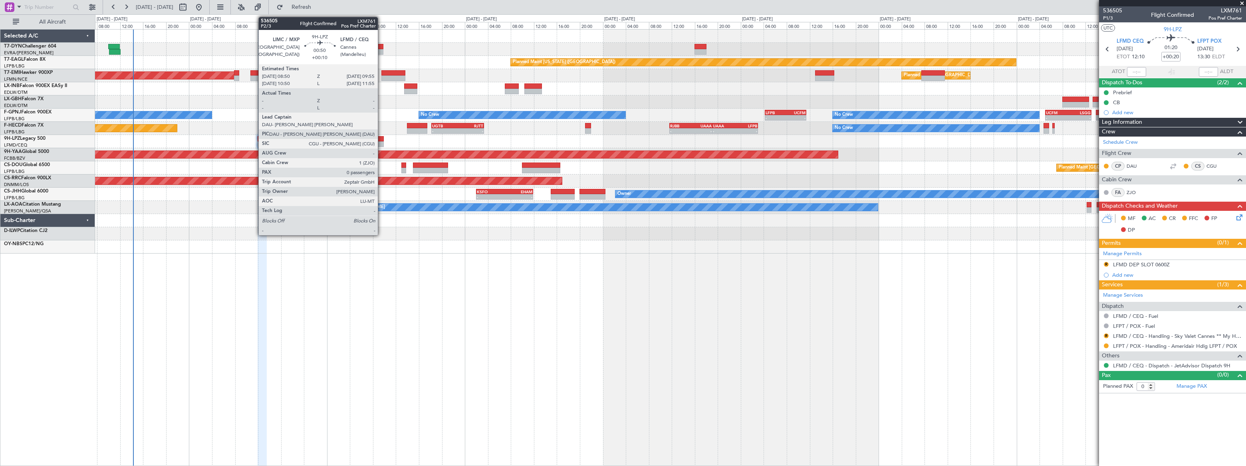
click at [381, 141] on div at bounding box center [380, 139] width 6 height 6
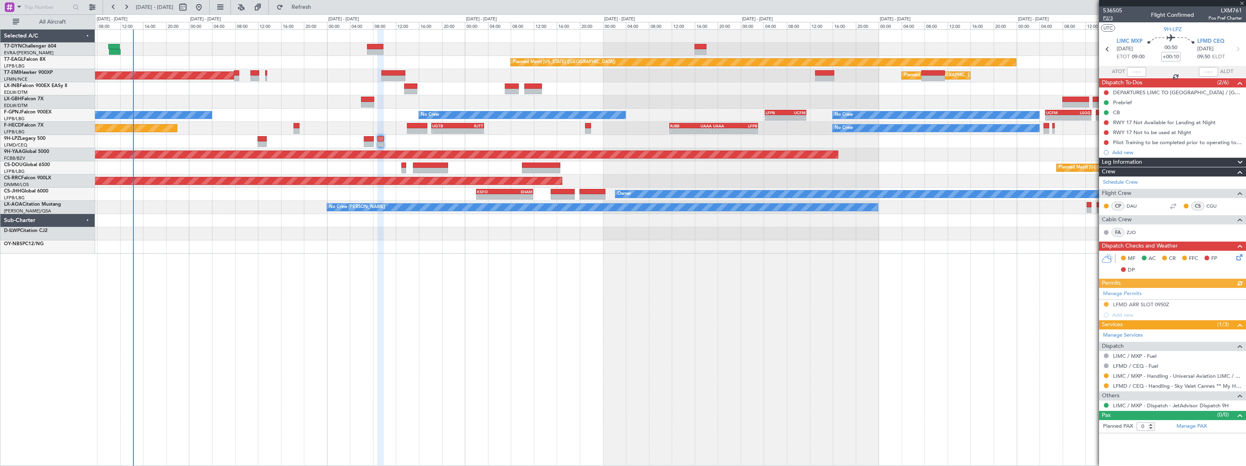
click at [1109, 18] on span "P2/3" at bounding box center [1112, 18] width 19 height 7
click at [1241, 259] on icon at bounding box center [1238, 256] width 6 height 6
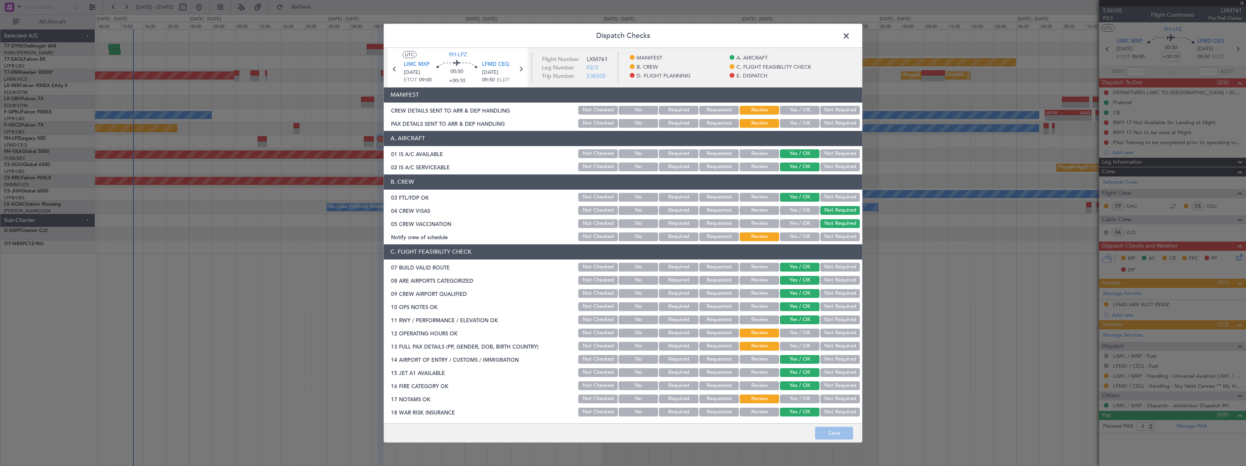
click at [791, 111] on button "Yes / OK" at bounding box center [800, 110] width 40 height 9
click at [790, 123] on button "Yes / OK" at bounding box center [800, 123] width 40 height 9
click at [847, 433] on button "Save" at bounding box center [834, 433] width 38 height 13
click at [850, 34] on span at bounding box center [850, 38] width 0 height 16
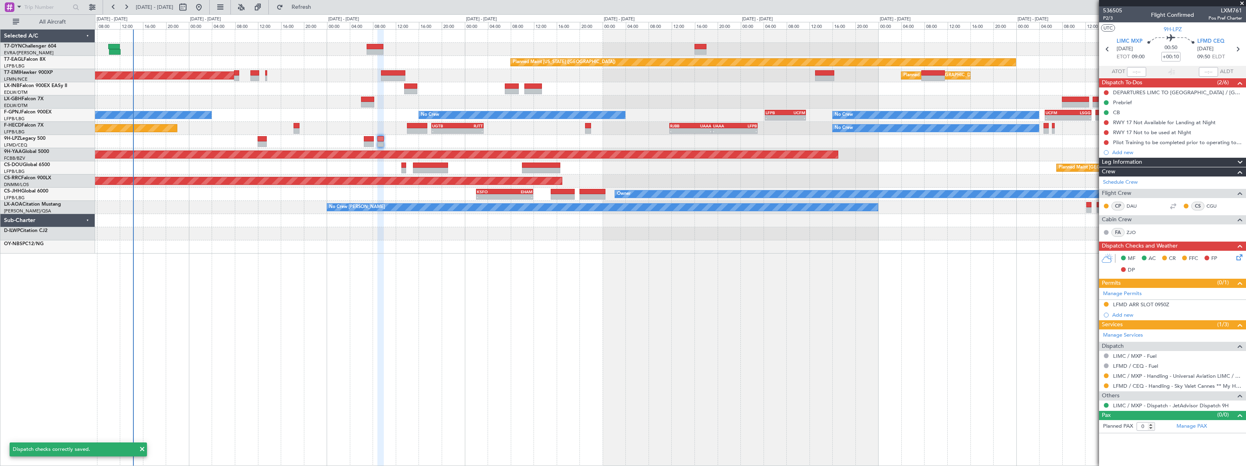
click at [259, 140] on div at bounding box center [262, 139] width 9 height 6
type input "+00:20"
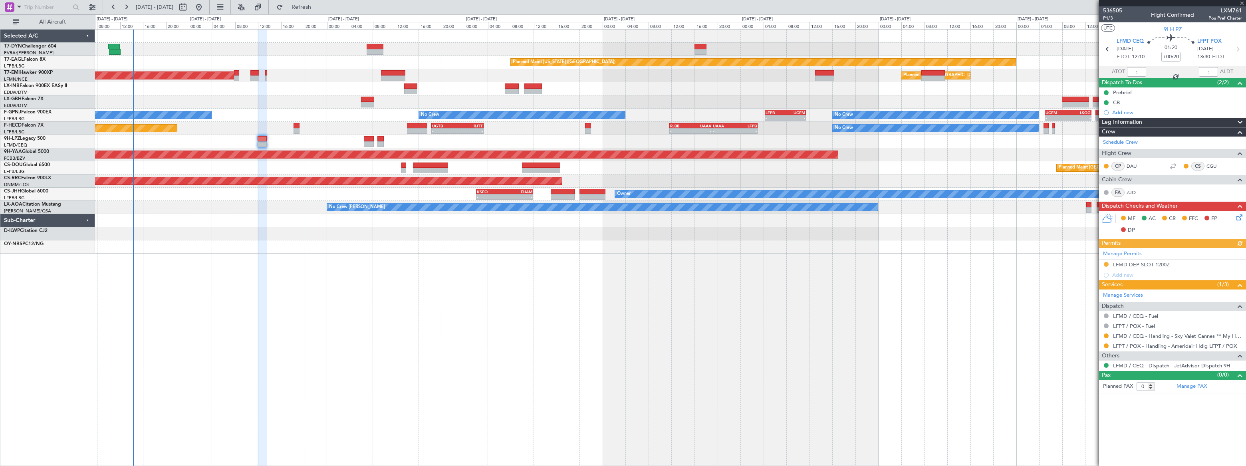
click at [1239, 217] on icon at bounding box center [1238, 216] width 6 height 6
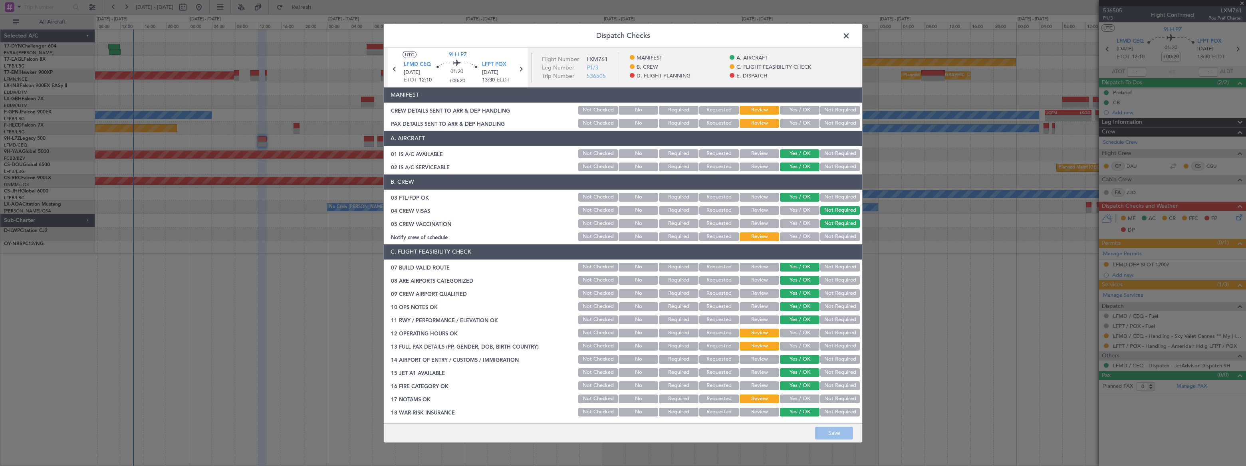
click at [792, 107] on button "Yes / OK" at bounding box center [800, 110] width 40 height 9
click at [787, 124] on button "Yes / OK" at bounding box center [800, 123] width 40 height 9
click at [847, 429] on button "Save" at bounding box center [834, 433] width 38 height 13
click at [850, 36] on span at bounding box center [850, 38] width 0 height 16
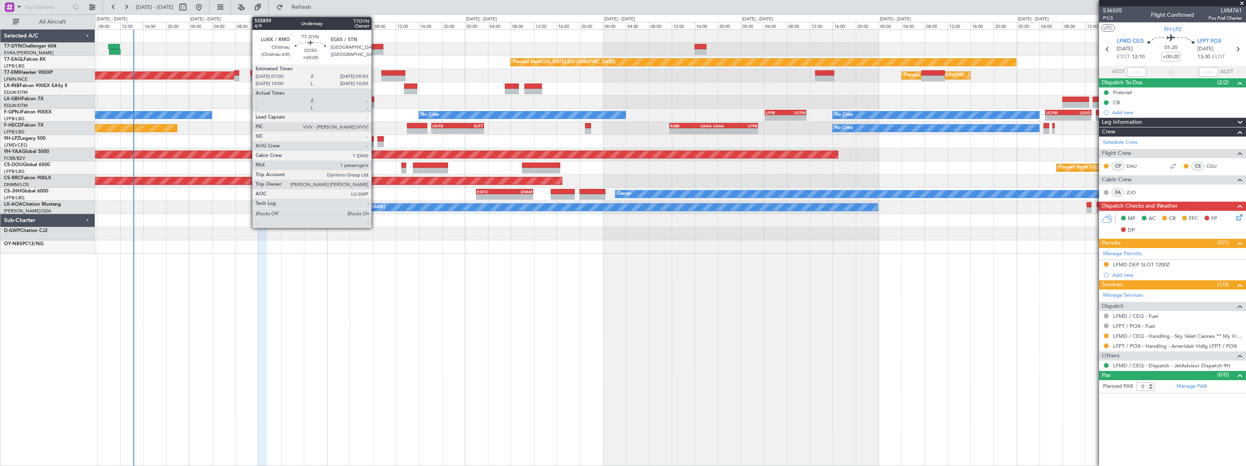
click at [377, 45] on div at bounding box center [375, 47] width 16 height 6
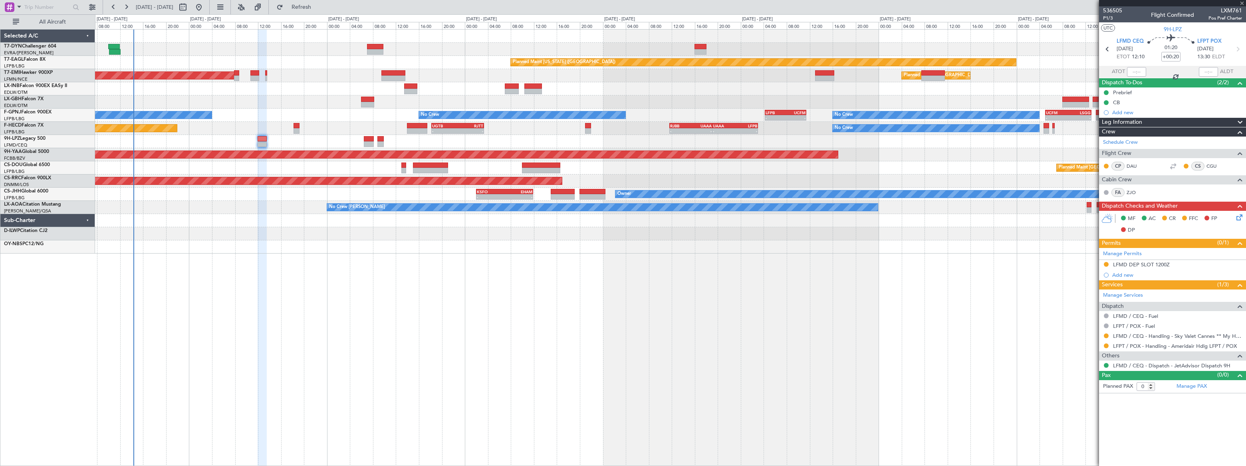
type input "1"
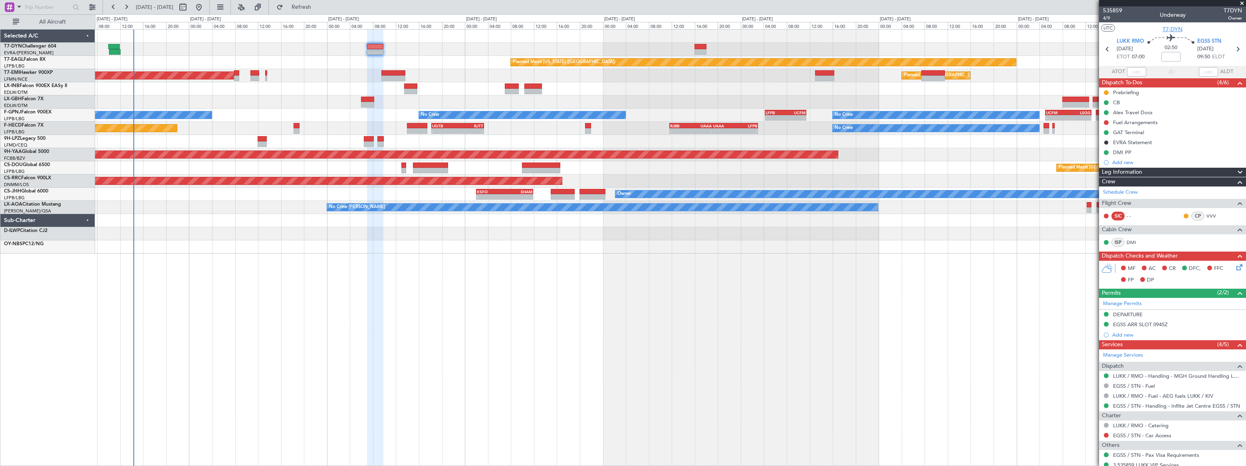
click at [1166, 32] on span "T7-DYN" at bounding box center [1173, 29] width 20 height 8
click at [655, 303] on div "Planned Maint [US_STATE] ([GEOGRAPHIC_DATA]) Planned Maint [GEOGRAPHIC_DATA] Pl…" at bounding box center [670, 247] width 1151 height 437
